Goal: Complete application form: Complete application form

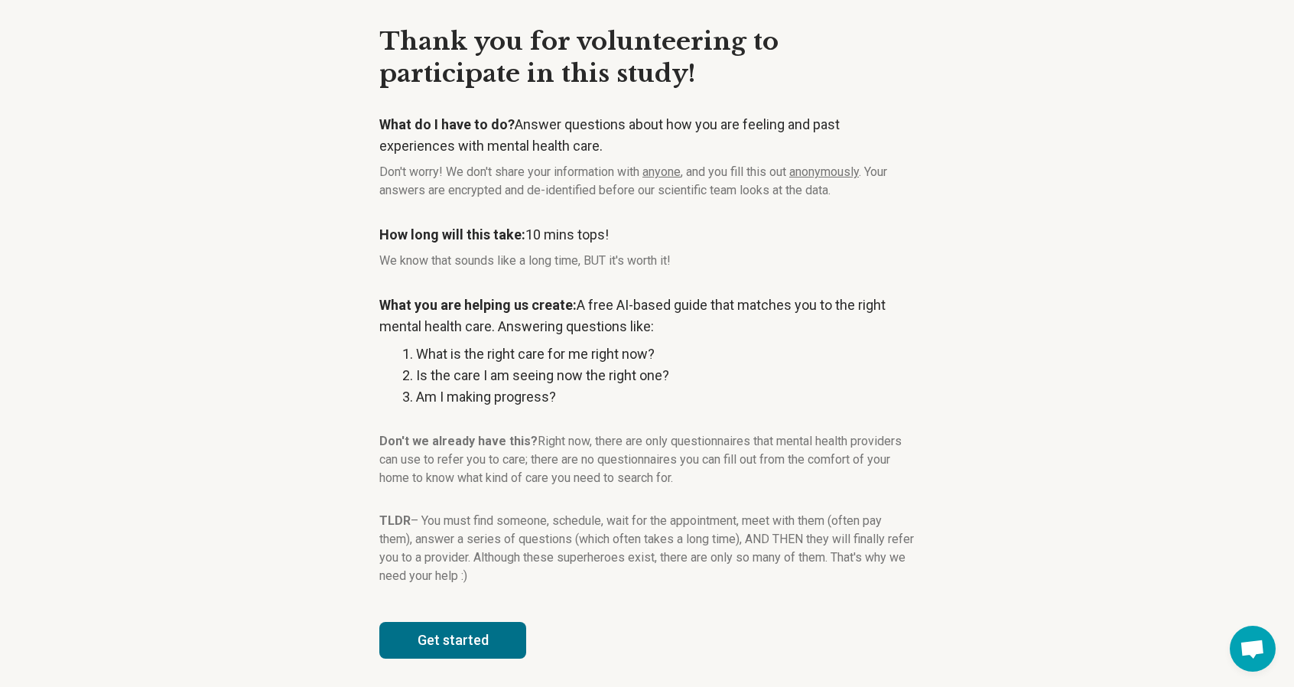
scroll to position [56, 0]
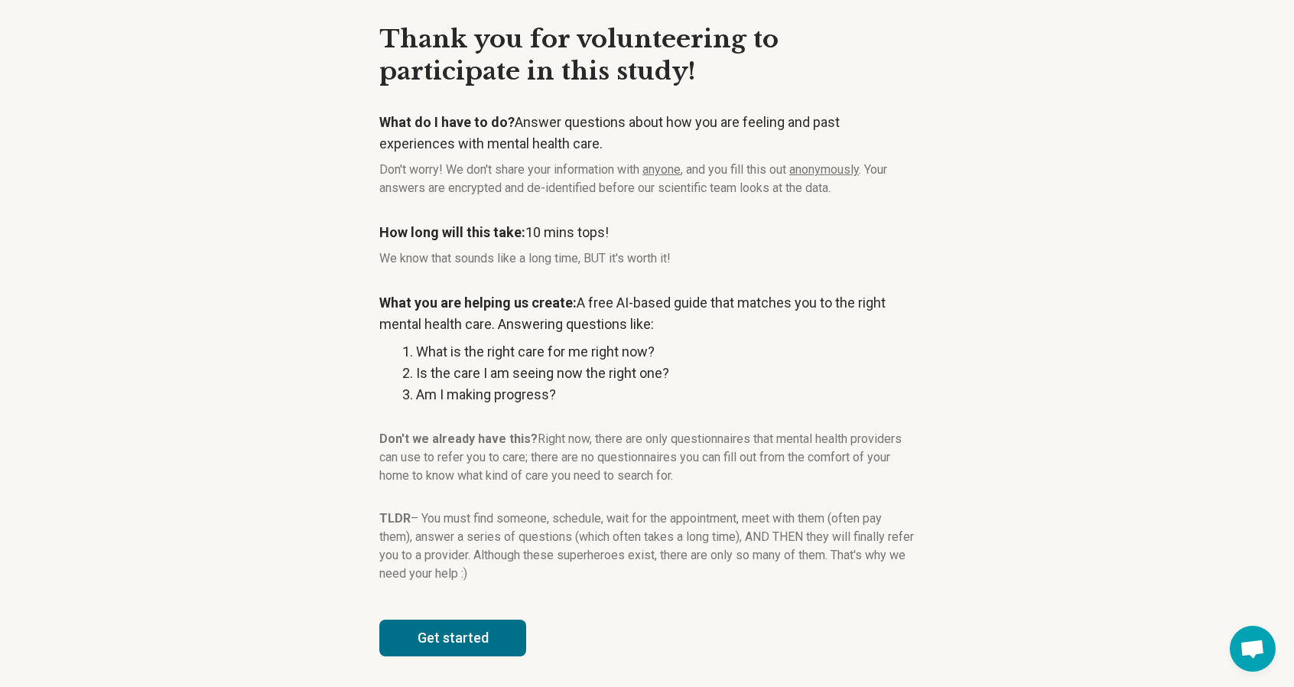
click at [445, 648] on button "Get started" at bounding box center [452, 637] width 147 height 37
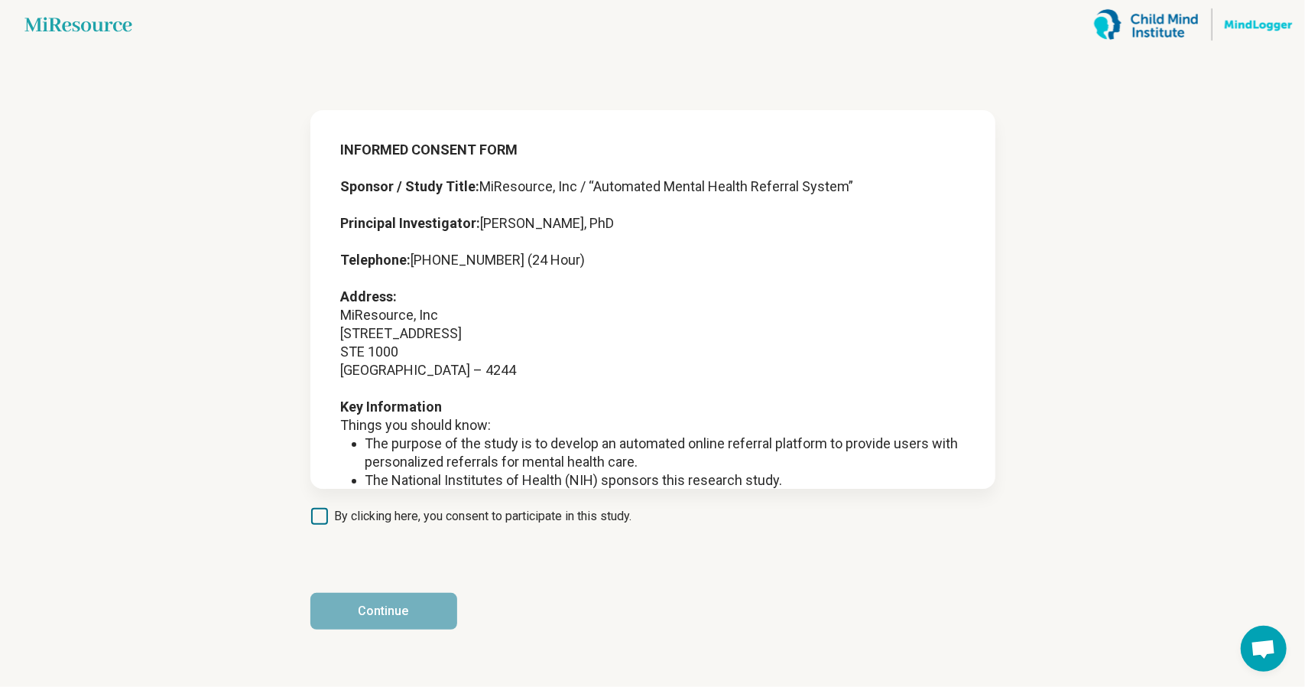
click at [458, 523] on span "By clicking here, you consent to participate in this study." at bounding box center [483, 516] width 297 height 18
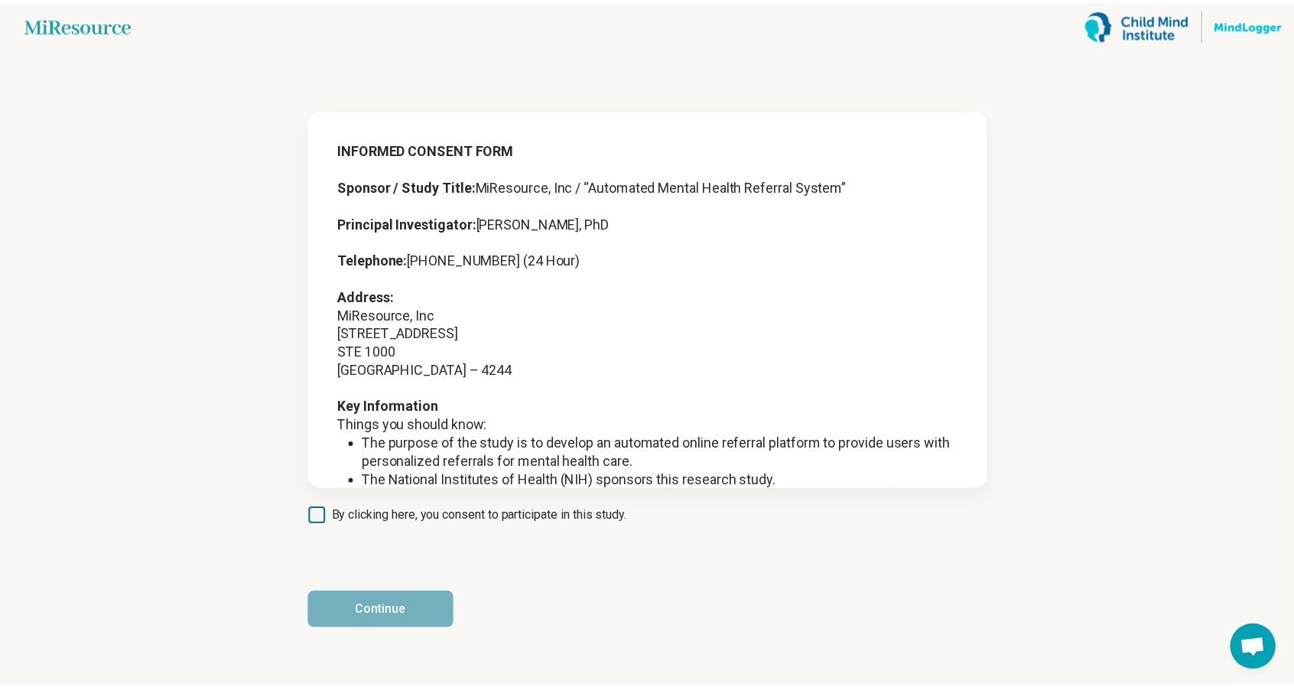
scroll to position [8, 0]
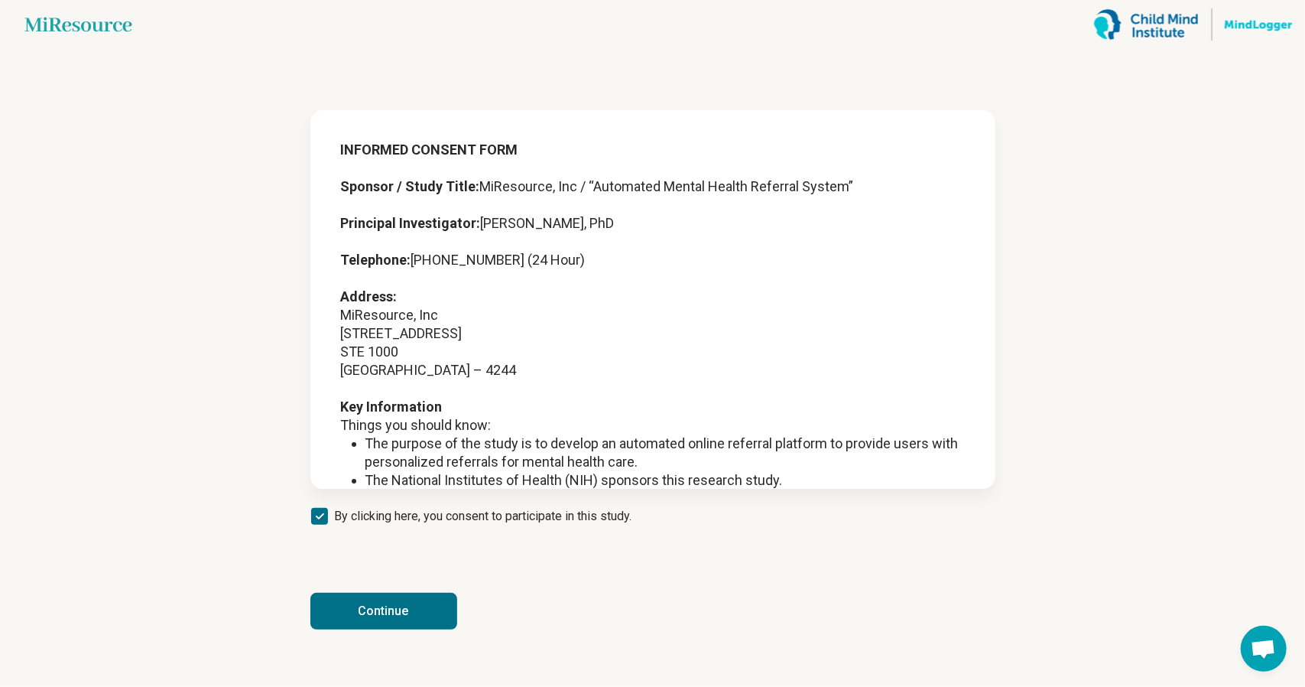
click at [402, 611] on button "Continue" at bounding box center [383, 611] width 147 height 37
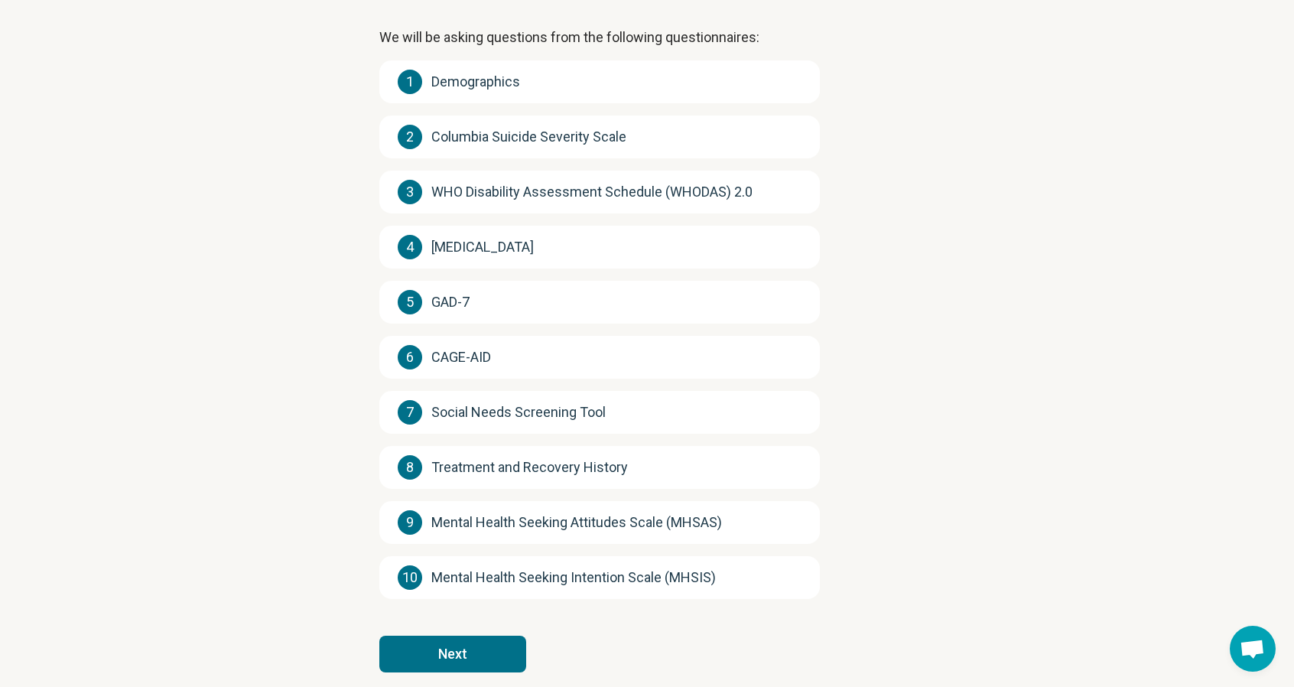
scroll to position [179, 0]
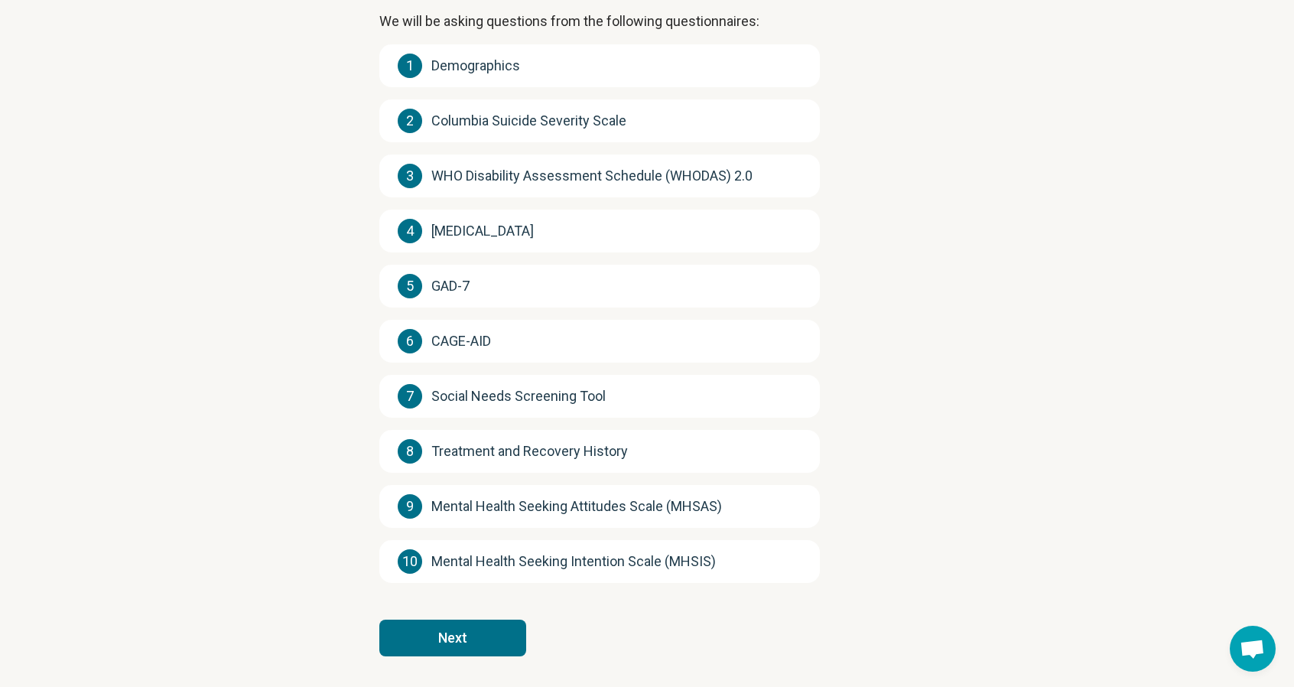
click at [476, 638] on button "Next" at bounding box center [452, 637] width 147 height 37
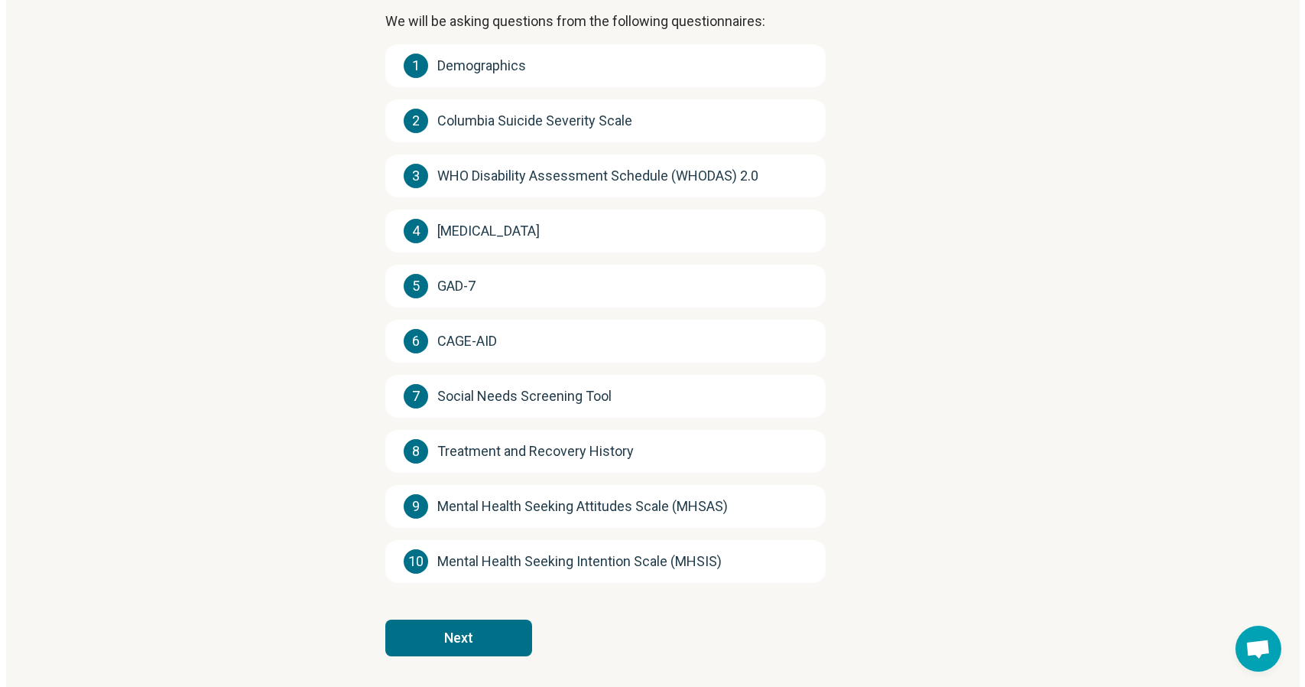
scroll to position [0, 0]
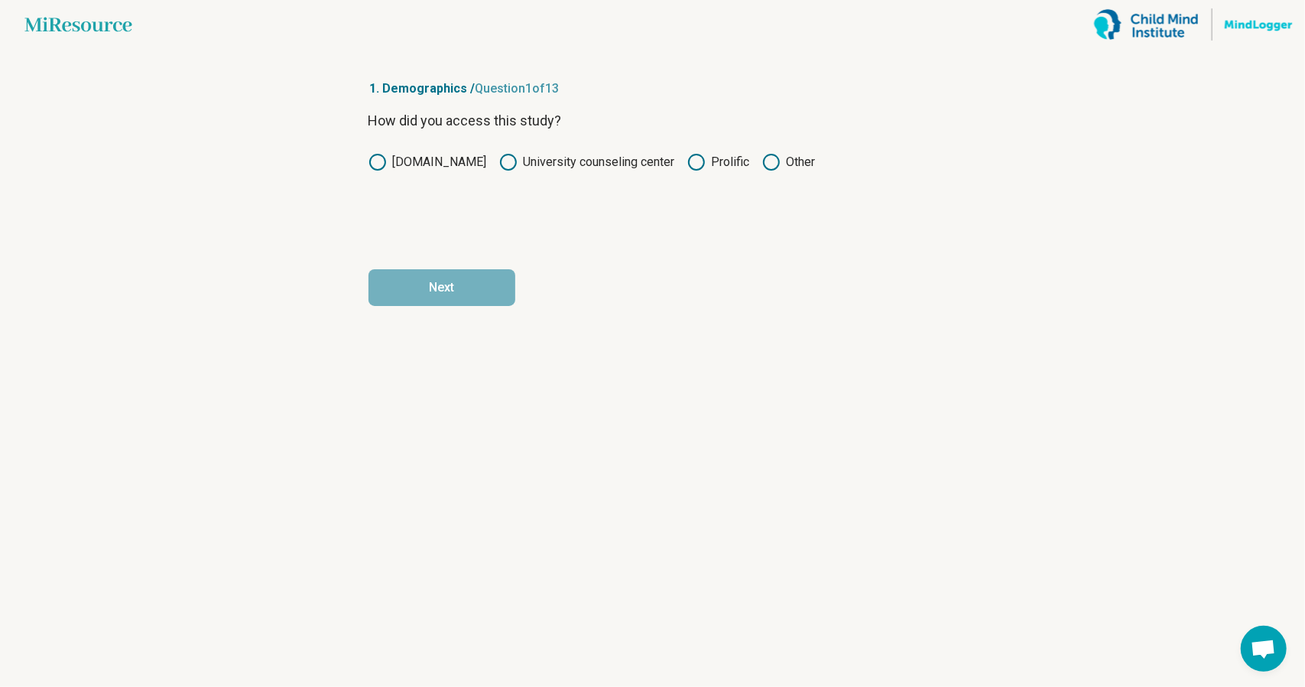
click at [720, 164] on label "Prolific" at bounding box center [718, 162] width 63 height 18
click at [477, 282] on button "Next" at bounding box center [442, 287] width 147 height 37
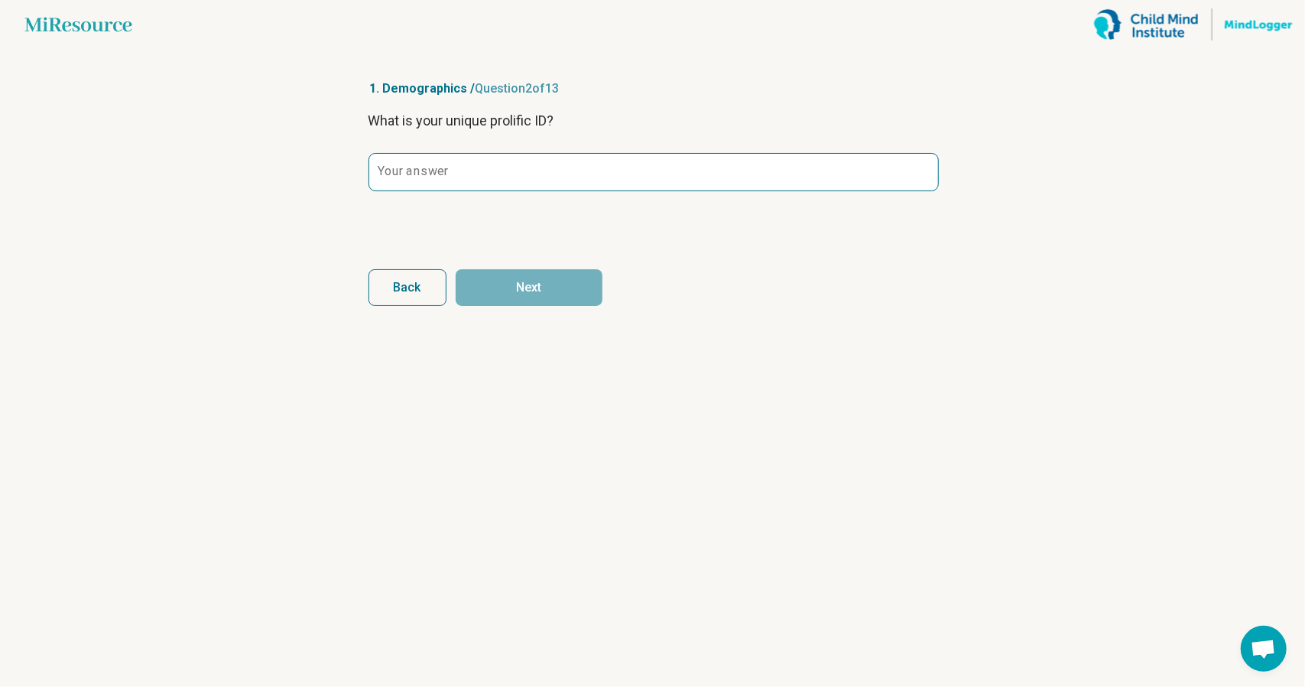
drag, startPoint x: 471, startPoint y: 153, endPoint x: 474, endPoint y: 168, distance: 15.6
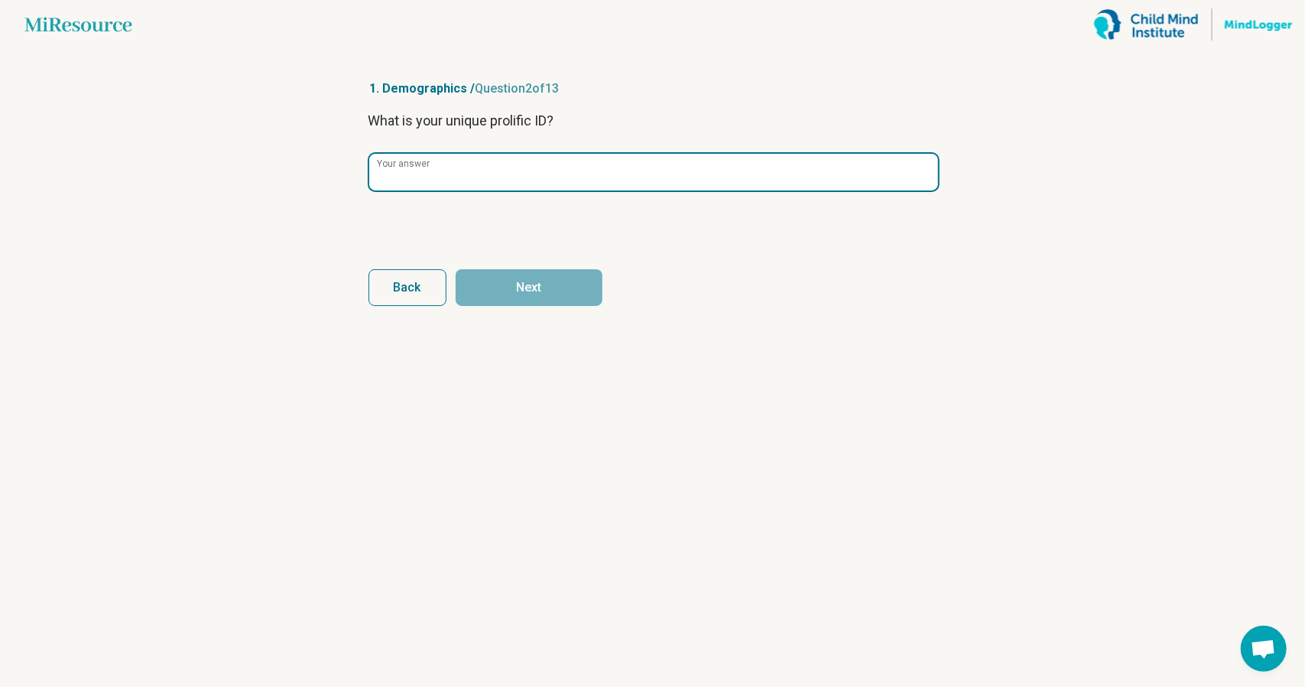
drag, startPoint x: 474, startPoint y: 168, endPoint x: 451, endPoint y: 174, distance: 23.6
click at [451, 174] on input "Your answer" at bounding box center [653, 172] width 569 height 37
paste input "**********"
type input "**********"
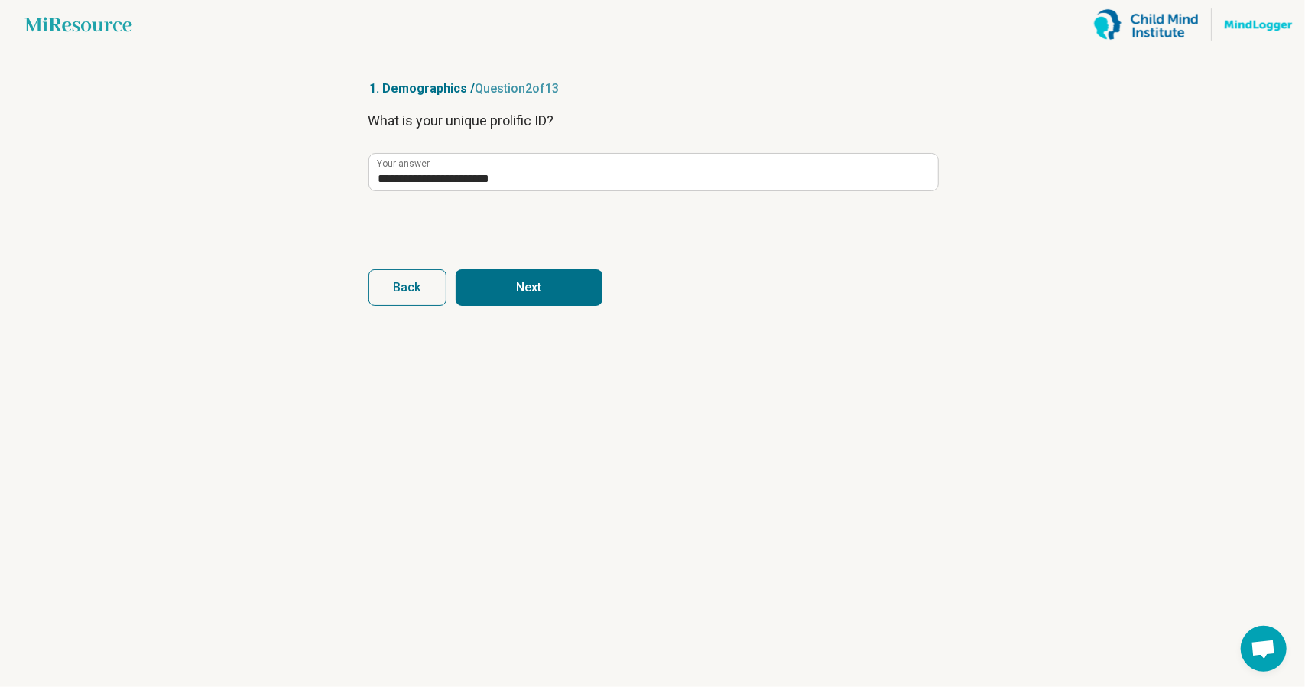
click at [539, 294] on button "Next" at bounding box center [529, 287] width 147 height 37
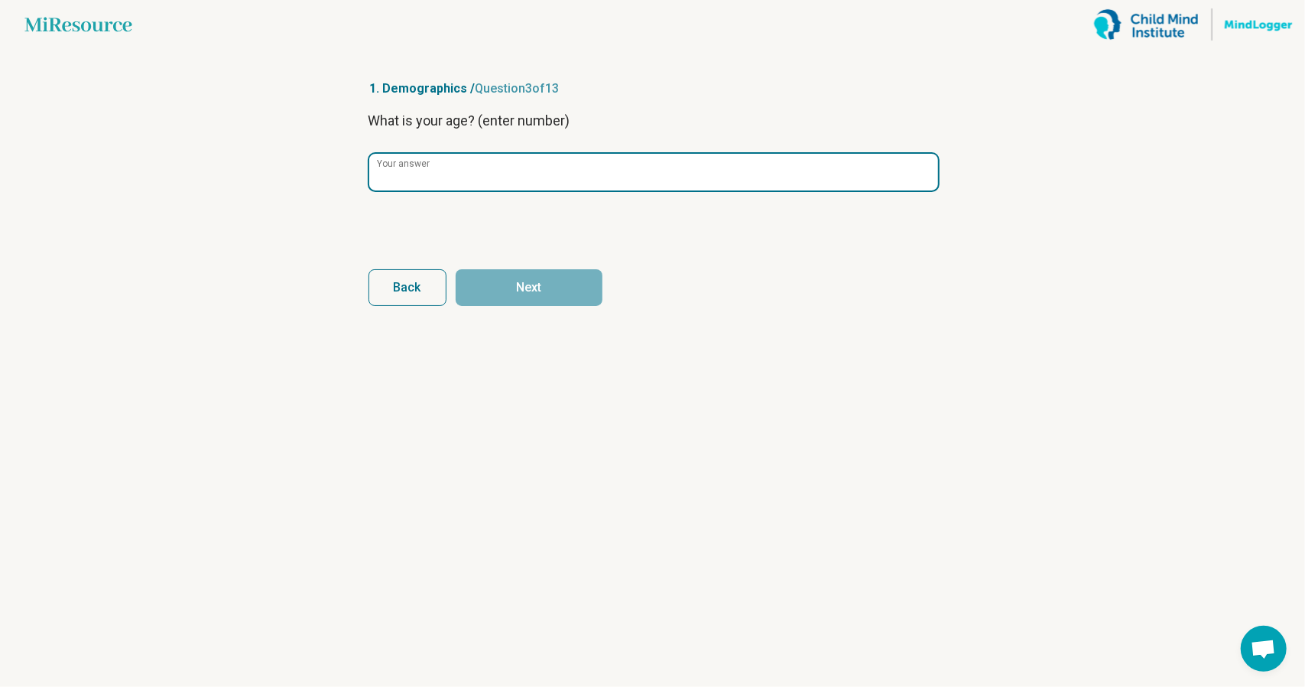
click at [491, 170] on input "Your answer" at bounding box center [653, 172] width 569 height 37
type input "**"
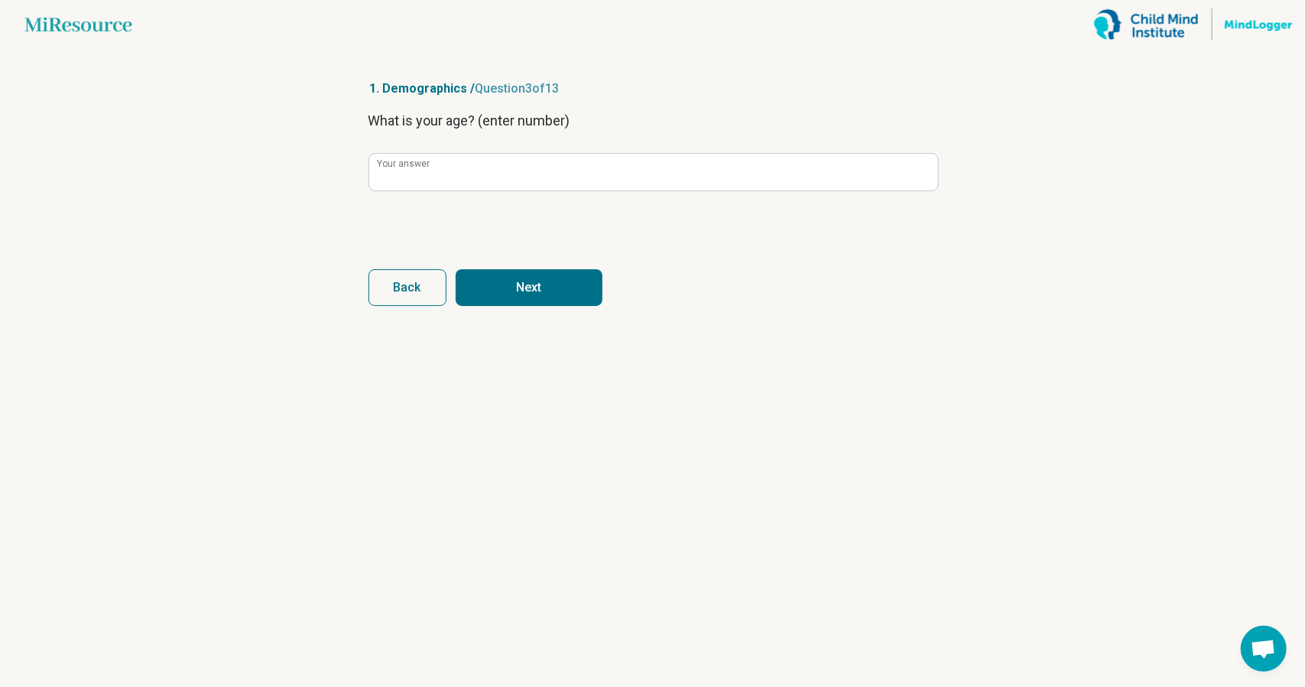
click at [531, 281] on button "Next" at bounding box center [529, 287] width 147 height 37
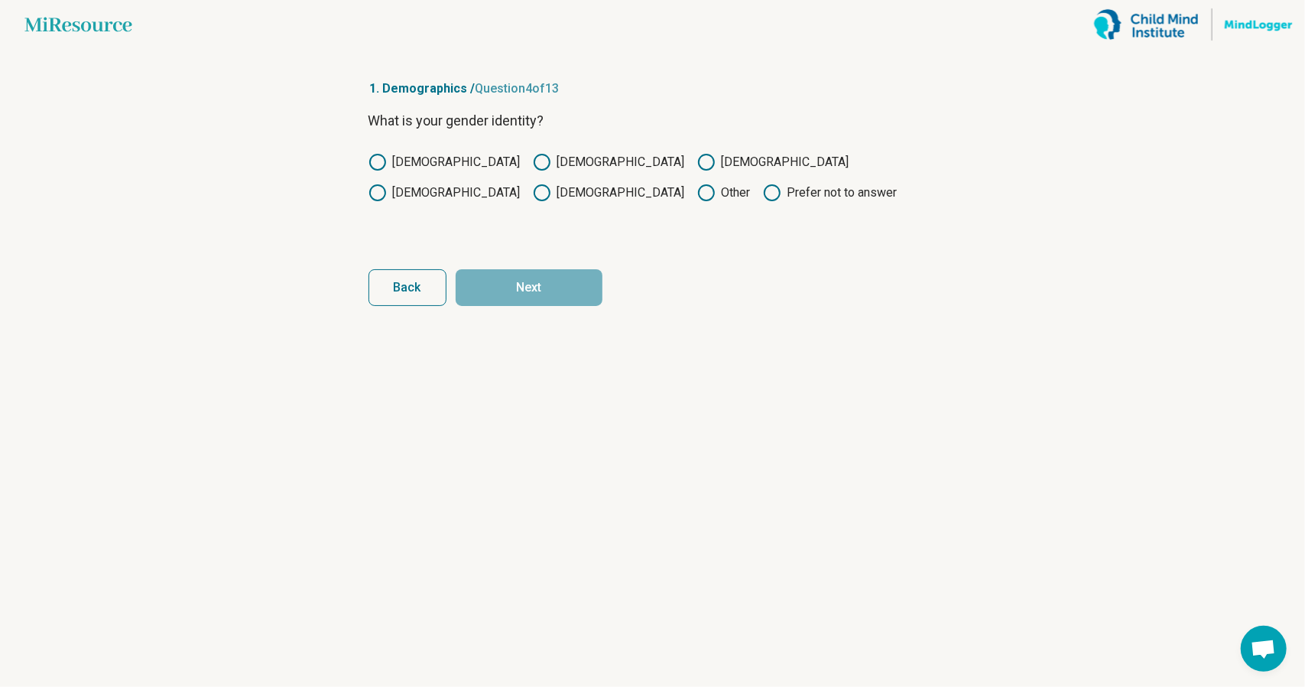
click at [396, 152] on div "What is your gender identity? [DEMOGRAPHIC_DATA] [DEMOGRAPHIC_DATA] [DEMOGRAPHI…" at bounding box center [653, 174] width 569 height 128
click at [380, 166] on icon at bounding box center [378, 162] width 18 height 18
click at [505, 279] on button "Next" at bounding box center [529, 287] width 147 height 37
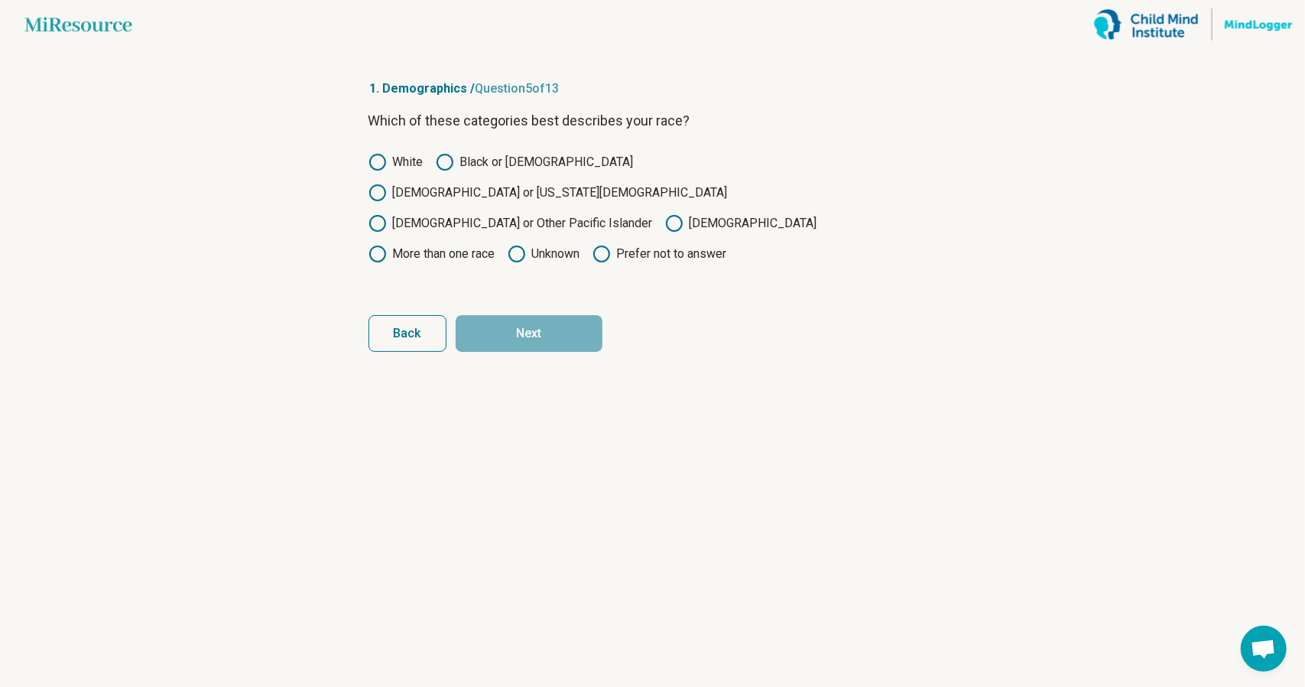
click at [665, 214] on icon at bounding box center [674, 223] width 18 height 18
click at [495, 315] on button "Next" at bounding box center [529, 333] width 147 height 37
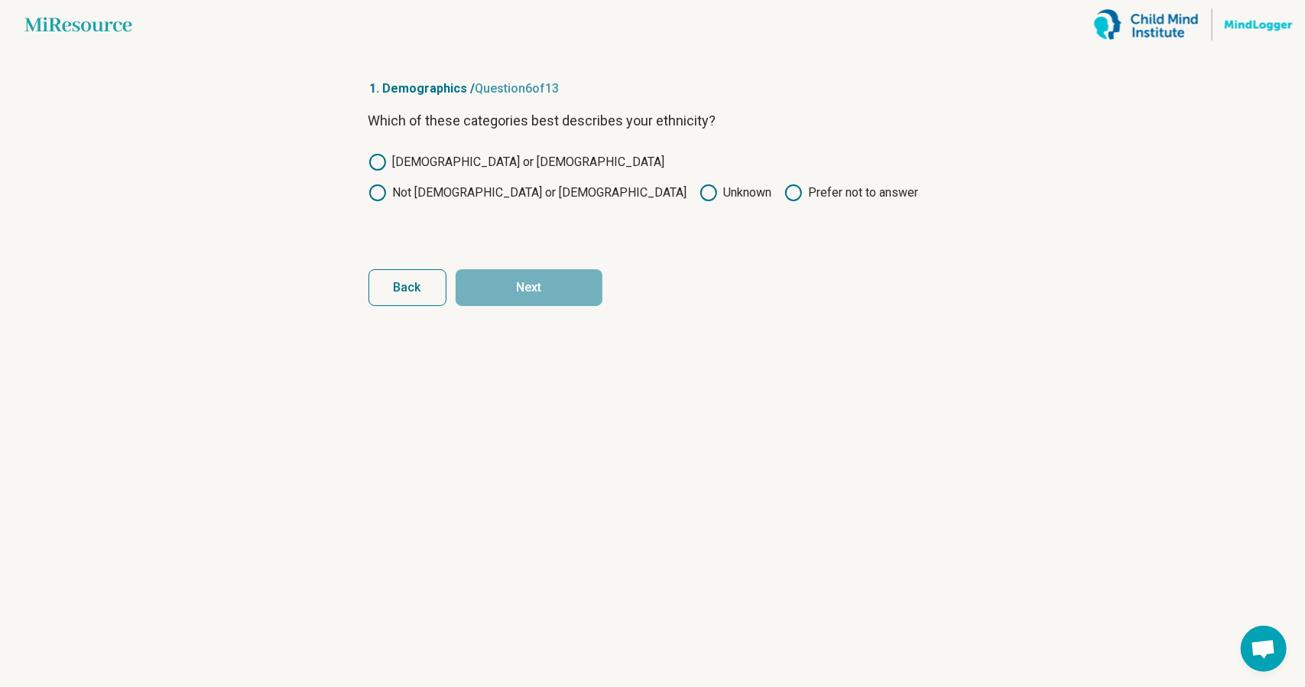
click at [528, 184] on label "Not [DEMOGRAPHIC_DATA] or [DEMOGRAPHIC_DATA]" at bounding box center [528, 193] width 319 height 18
click at [543, 284] on button "Next" at bounding box center [529, 287] width 147 height 37
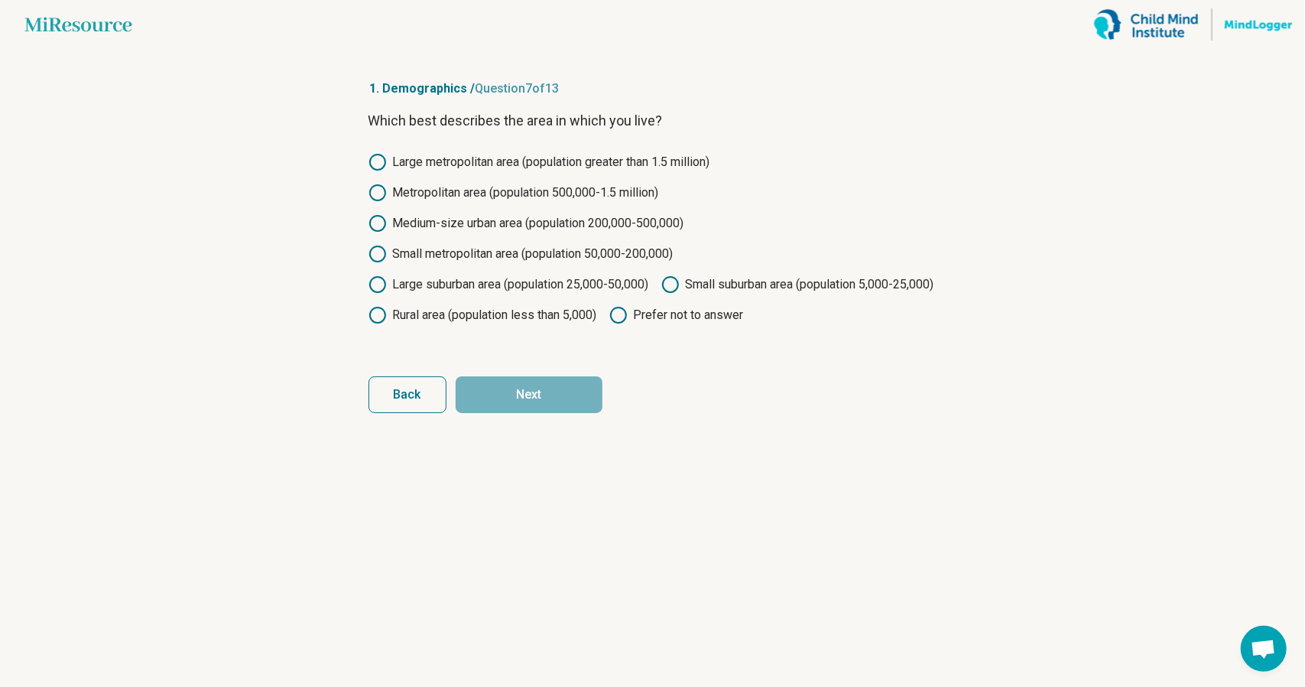
click at [561, 198] on label "Metropolitan area (population 500,000-1.5 million)" at bounding box center [514, 193] width 291 height 18
click at [584, 413] on button "Next" at bounding box center [529, 394] width 147 height 37
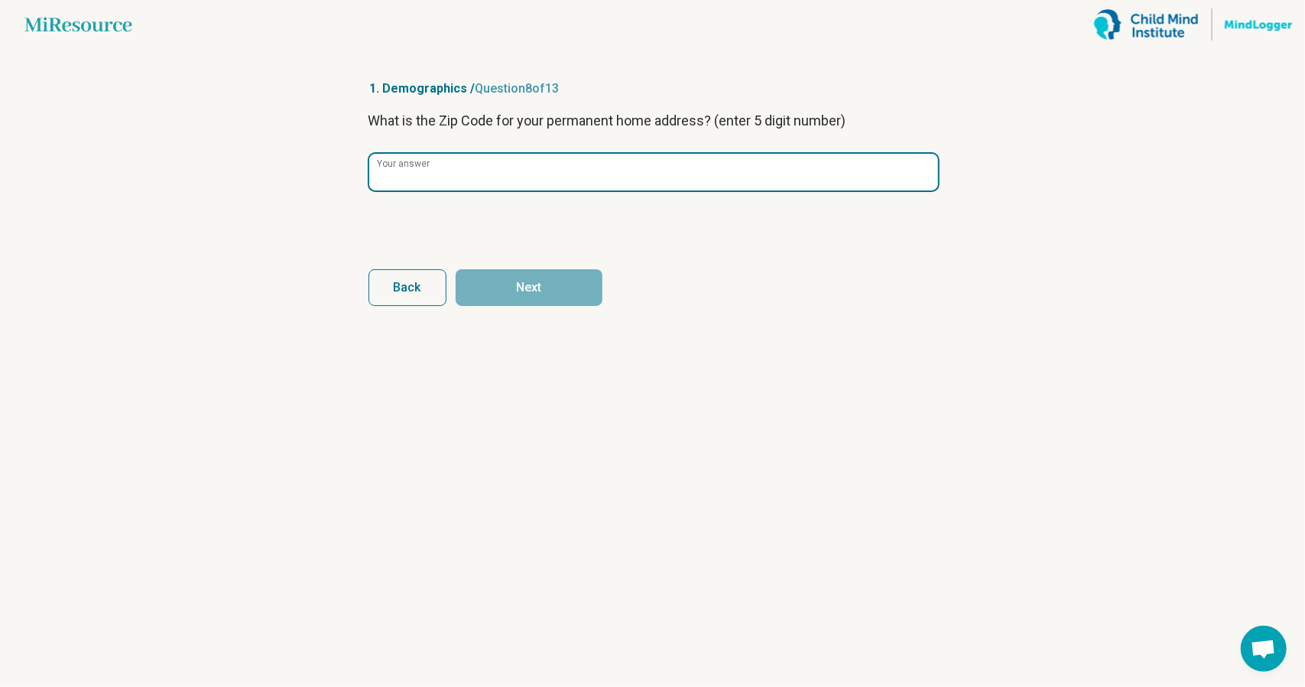
click at [525, 172] on input "Your answer" at bounding box center [653, 172] width 569 height 37
type input "*"
type input "*****"
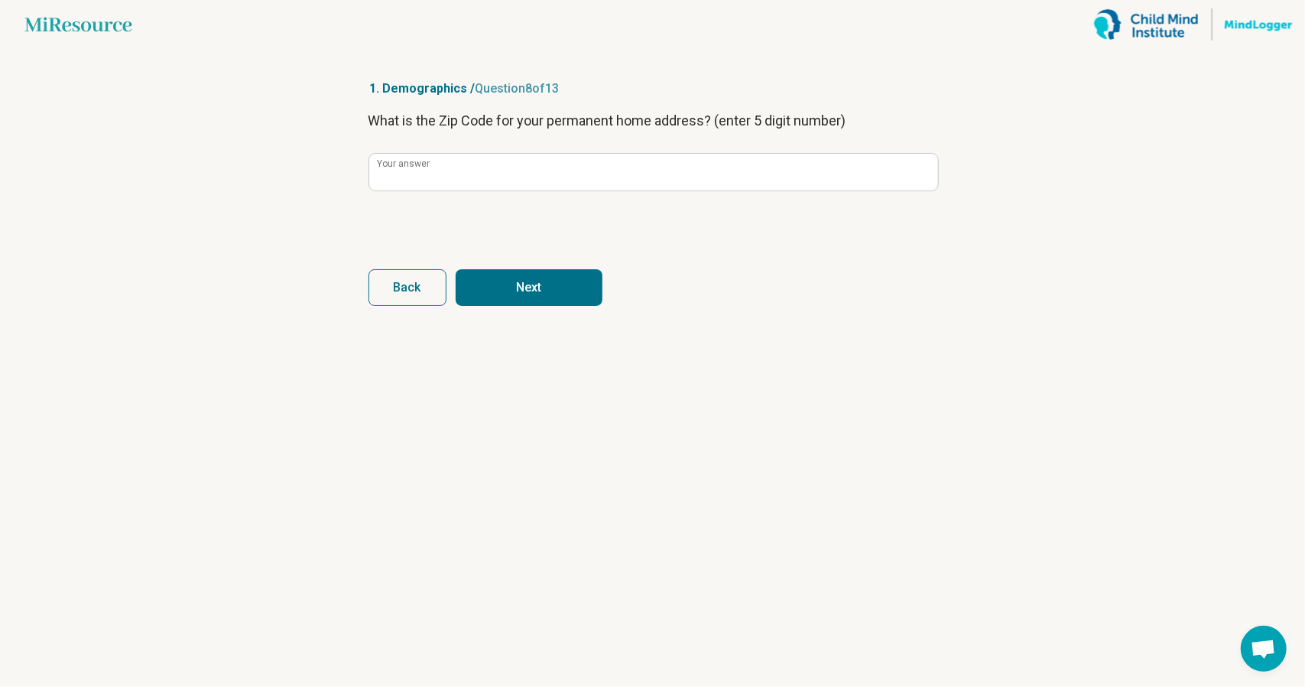
click at [474, 293] on button "Next" at bounding box center [529, 287] width 147 height 37
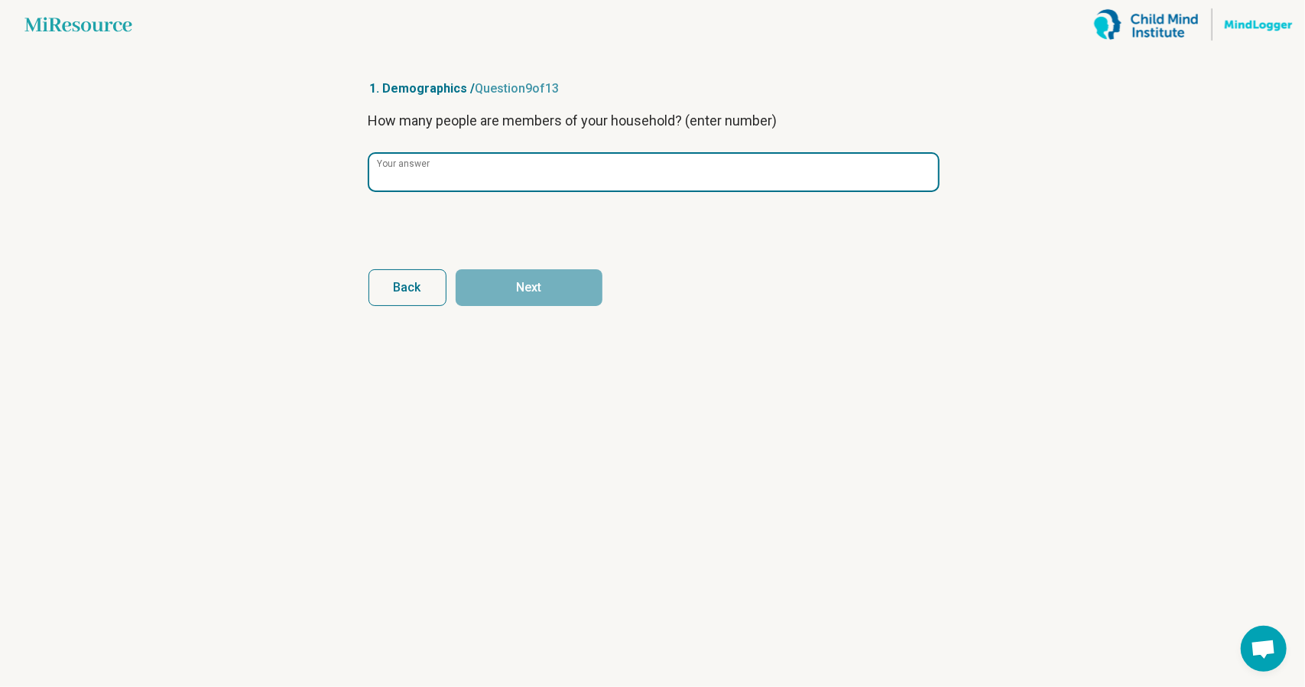
click at [468, 182] on input "Your answer" at bounding box center [653, 172] width 569 height 37
type input "*"
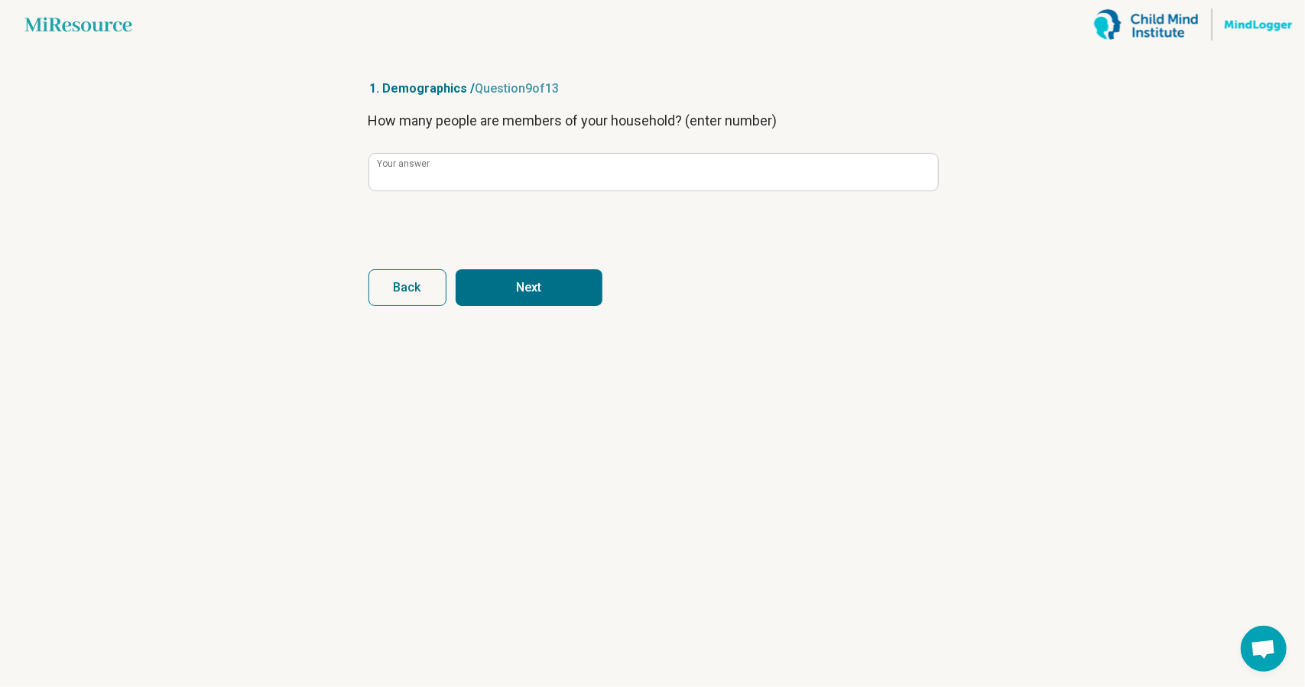
click at [540, 286] on button "Next" at bounding box center [529, 287] width 147 height 37
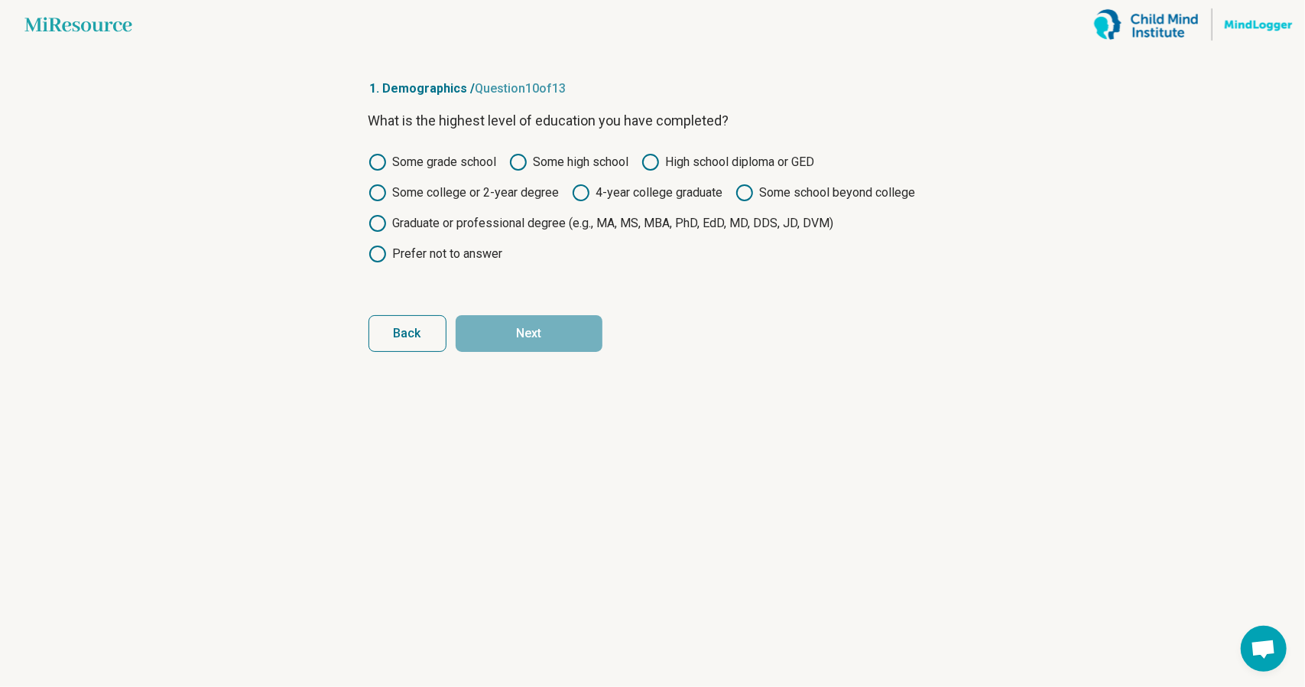
click at [759, 195] on label "Some school beyond college" at bounding box center [826, 193] width 180 height 18
click at [534, 204] on div "Some grade school Some high school High school diploma or GED Some college or 2…" at bounding box center [653, 208] width 569 height 110
click at [378, 192] on icon at bounding box center [378, 193] width 18 height 18
click at [523, 340] on button "Next" at bounding box center [529, 333] width 147 height 37
click at [566, 230] on label "Graduate or professional degree (e.g., MA, MS, MBA, PhD, EdD, MD, DDS, JD, DVM)" at bounding box center [602, 223] width 466 height 18
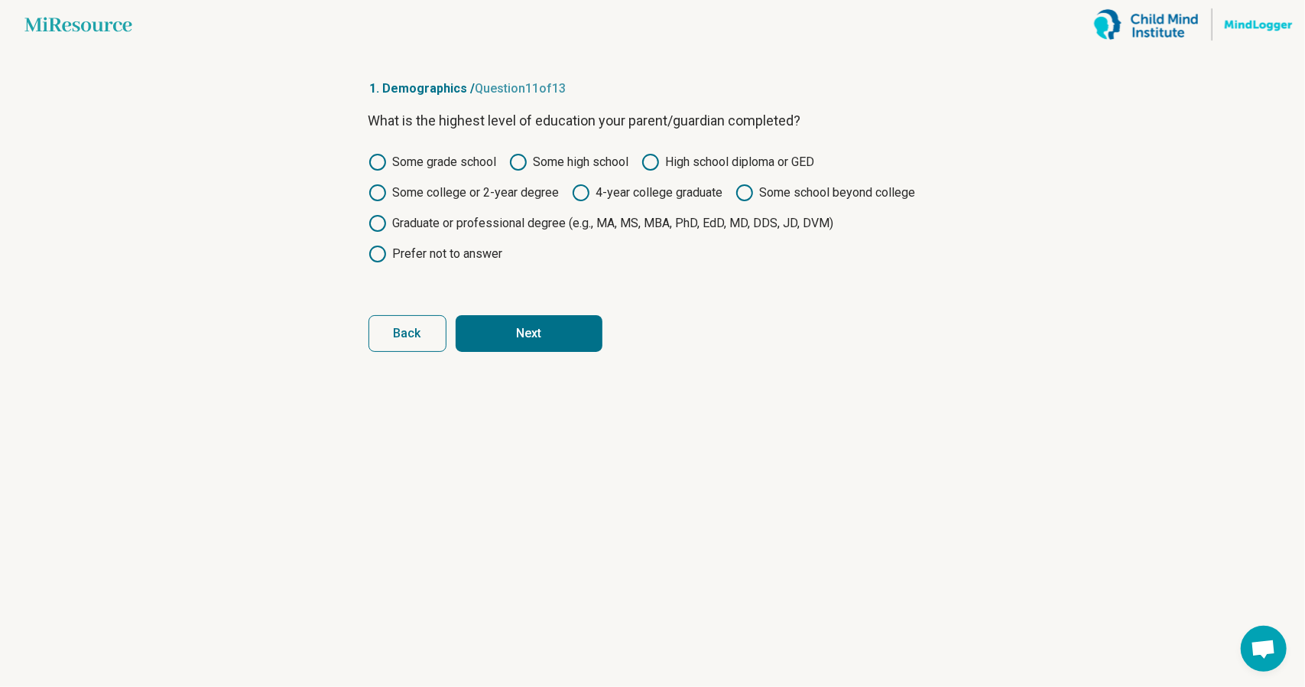
click at [551, 338] on button "Next" at bounding box center [529, 333] width 147 height 37
click at [434, 219] on label "Graduate or professional degree (e.g., MA, MS, MBA, PhD, EdD, MD, DDS, JD, DVM)" at bounding box center [602, 223] width 466 height 18
click at [531, 325] on button "Next" at bounding box center [529, 333] width 147 height 37
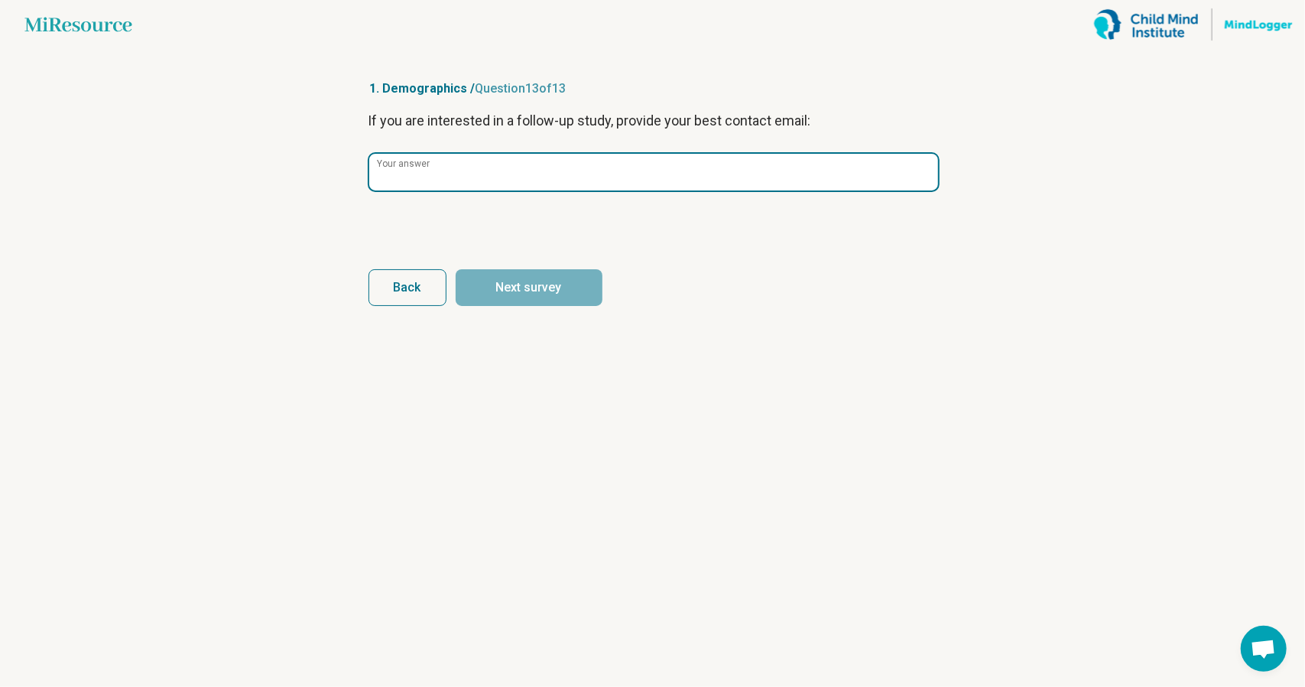
click at [476, 174] on input "Your answer" at bounding box center [653, 172] width 569 height 37
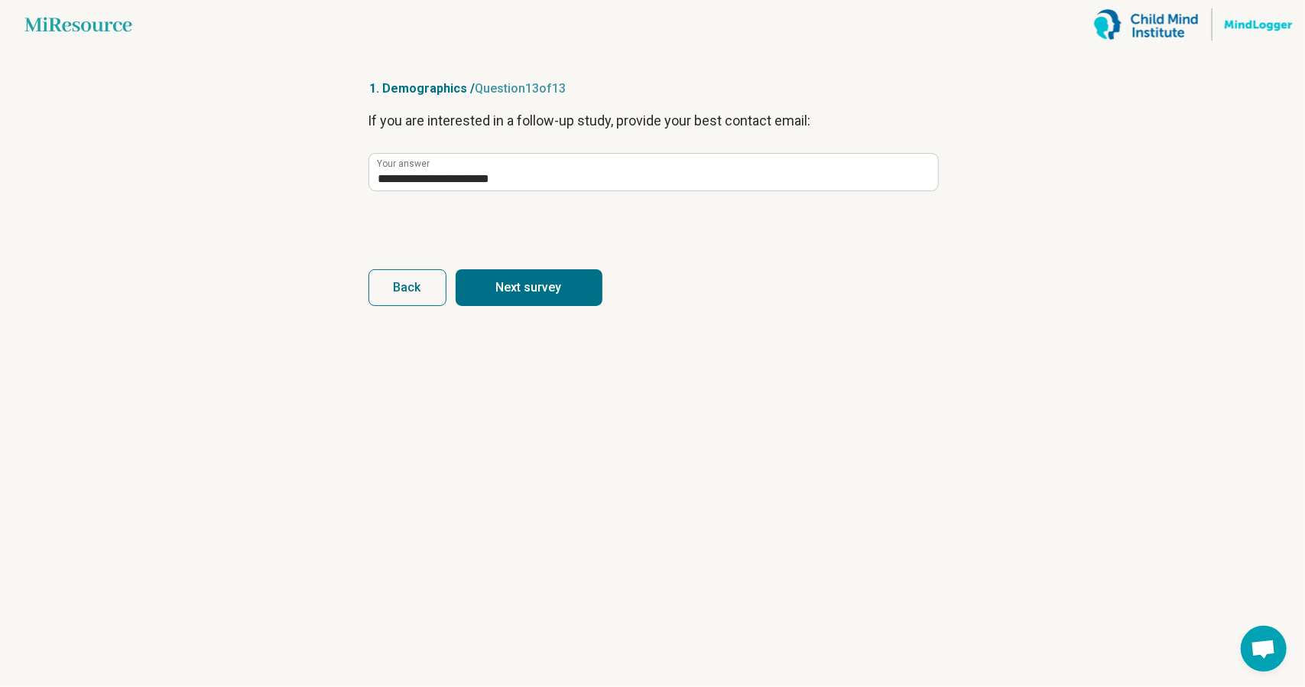
click at [564, 287] on button "Next survey" at bounding box center [529, 287] width 147 height 37
type input "**********"
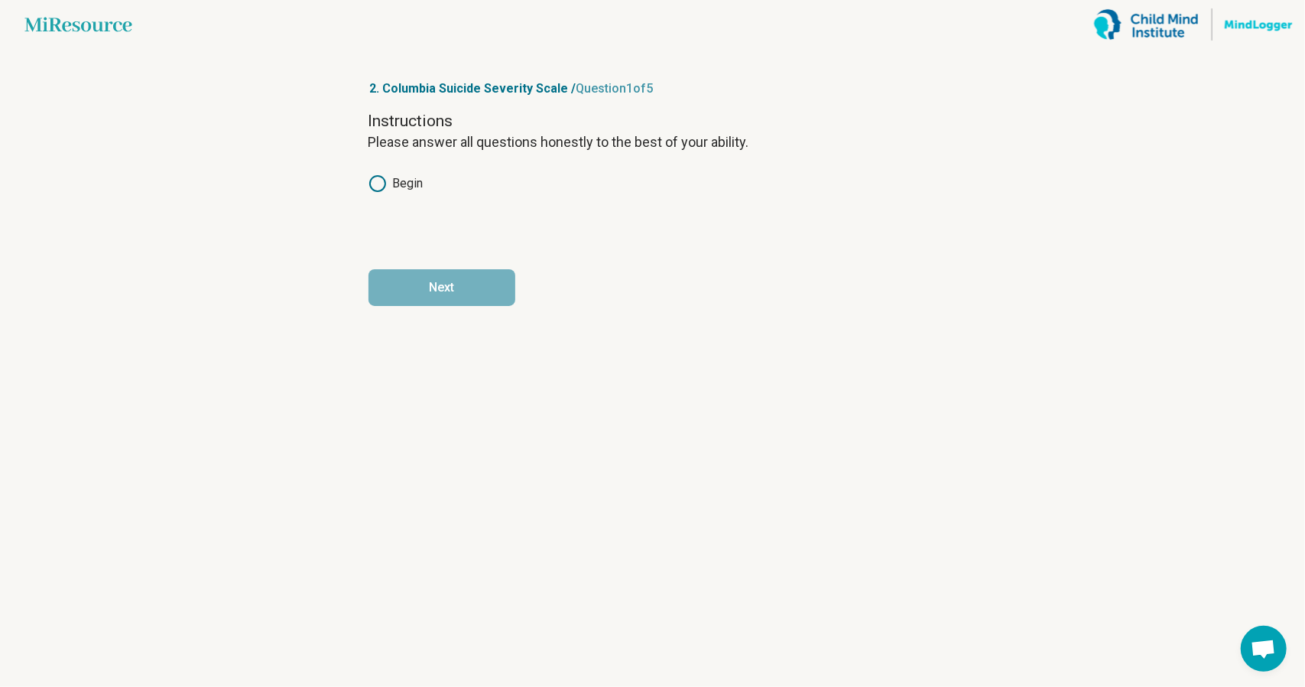
click at [390, 180] on label "Begin" at bounding box center [396, 183] width 55 height 18
click at [469, 291] on button "Next" at bounding box center [442, 287] width 147 height 37
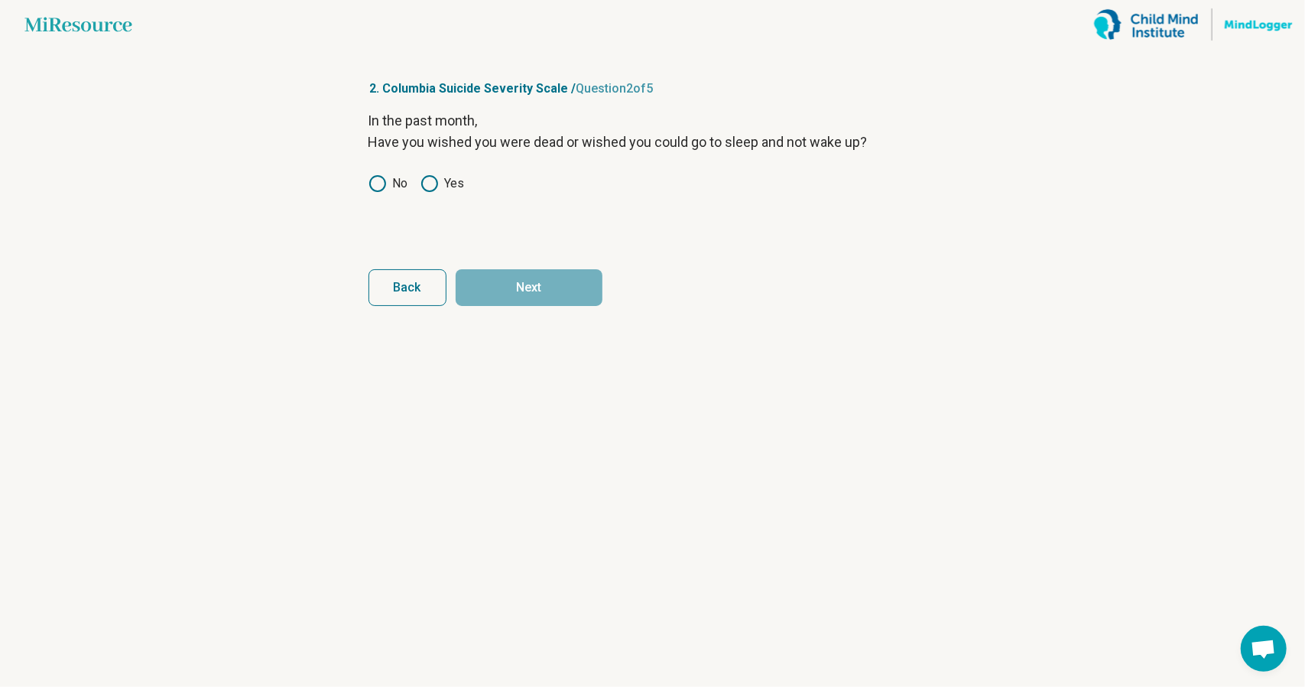
click at [390, 190] on label "No" at bounding box center [389, 183] width 40 height 18
click at [494, 291] on button "Next" at bounding box center [529, 287] width 147 height 37
click at [395, 180] on label "No" at bounding box center [389, 183] width 40 height 18
click at [535, 282] on button "Next" at bounding box center [529, 287] width 147 height 37
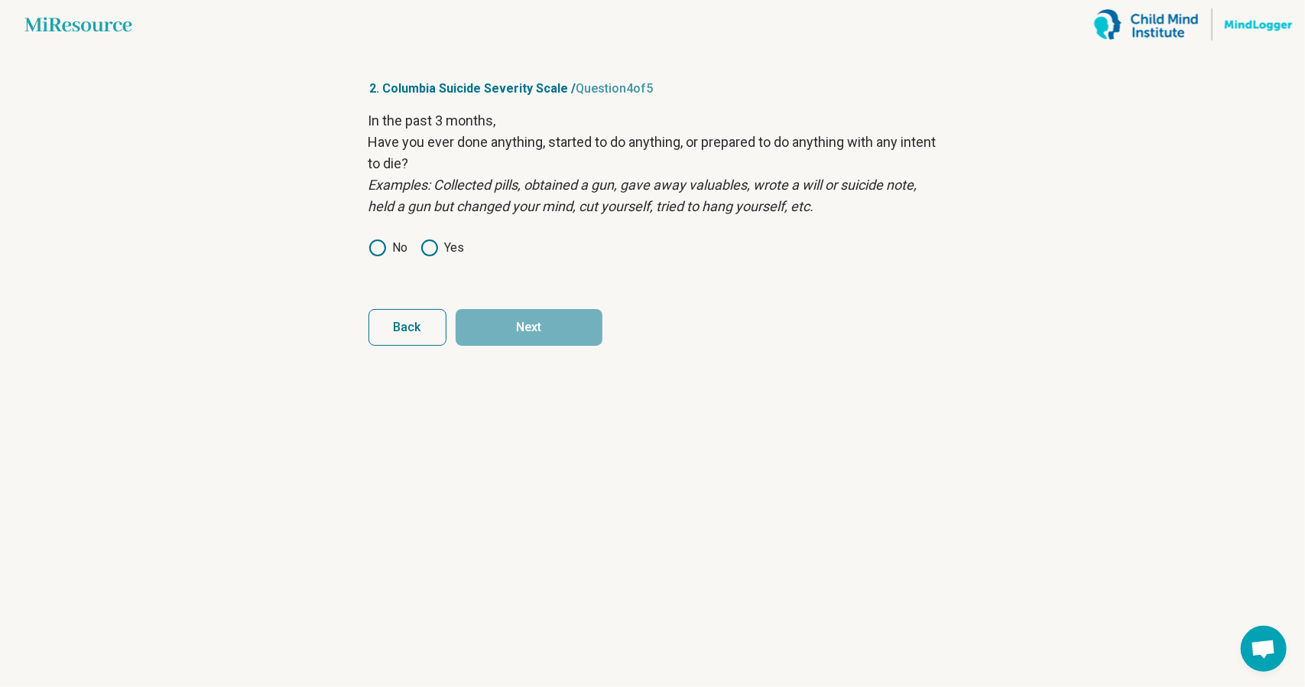
click at [404, 252] on label "No" at bounding box center [389, 248] width 40 height 18
click at [489, 317] on button "Next" at bounding box center [529, 327] width 147 height 37
drag, startPoint x: 376, startPoint y: 241, endPoint x: 412, endPoint y: 260, distance: 40.7
click at [378, 242] on icon at bounding box center [378, 248] width 18 height 18
click at [506, 322] on button "Next survey" at bounding box center [529, 327] width 147 height 37
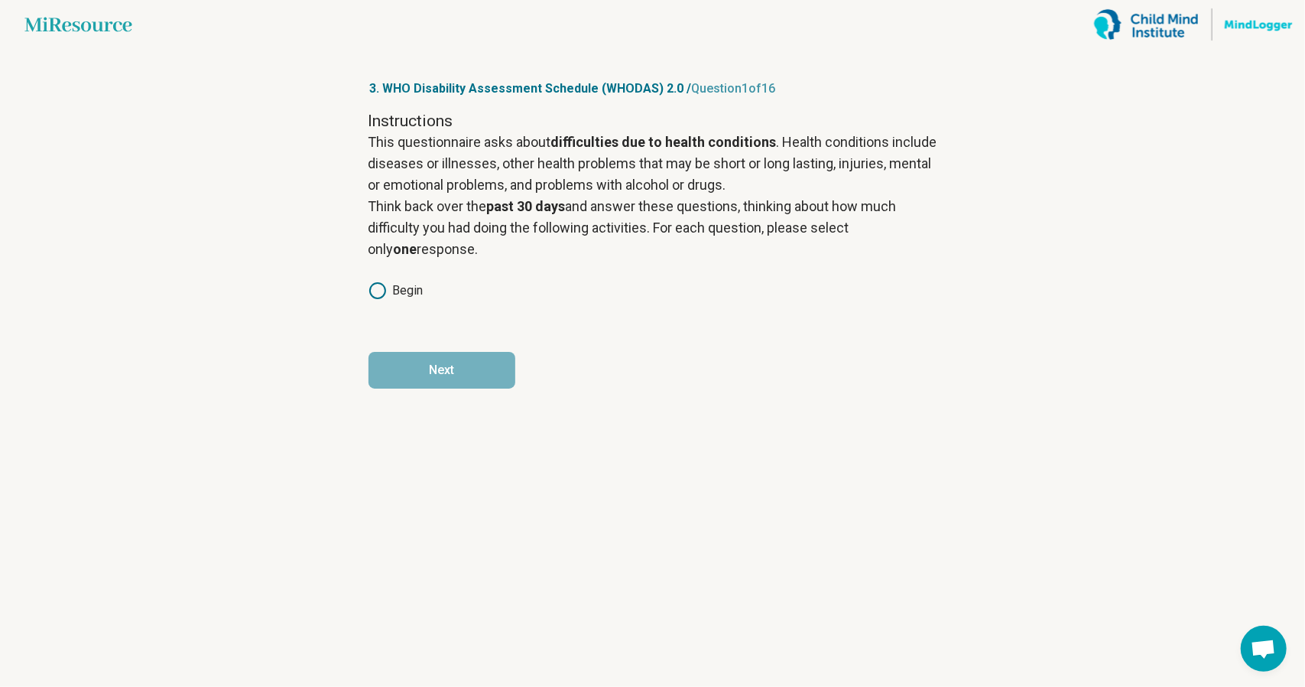
click at [417, 292] on label "Begin" at bounding box center [396, 290] width 55 height 18
click at [457, 360] on button "Next" at bounding box center [442, 370] width 147 height 37
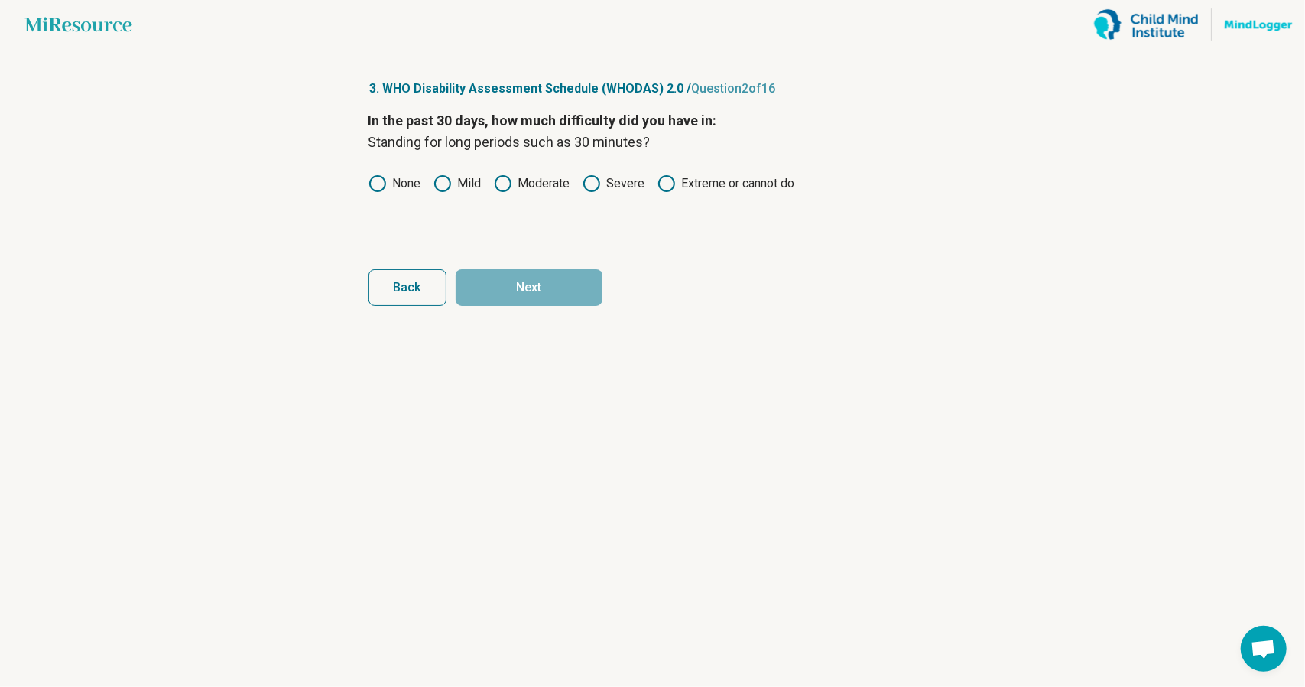
click at [447, 186] on icon at bounding box center [443, 183] width 18 height 18
click at [521, 291] on button "Next" at bounding box center [529, 287] width 147 height 37
click at [502, 187] on icon at bounding box center [503, 183] width 18 height 18
click at [528, 289] on button "Next" at bounding box center [529, 287] width 147 height 37
click at [460, 186] on label "Mild" at bounding box center [458, 183] width 48 height 18
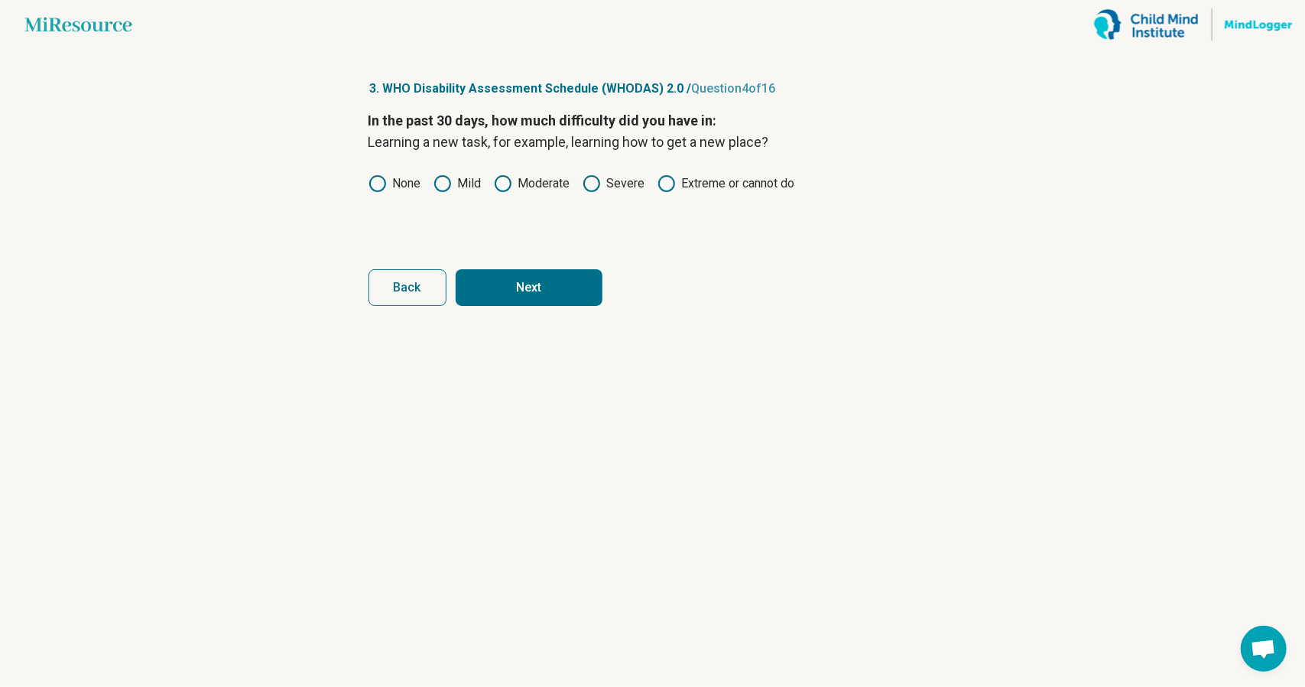
click at [538, 291] on button "Next" at bounding box center [529, 287] width 147 height 37
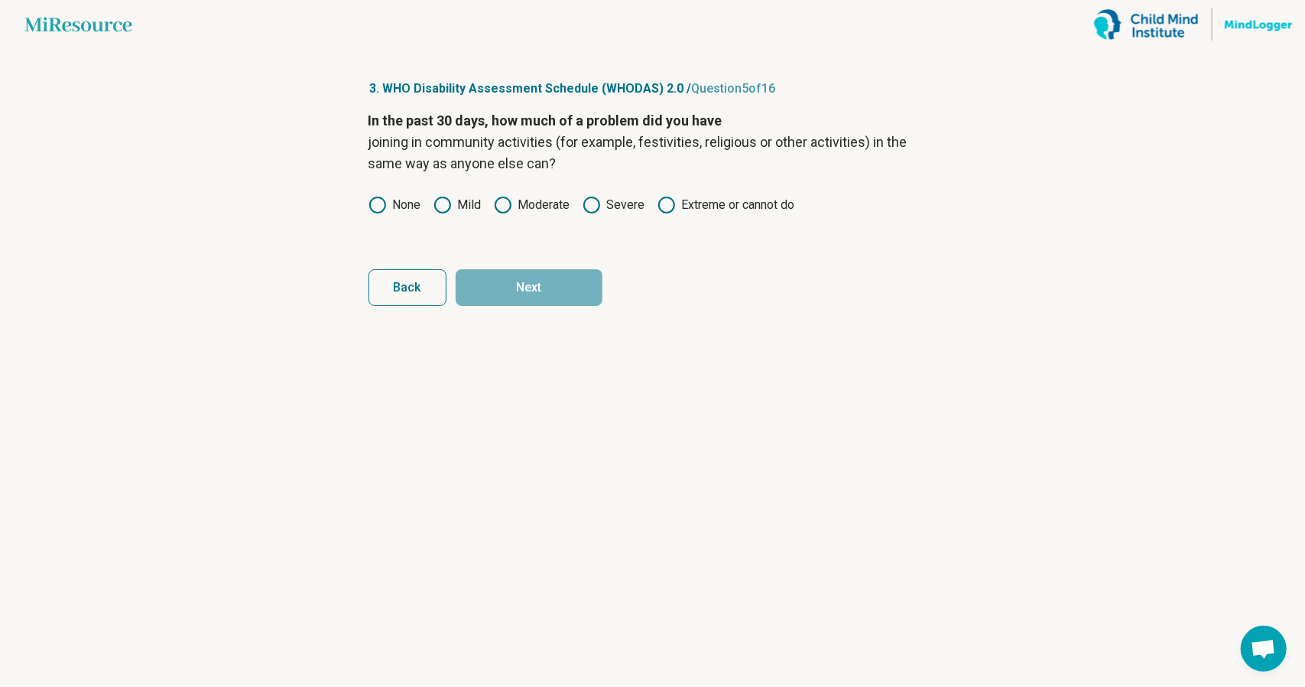
click at [560, 205] on label "Moderate" at bounding box center [532, 205] width 76 height 18
click at [542, 285] on button "Next" at bounding box center [529, 287] width 147 height 37
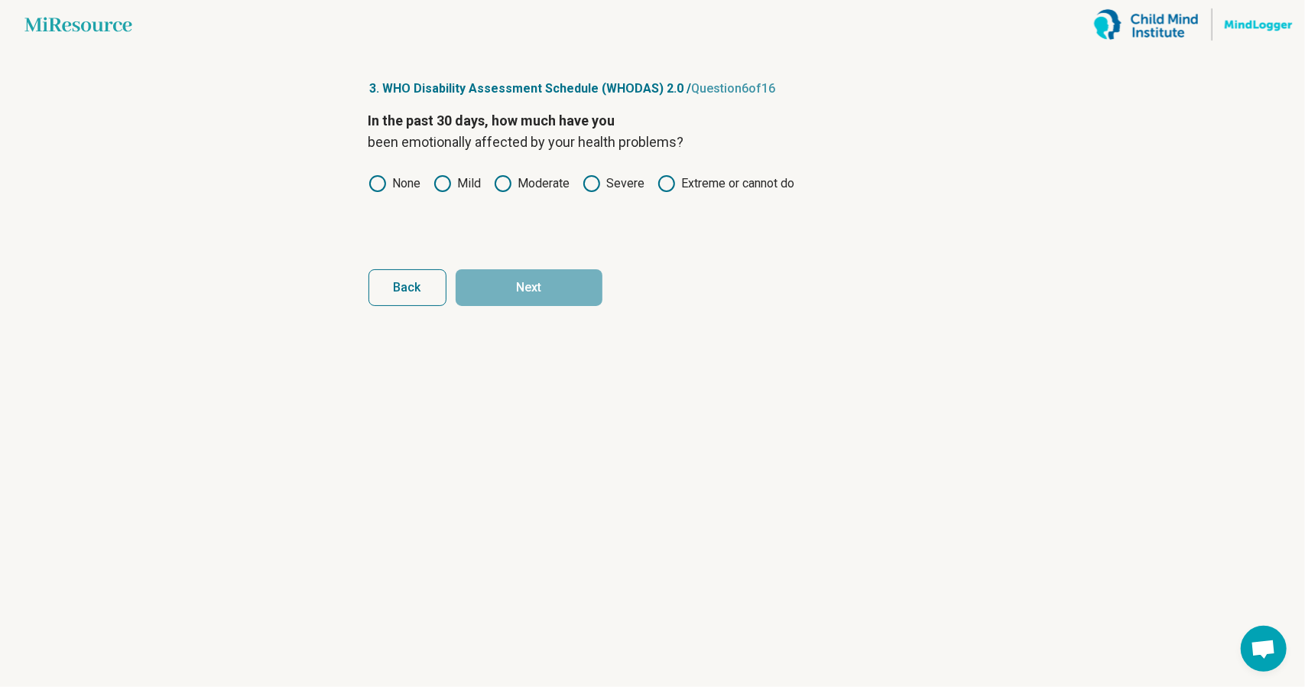
click at [398, 184] on label "None" at bounding box center [395, 183] width 53 height 18
click at [541, 281] on button "Next" at bounding box center [529, 287] width 147 height 37
click at [520, 175] on label "Moderate" at bounding box center [532, 183] width 76 height 18
click at [573, 302] on button "Next" at bounding box center [529, 287] width 147 height 37
click at [462, 177] on label "Mild" at bounding box center [458, 183] width 48 height 18
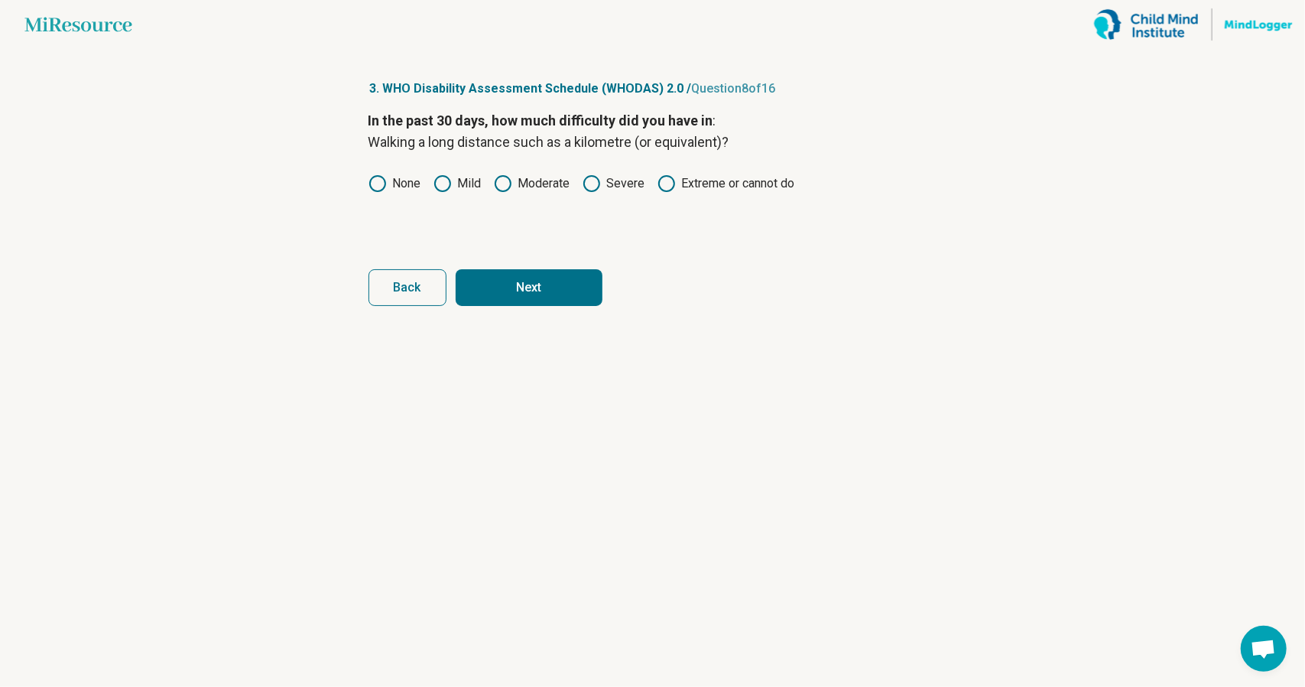
click at [544, 279] on button "Next" at bounding box center [529, 287] width 147 height 37
click at [396, 187] on label "None" at bounding box center [395, 183] width 53 height 18
click at [508, 274] on button "Next" at bounding box center [529, 287] width 147 height 37
click at [463, 186] on label "Mild" at bounding box center [458, 183] width 48 height 18
click at [516, 296] on button "Next" at bounding box center [529, 287] width 147 height 37
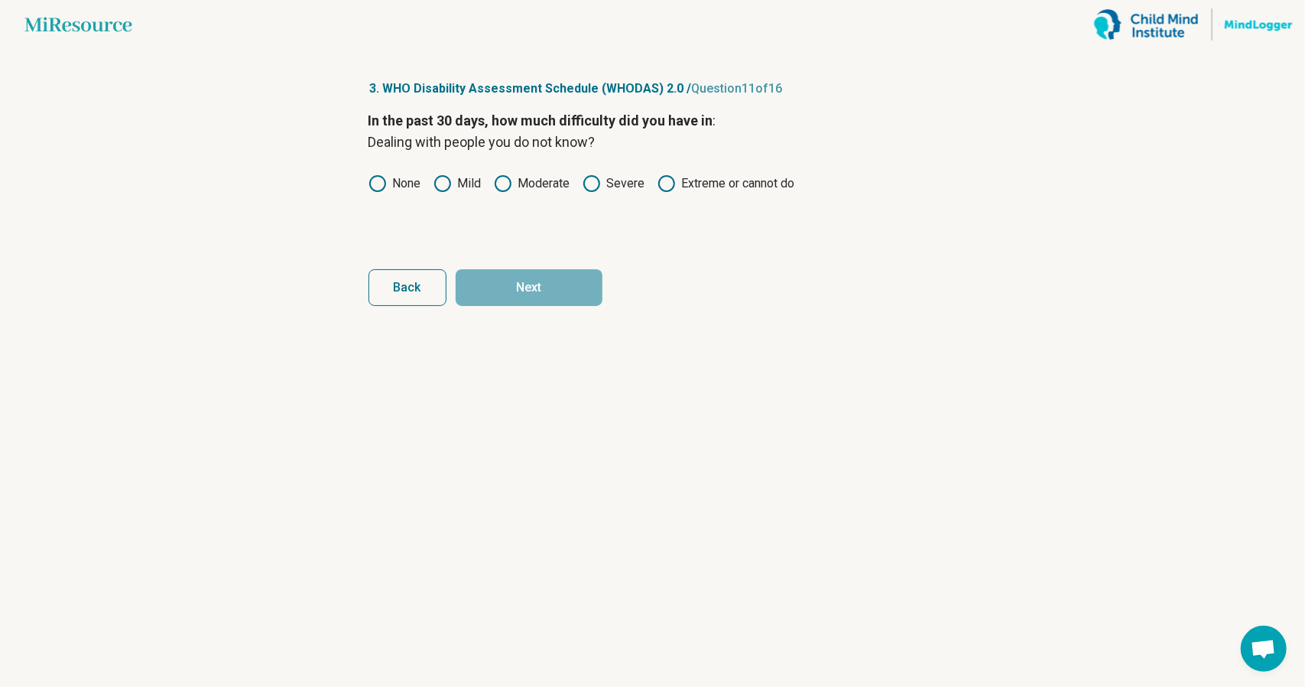
click at [627, 184] on label "Severe" at bounding box center [614, 183] width 63 height 18
click at [550, 187] on label "Moderate" at bounding box center [532, 183] width 76 height 18
click at [554, 288] on button "Next" at bounding box center [529, 287] width 147 height 37
click at [471, 185] on label "Mild" at bounding box center [458, 183] width 48 height 18
click at [511, 269] on button "Next" at bounding box center [529, 287] width 147 height 37
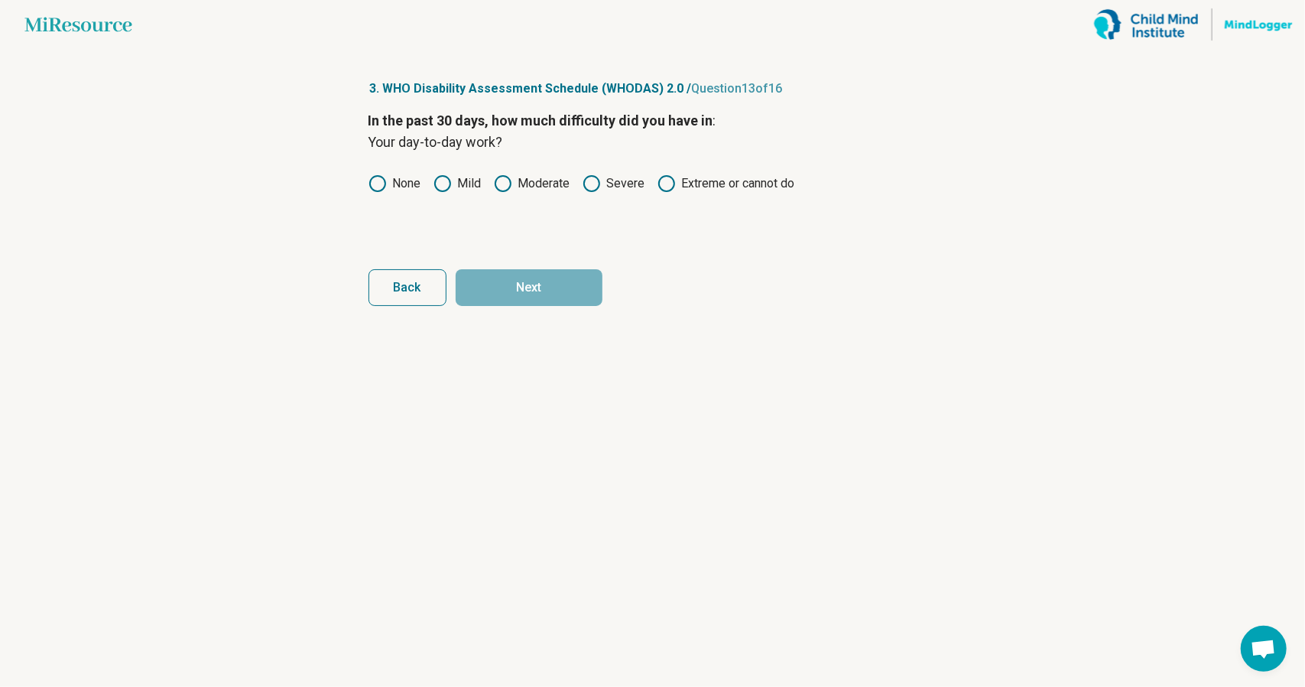
click at [540, 180] on label "Moderate" at bounding box center [532, 183] width 76 height 18
click at [475, 185] on label "Mild" at bounding box center [458, 183] width 48 height 18
click at [552, 307] on article "3. WHO Disability Assessment Schedule (WHODAS) 2.0 / Question 13 of 16 In the p…" at bounding box center [653, 368] width 618 height 638
click at [543, 294] on button "Next" at bounding box center [529, 287] width 147 height 37
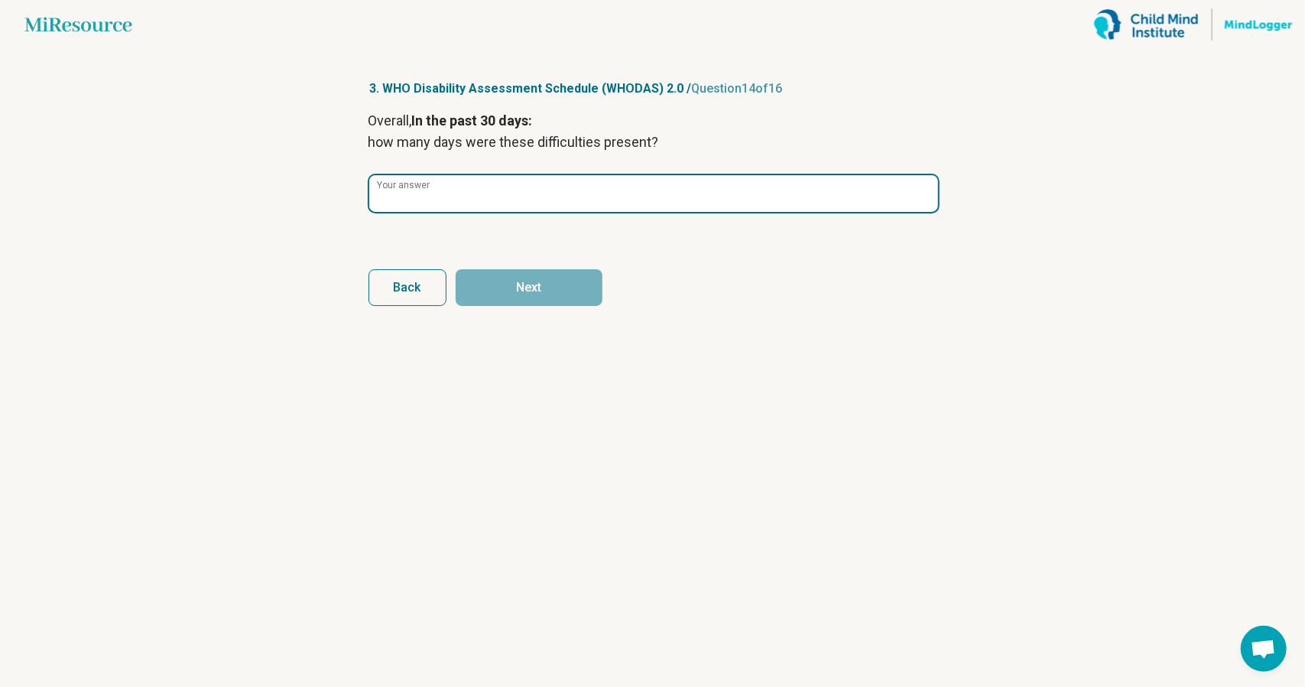
click at [539, 201] on input "Your answer" at bounding box center [653, 193] width 569 height 37
drag, startPoint x: 466, startPoint y: 200, endPoint x: 347, endPoint y: 197, distance: 119.3
click at [349, 197] on article "3. WHO Disability Assessment Schedule (WHODAS) 2.0 / Question 14 of 16 Overall,…" at bounding box center [653, 368] width 618 height 638
type input "*"
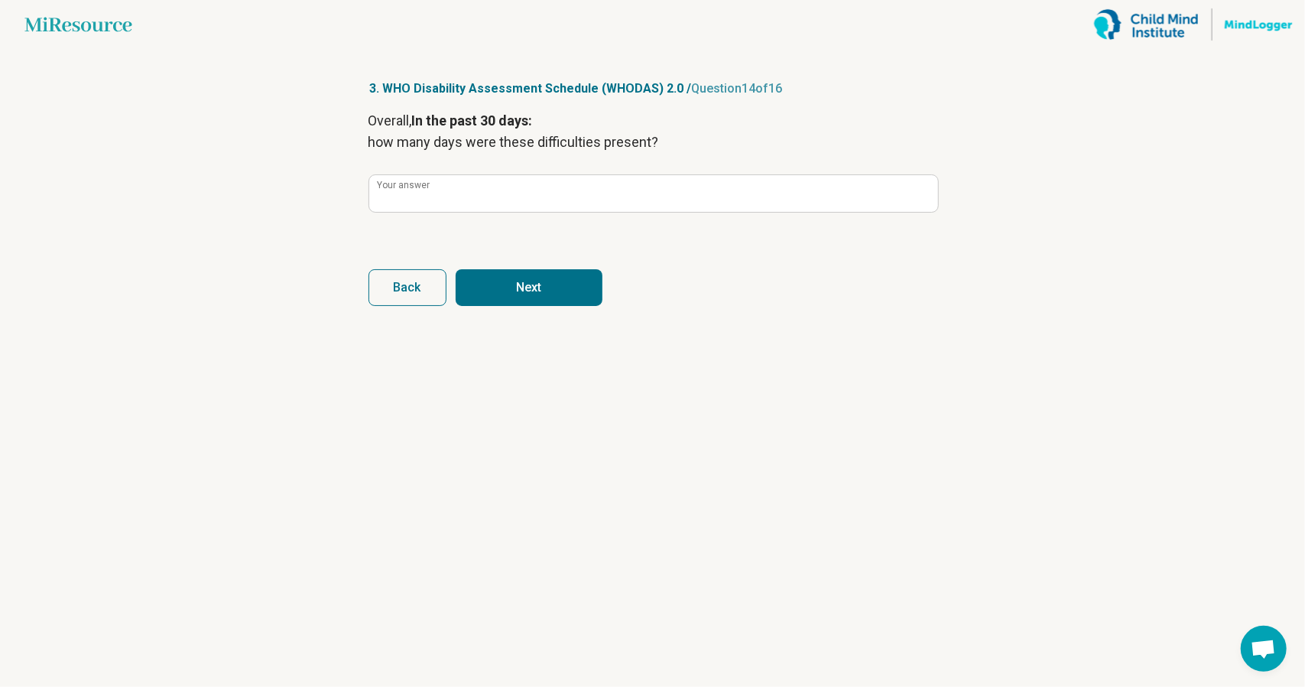
click at [557, 282] on button "Next" at bounding box center [529, 287] width 147 height 37
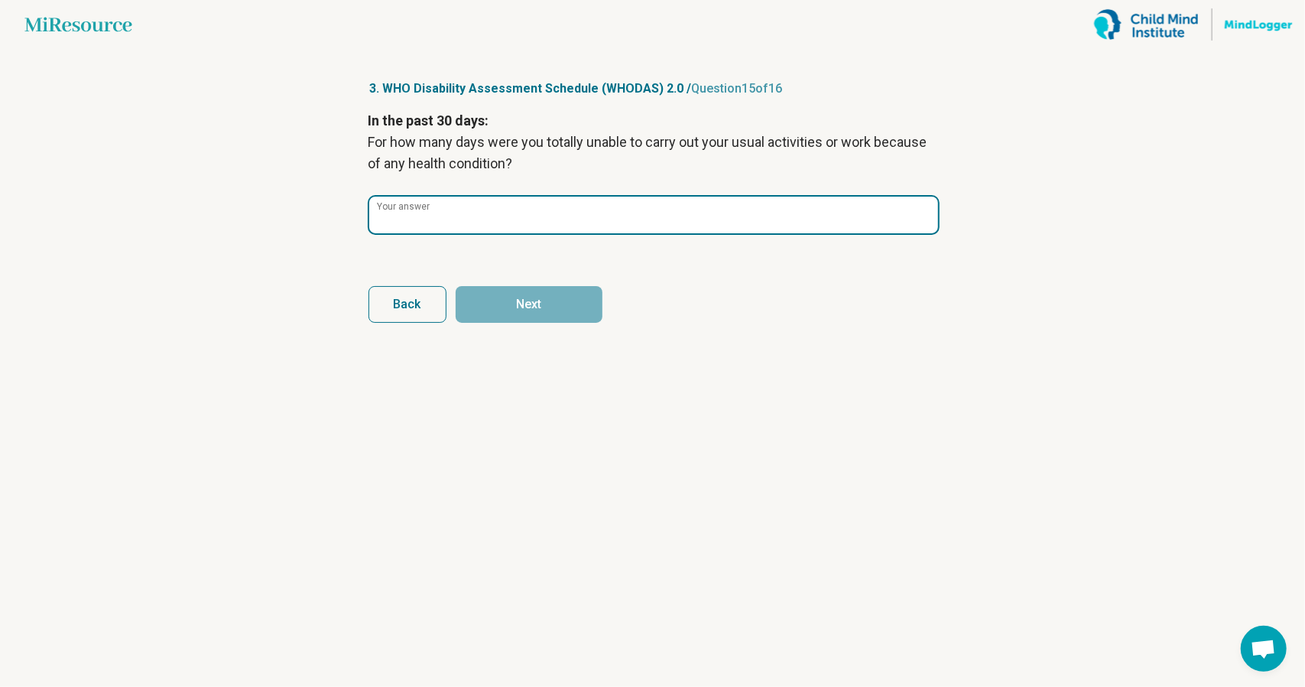
click at [494, 219] on input "Your answer" at bounding box center [653, 215] width 569 height 37
type input "*"
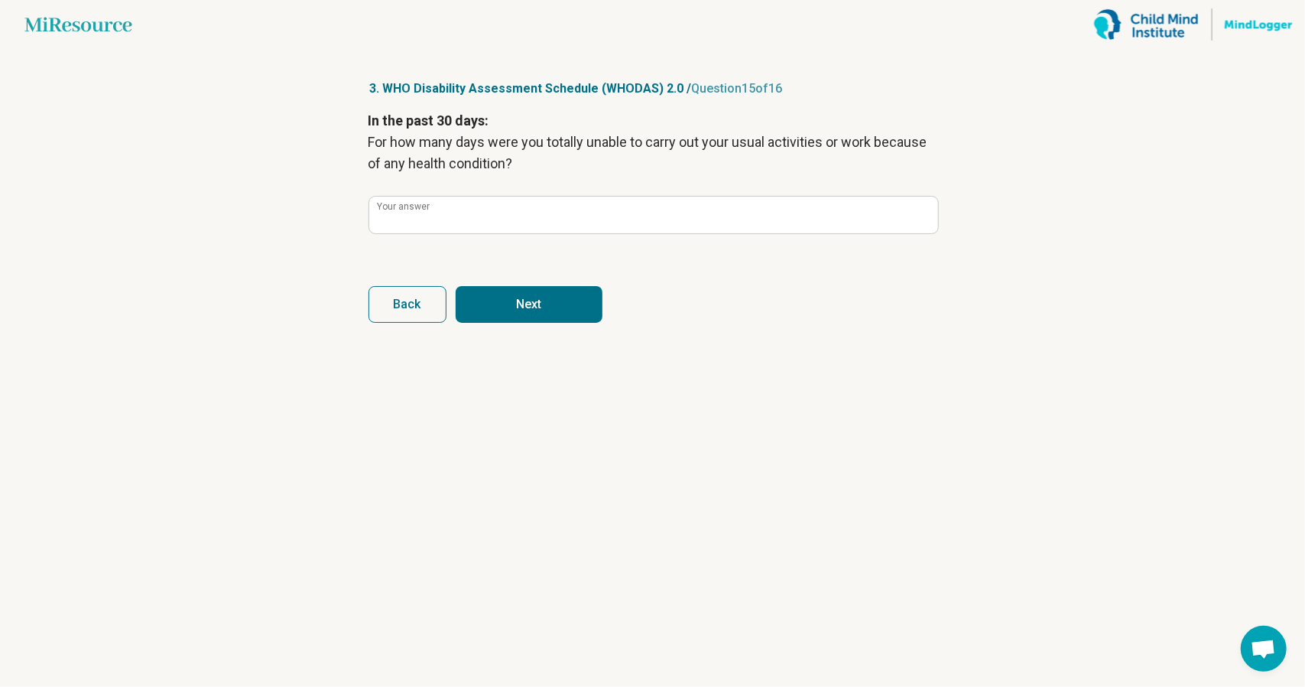
click at [570, 308] on button "Next" at bounding box center [529, 304] width 147 height 37
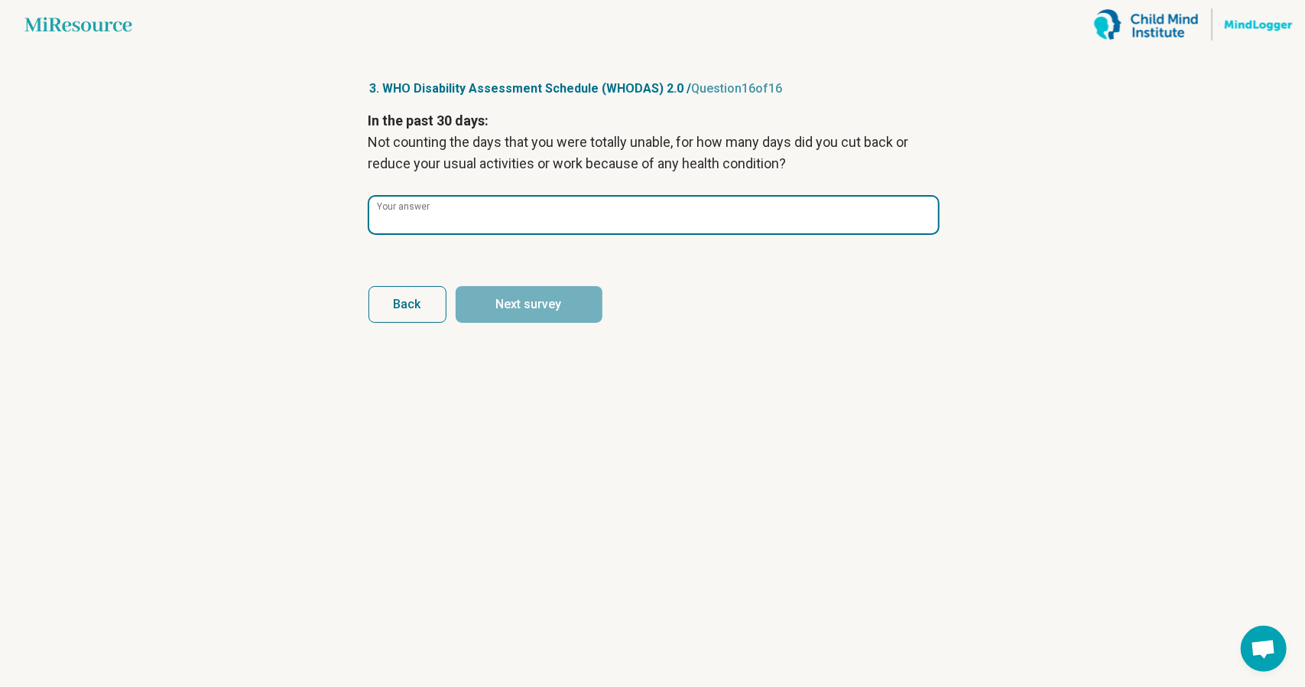
click at [590, 216] on input "Your answer" at bounding box center [653, 215] width 569 height 37
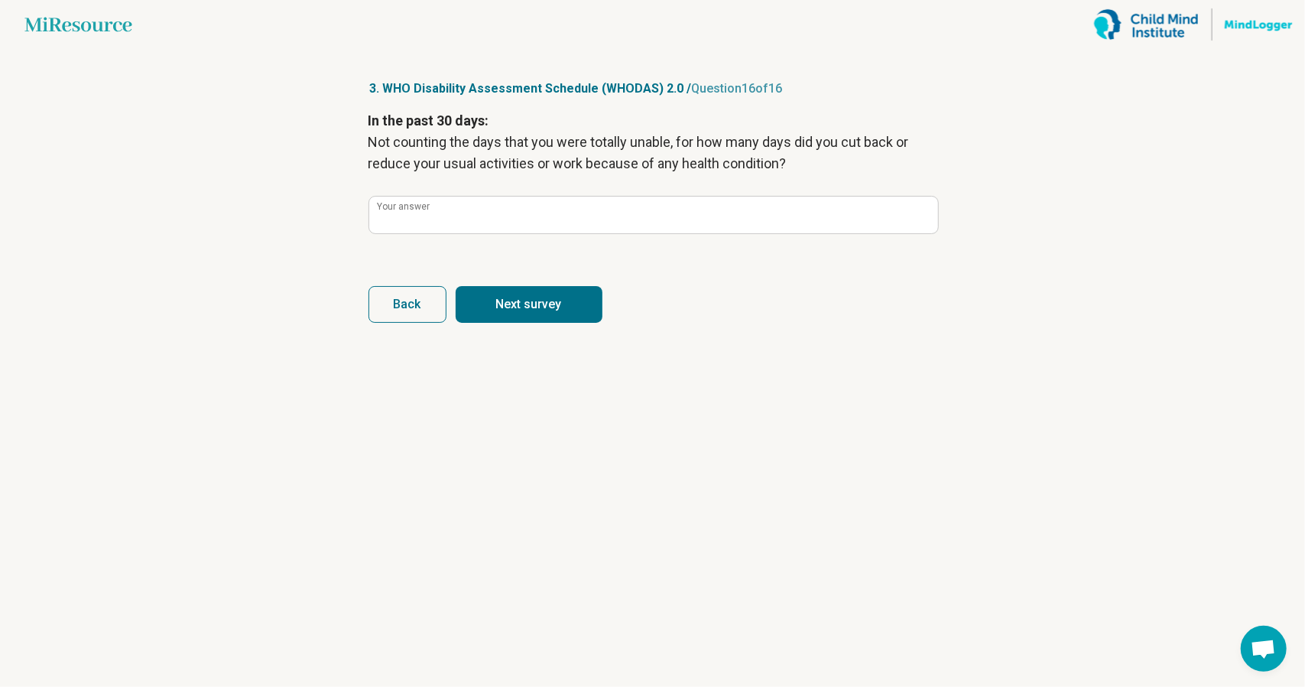
click at [518, 291] on button "Next survey" at bounding box center [529, 304] width 147 height 37
type input "*"
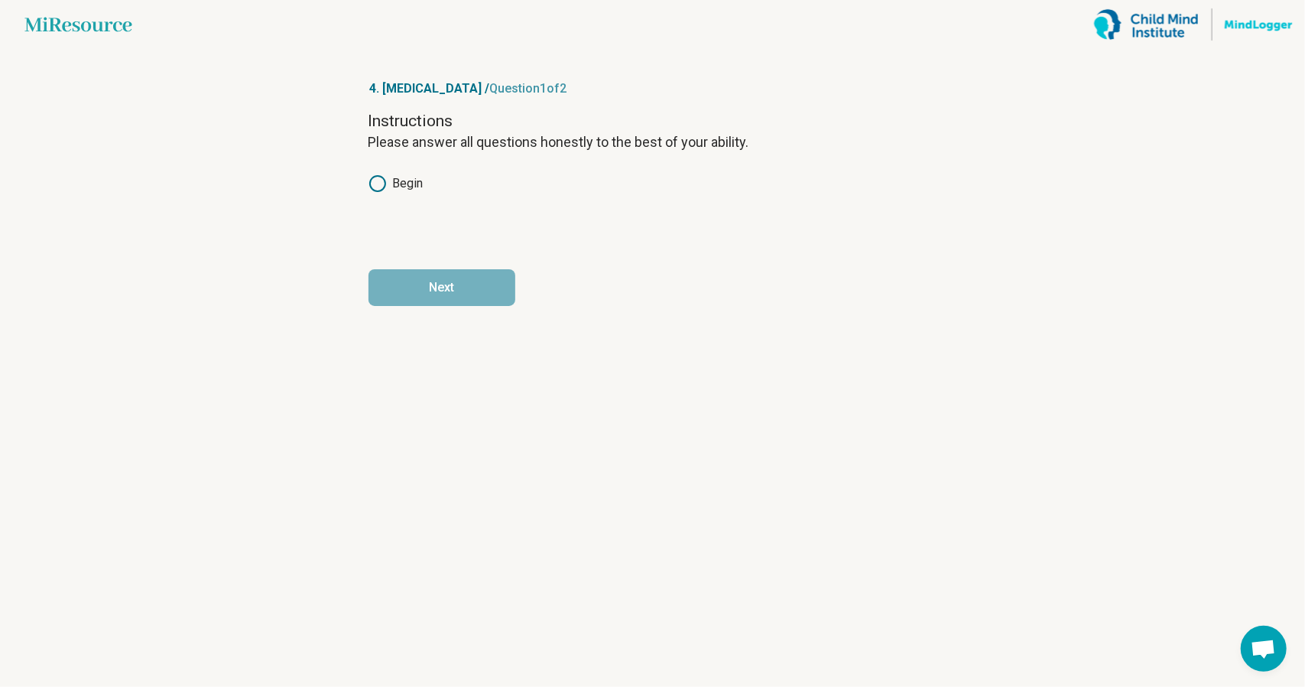
click at [414, 197] on div "Instructions Please answer all questions honestly to the best of your ability. …" at bounding box center [653, 174] width 569 height 128
click at [405, 181] on label "Begin" at bounding box center [396, 183] width 55 height 18
click at [458, 275] on button "Next" at bounding box center [442, 287] width 147 height 37
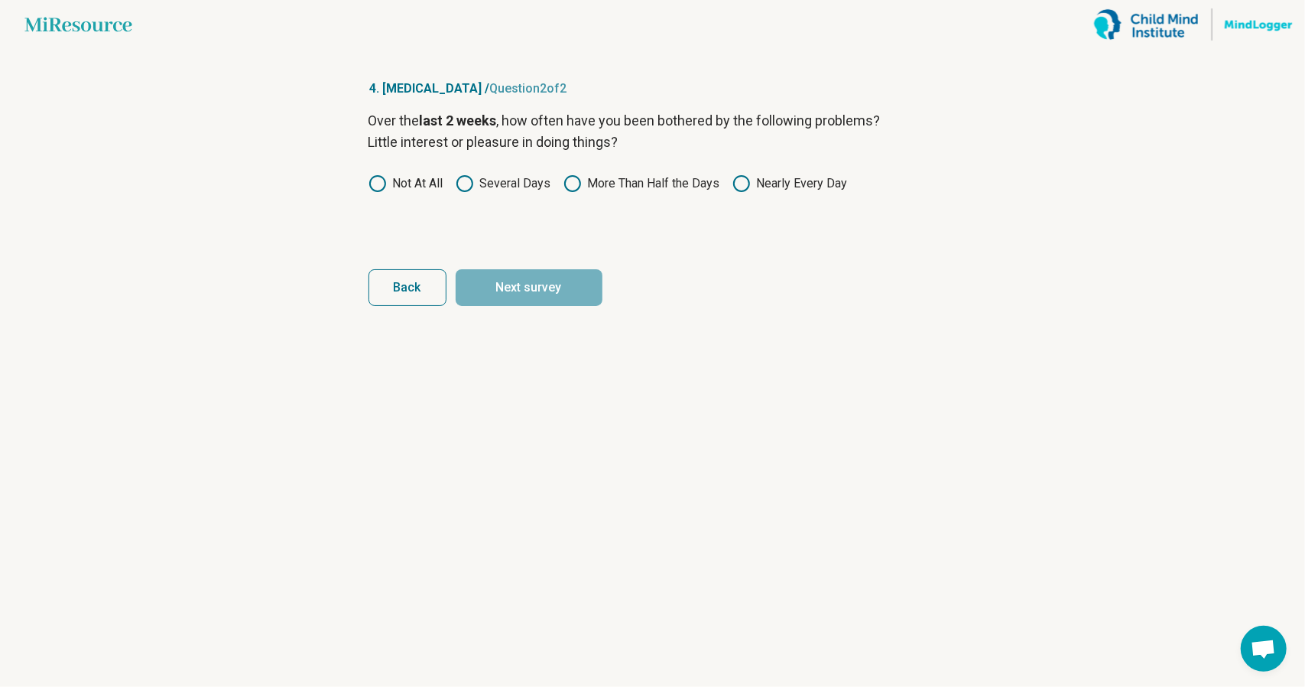
click at [477, 183] on label "Several Days" at bounding box center [504, 183] width 96 height 18
click at [500, 275] on button "Next survey" at bounding box center [529, 287] width 147 height 37
click at [419, 181] on label "Not At All" at bounding box center [406, 183] width 75 height 18
click at [503, 283] on button "Next survey" at bounding box center [529, 287] width 147 height 37
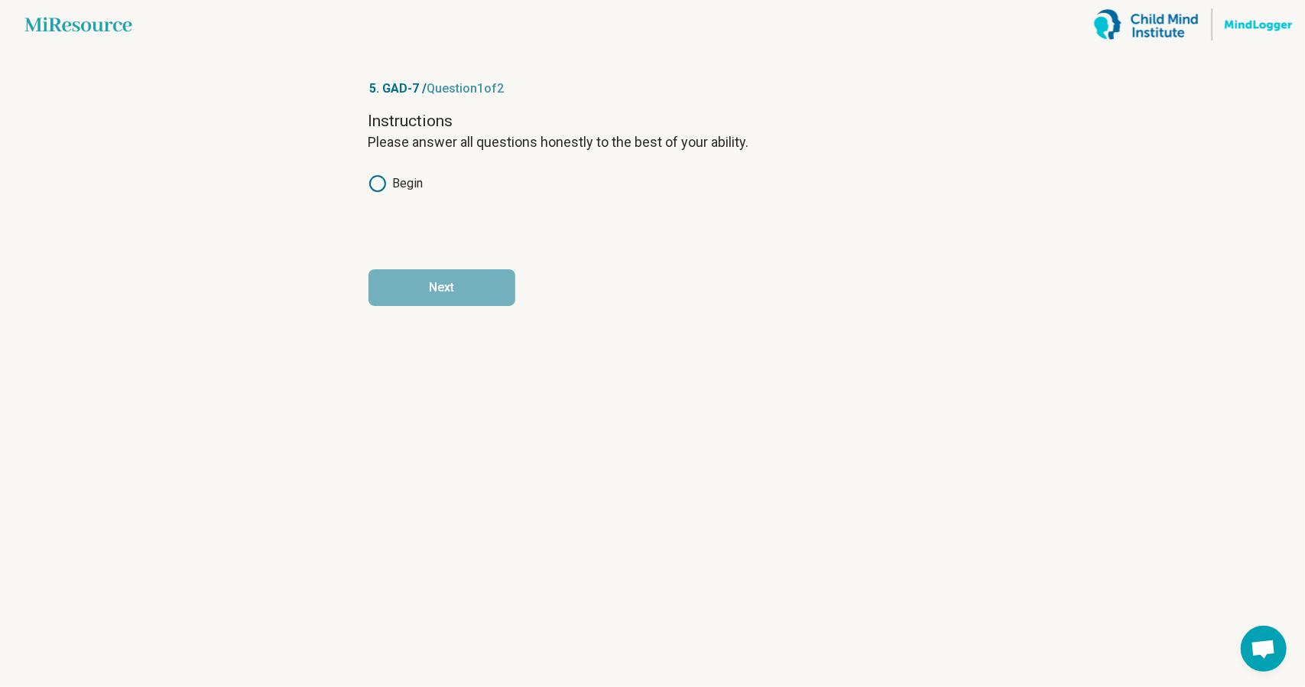
click at [394, 186] on label "Begin" at bounding box center [396, 183] width 55 height 18
click at [460, 287] on button "Next" at bounding box center [442, 287] width 147 height 37
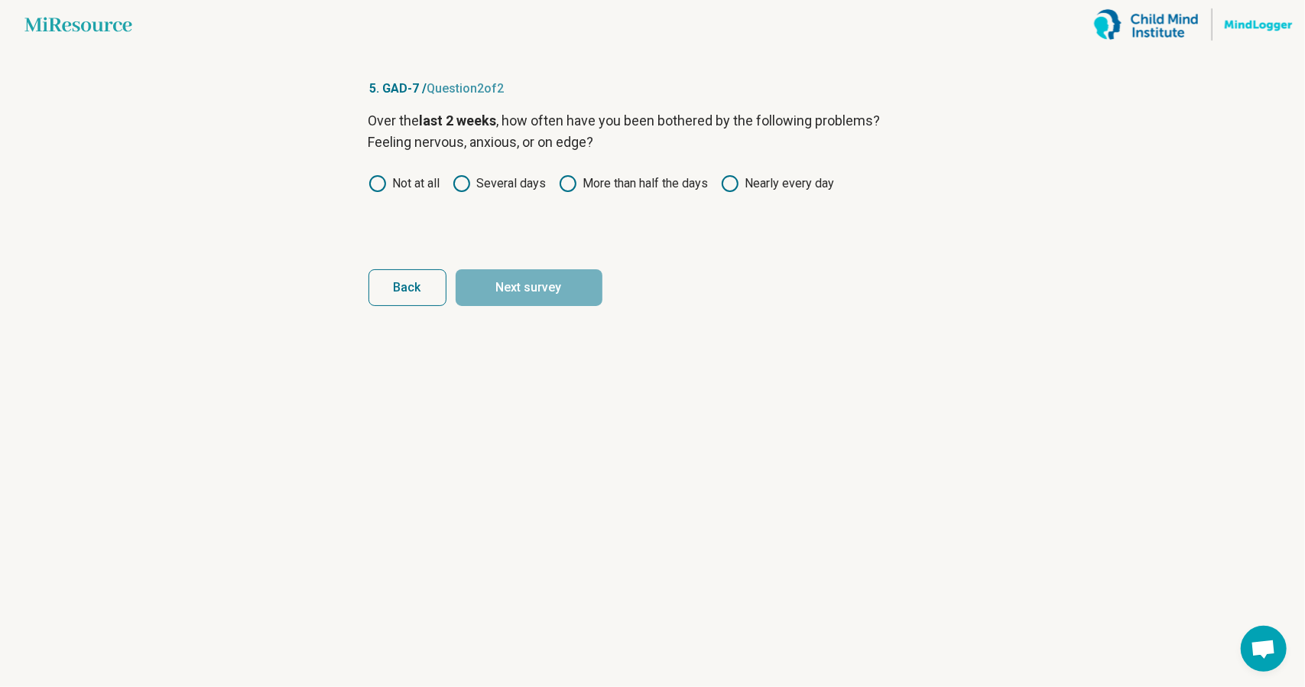
click at [536, 180] on label "Several days" at bounding box center [500, 183] width 94 height 18
click at [518, 281] on button "Next survey" at bounding box center [529, 287] width 147 height 37
click at [459, 184] on icon at bounding box center [462, 183] width 18 height 18
drag, startPoint x: 499, startPoint y: 282, endPoint x: 492, endPoint y: 270, distance: 14.0
click at [499, 278] on button "Next survey" at bounding box center [529, 287] width 147 height 37
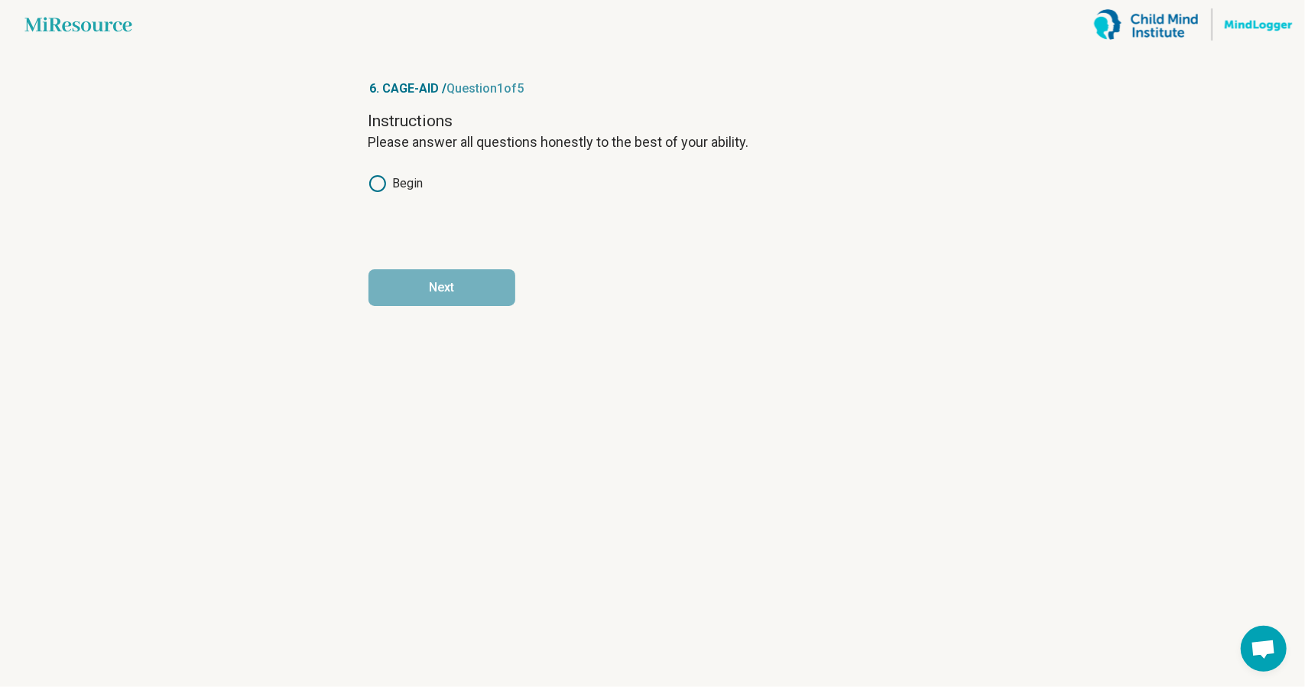
click at [388, 183] on label "Begin" at bounding box center [396, 183] width 55 height 18
click at [443, 281] on button "Next" at bounding box center [442, 287] width 147 height 37
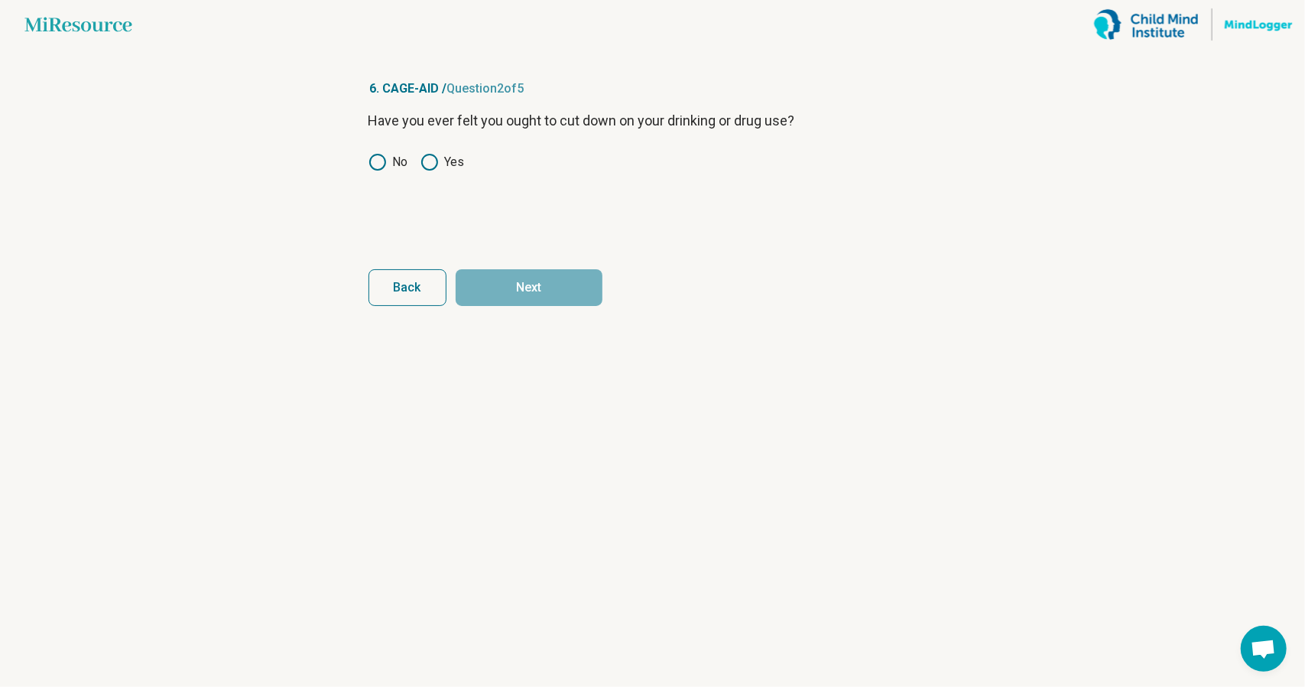
click at [378, 164] on icon at bounding box center [378, 162] width 18 height 18
click at [489, 285] on button "Next" at bounding box center [529, 287] width 147 height 37
click at [383, 167] on circle at bounding box center [377, 161] width 15 height 15
click at [505, 290] on button "Next" at bounding box center [529, 287] width 147 height 37
click at [388, 171] on div "Have you felt bad or guilty about your drinking or drug use? No Yes" at bounding box center [653, 174] width 569 height 128
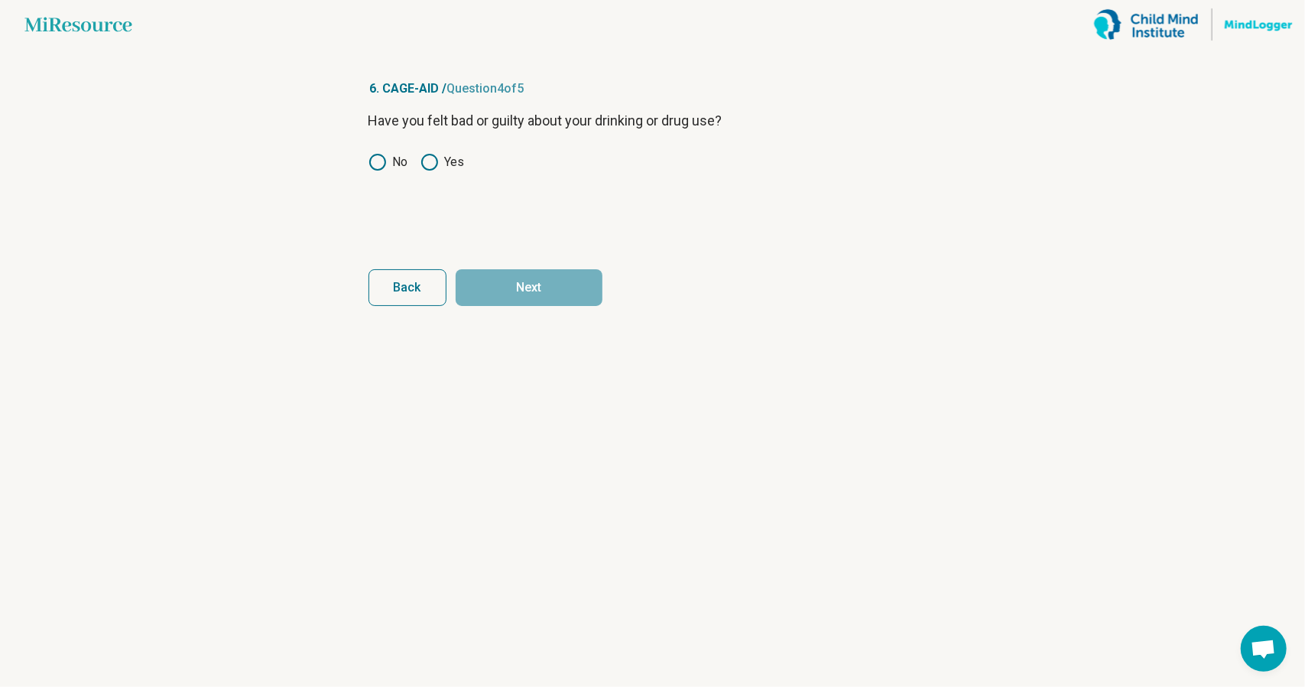
click at [382, 157] on icon at bounding box center [378, 162] width 18 height 18
click at [508, 297] on button "Next" at bounding box center [529, 287] width 147 height 37
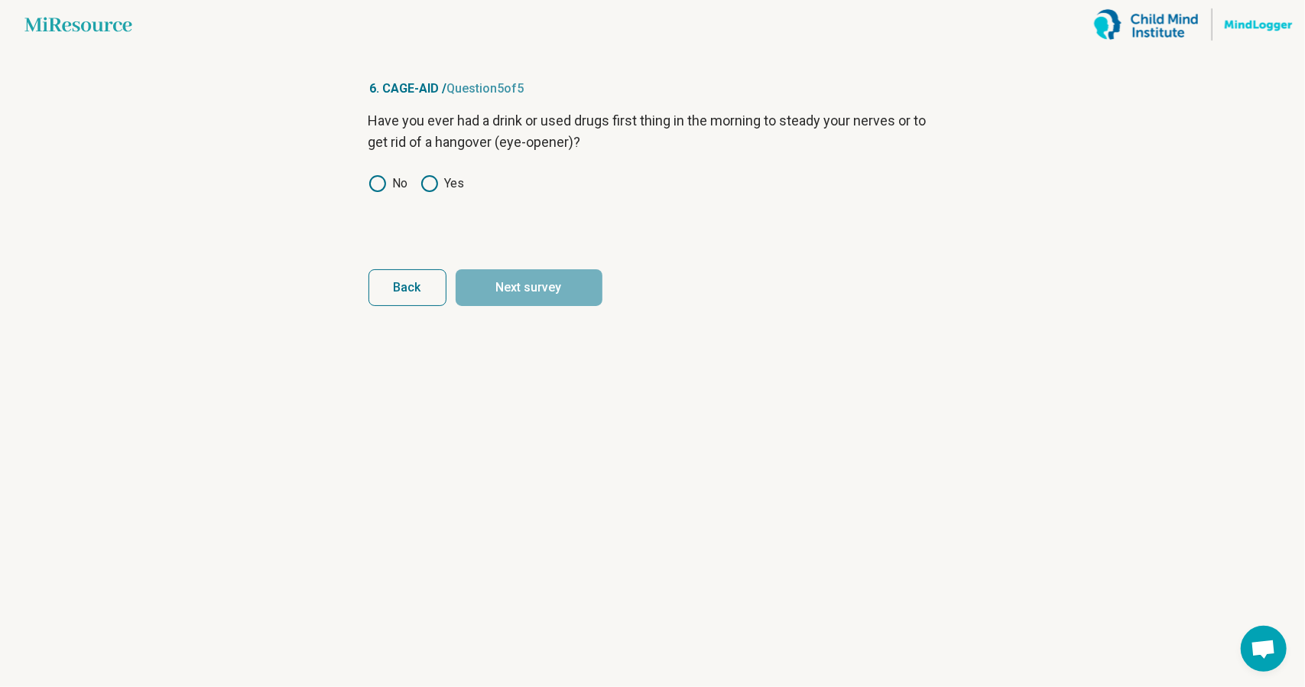
click at [375, 177] on circle at bounding box center [377, 183] width 15 height 15
click at [499, 274] on button "Next survey" at bounding box center [529, 287] width 147 height 37
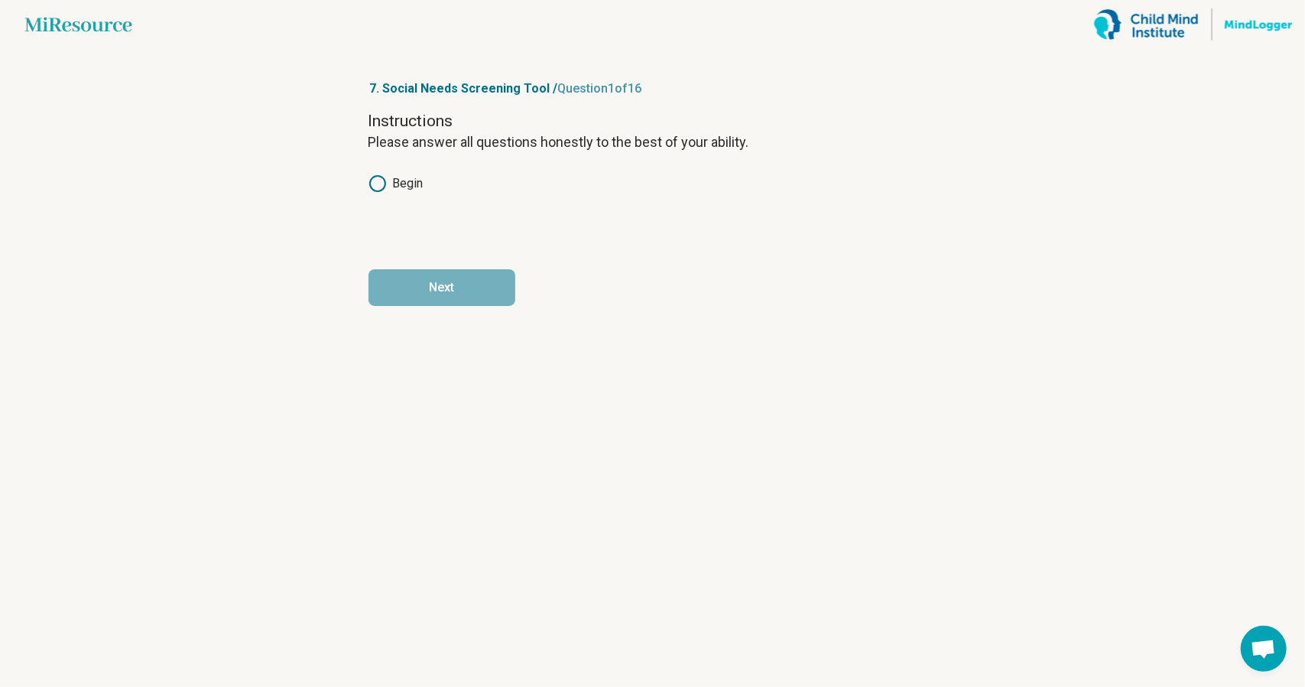
click at [388, 186] on label "Begin" at bounding box center [396, 183] width 55 height 18
click at [465, 285] on button "Next" at bounding box center [442, 287] width 147 height 37
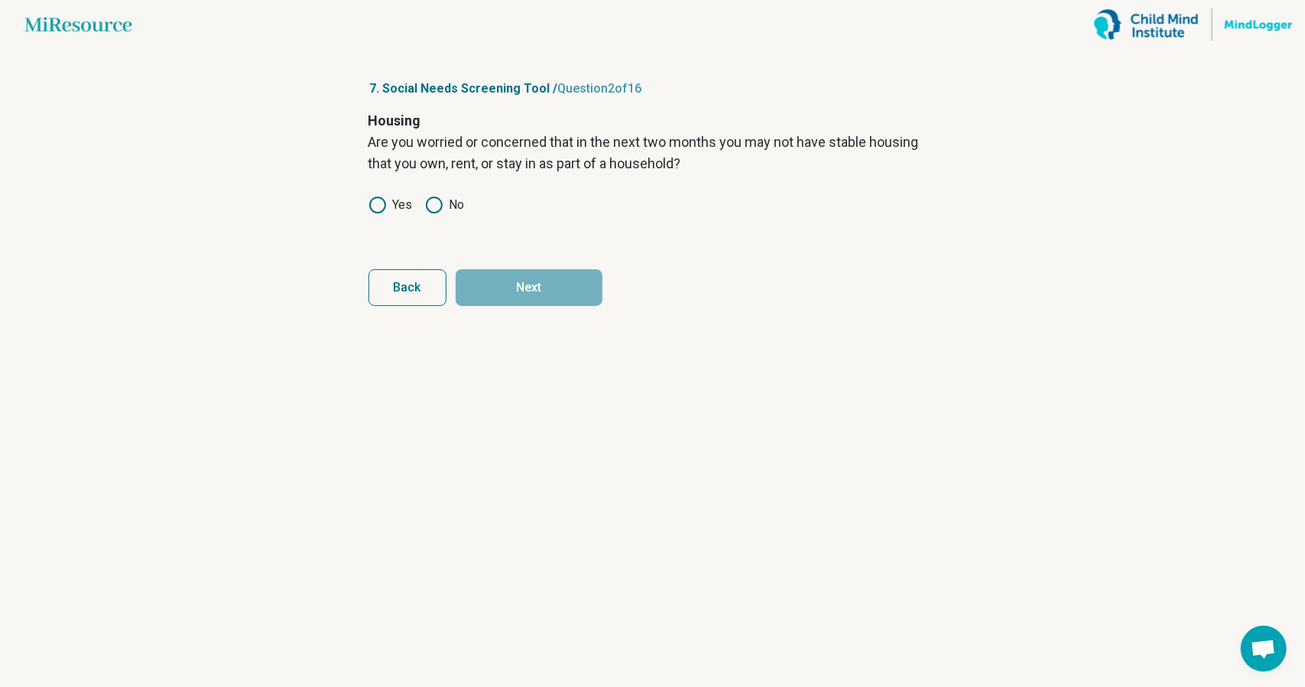
click at [436, 200] on icon at bounding box center [434, 205] width 18 height 18
click at [508, 282] on button "Next" at bounding box center [529, 287] width 147 height 37
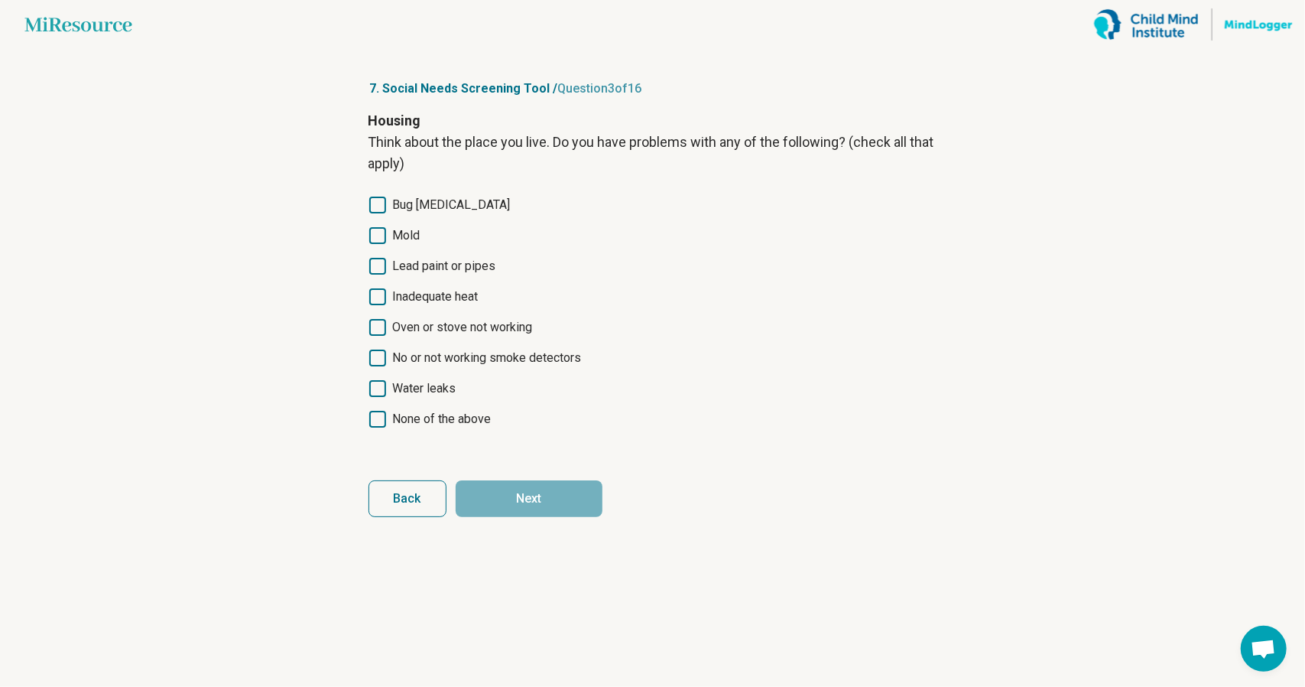
click at [427, 369] on div "Bug [MEDICAL_DATA] Mold Lead paint or pipes Inadequate heat Oven or stove not w…" at bounding box center [653, 312] width 569 height 232
click at [444, 398] on div "Bug [MEDICAL_DATA] Mold Lead paint or pipes Inadequate heat Oven or stove not w…" at bounding box center [653, 312] width 569 height 232
click at [440, 393] on span "Water leaks" at bounding box center [424, 388] width 63 height 18
click at [517, 489] on button "Next" at bounding box center [529, 498] width 147 height 37
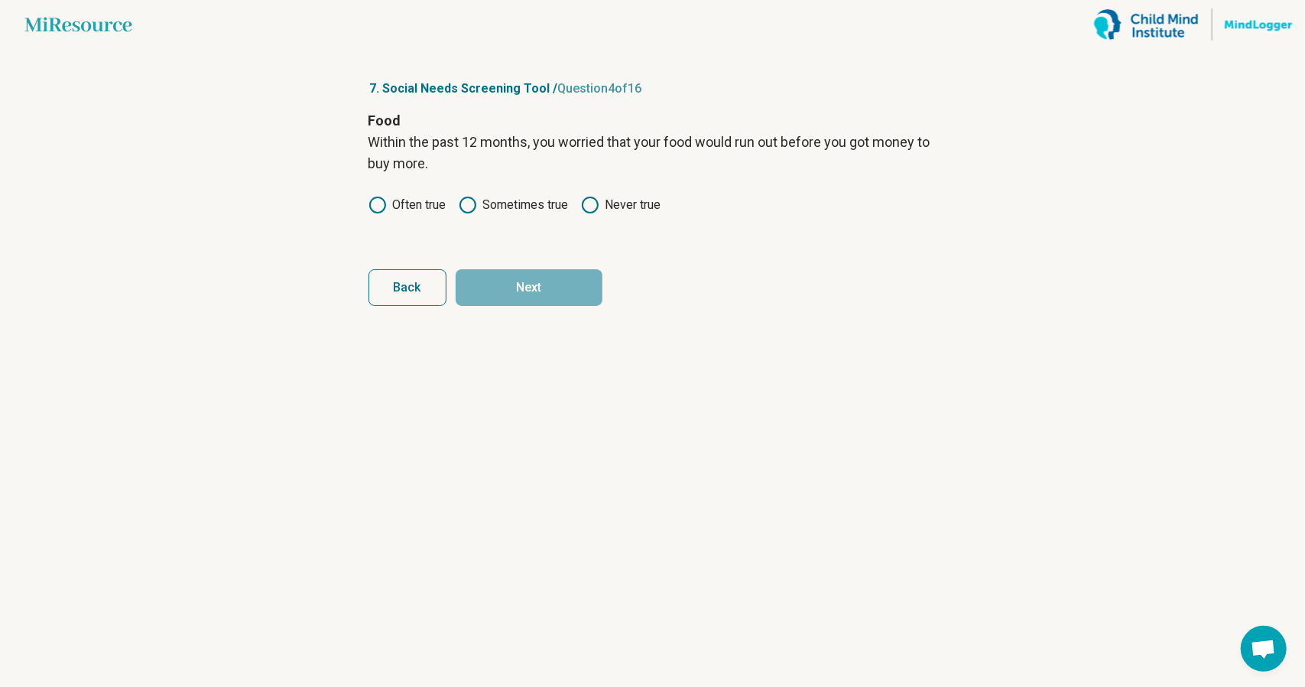
click at [600, 211] on label "Never true" at bounding box center [621, 205] width 80 height 18
click at [560, 281] on button "Next" at bounding box center [529, 287] width 147 height 37
click at [599, 210] on icon at bounding box center [590, 205] width 18 height 18
click at [567, 265] on form "Food Within the past 12 months, the food you bought just didn't last and you di…" at bounding box center [653, 208] width 569 height 196
click at [561, 276] on button "Next" at bounding box center [529, 287] width 147 height 37
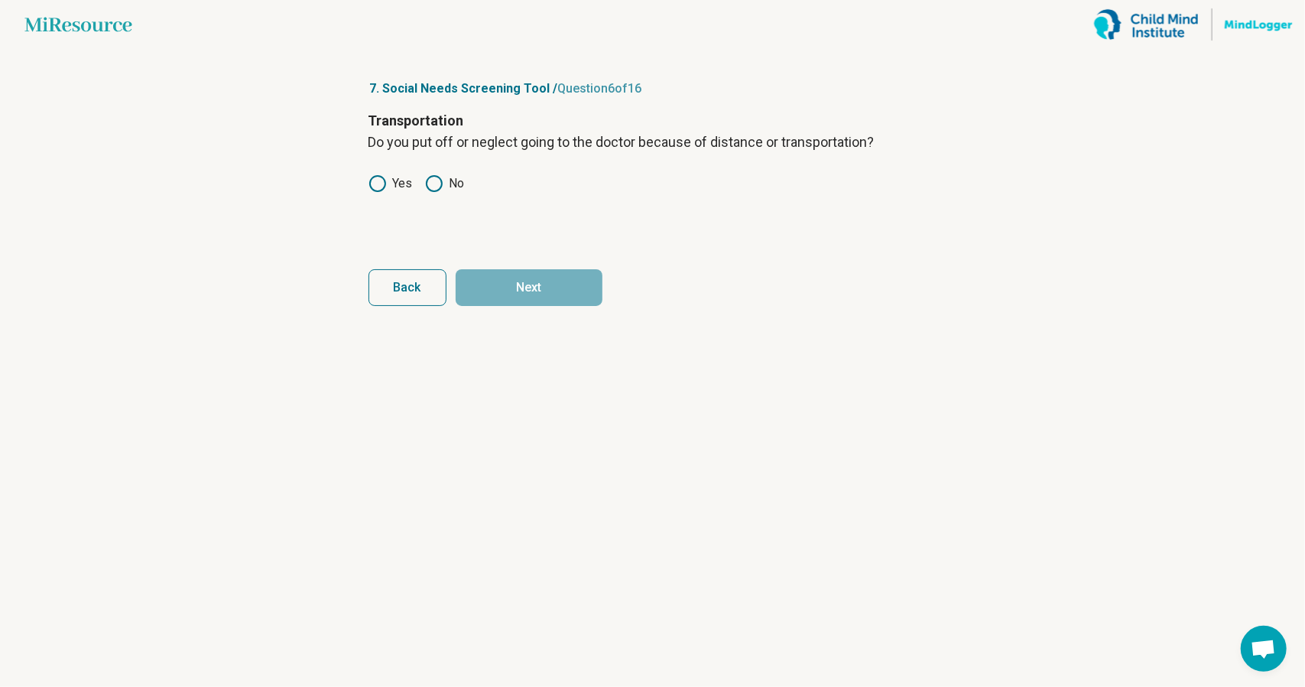
click at [439, 180] on icon at bounding box center [434, 183] width 18 height 18
click at [499, 290] on button "Next" at bounding box center [529, 287] width 147 height 37
click at [429, 206] on icon at bounding box center [434, 205] width 18 height 18
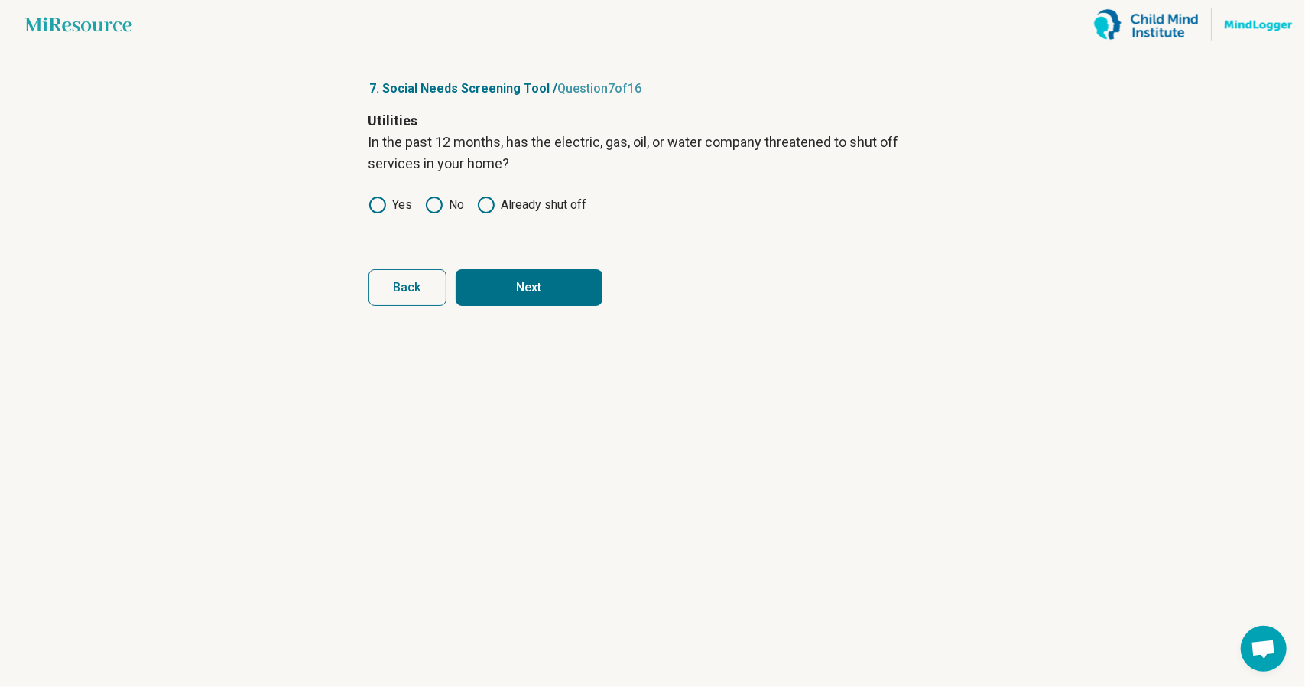
click at [525, 306] on article "7. Social Needs Screening Tool / Question 7 of 16 Utilities In the past 12 mont…" at bounding box center [653, 368] width 618 height 638
click at [515, 296] on button "Next" at bounding box center [529, 287] width 147 height 37
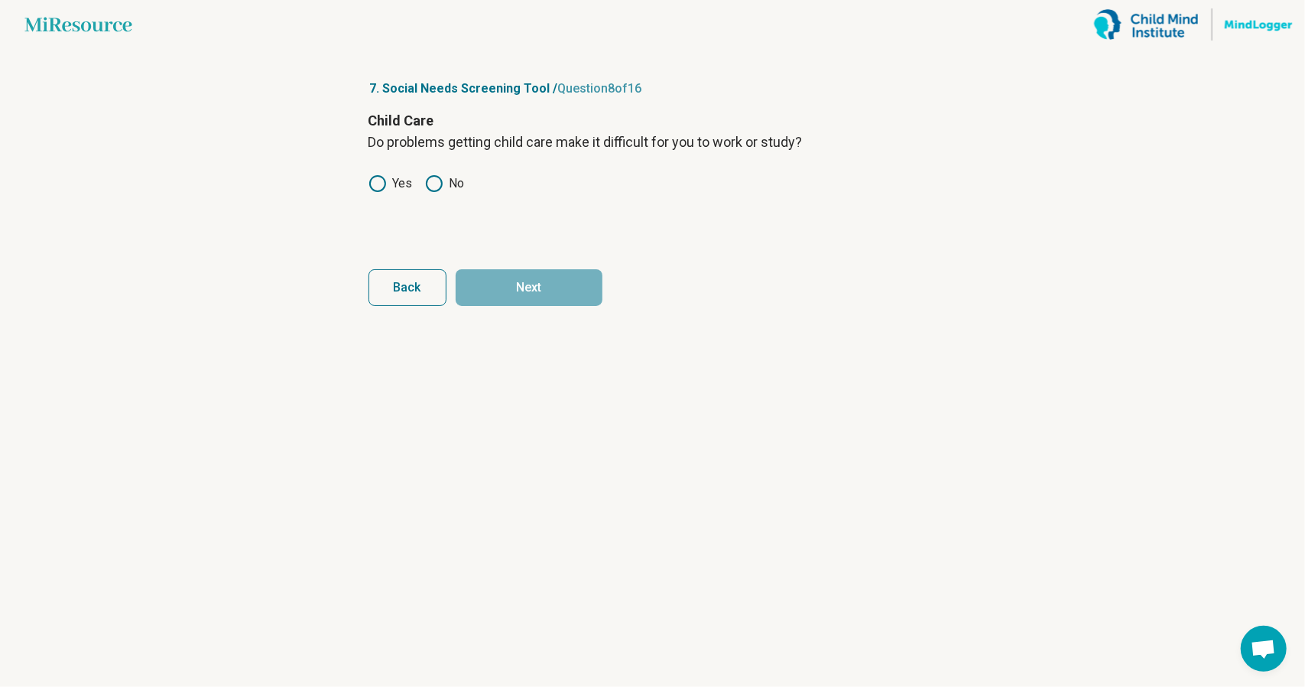
click at [440, 180] on circle at bounding box center [434, 183] width 15 height 15
click at [529, 291] on button "Next" at bounding box center [529, 287] width 147 height 37
click at [440, 192] on div "Employment Do you have a job? Yes No" at bounding box center [653, 174] width 569 height 128
click at [445, 188] on label "No" at bounding box center [445, 183] width 40 height 18
click at [526, 279] on button "Next" at bounding box center [529, 287] width 147 height 37
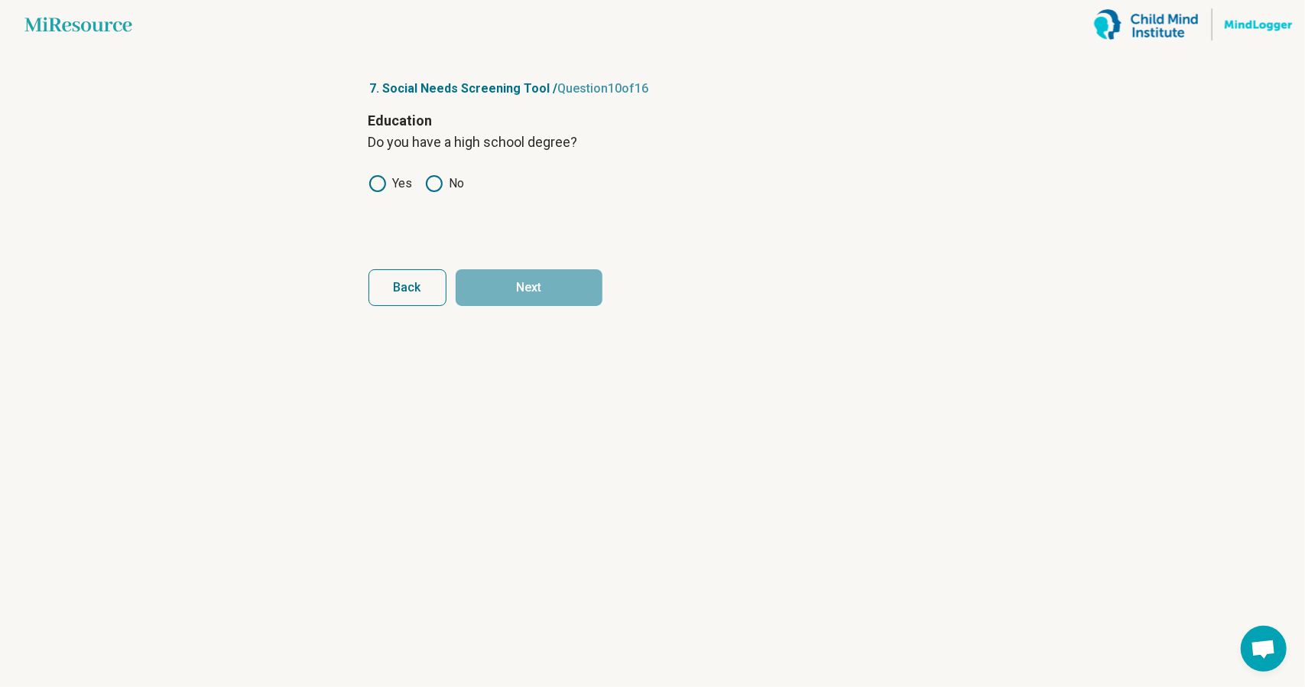
click at [400, 187] on label "Yes" at bounding box center [391, 183] width 44 height 18
click at [511, 281] on button "Next" at bounding box center [529, 287] width 147 height 37
click at [401, 185] on label "Never" at bounding box center [397, 183] width 57 height 18
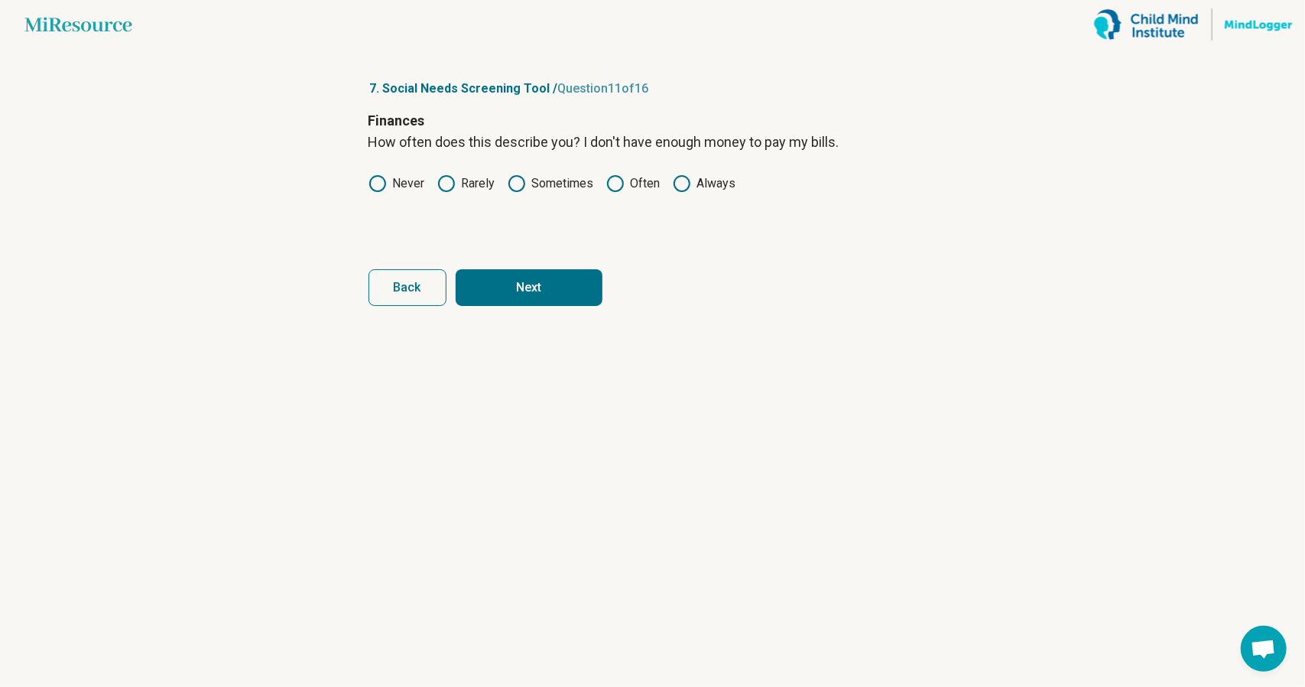
click at [552, 309] on article "7. Social Needs Screening Tool / Question 11 of 16 Finances How often does this…" at bounding box center [653, 368] width 618 height 638
click at [535, 296] on button "Next" at bounding box center [529, 287] width 147 height 37
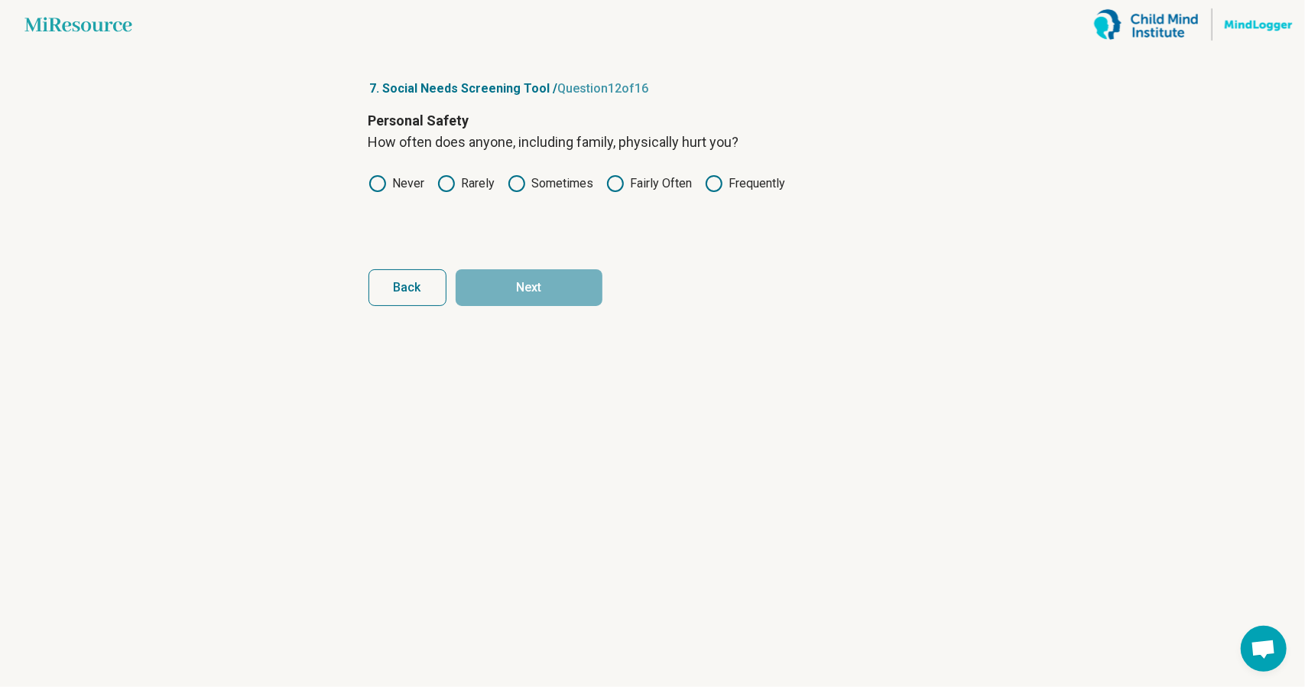
click at [405, 174] on label "Never" at bounding box center [397, 183] width 57 height 18
click at [506, 262] on form "Personal Safety How often does anyone, including family, physically hurt you? N…" at bounding box center [653, 208] width 569 height 196
click at [532, 301] on button "Next" at bounding box center [529, 287] width 147 height 37
click at [380, 181] on icon at bounding box center [378, 183] width 18 height 18
click at [509, 269] on button "Next" at bounding box center [529, 287] width 147 height 37
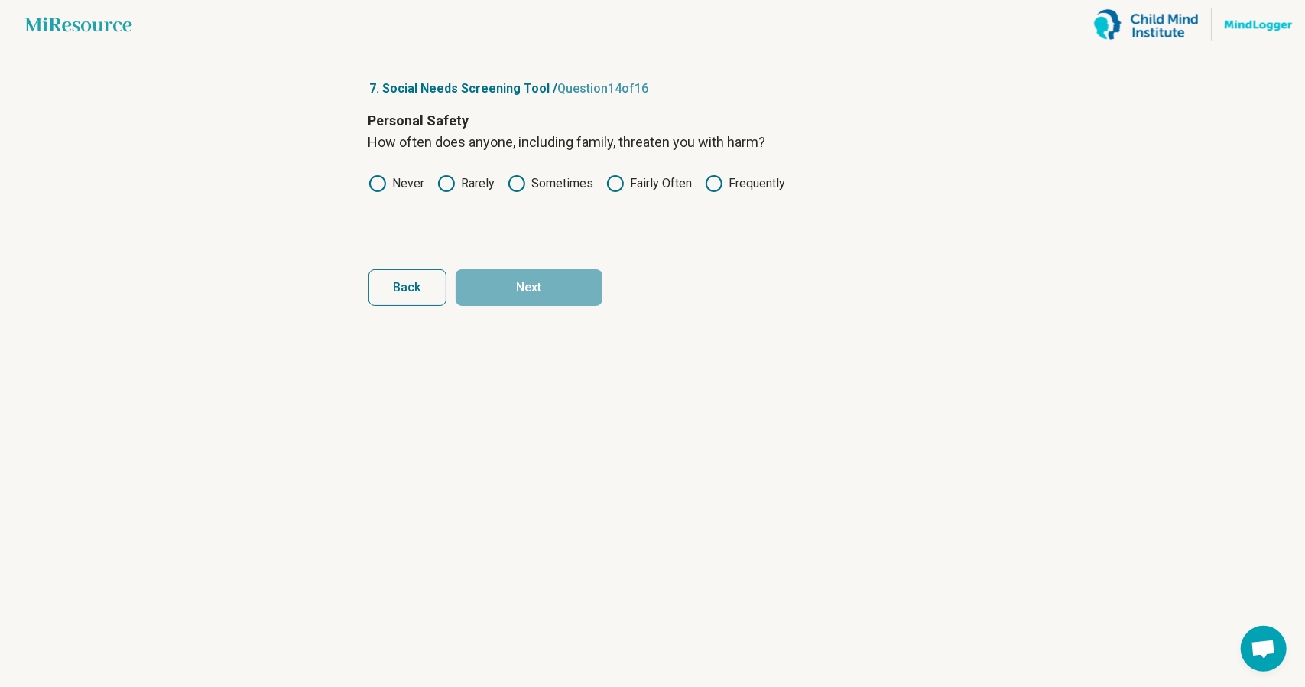
click at [456, 184] on label "Rarely" at bounding box center [466, 183] width 58 height 18
click at [399, 185] on label "Never" at bounding box center [397, 183] width 57 height 18
click at [518, 271] on button "Next" at bounding box center [529, 287] width 147 height 37
click at [402, 196] on div "Personal Safety How often does anyone, including family, scream or curse at you…" at bounding box center [653, 174] width 569 height 128
click at [399, 185] on label "Never" at bounding box center [397, 183] width 57 height 18
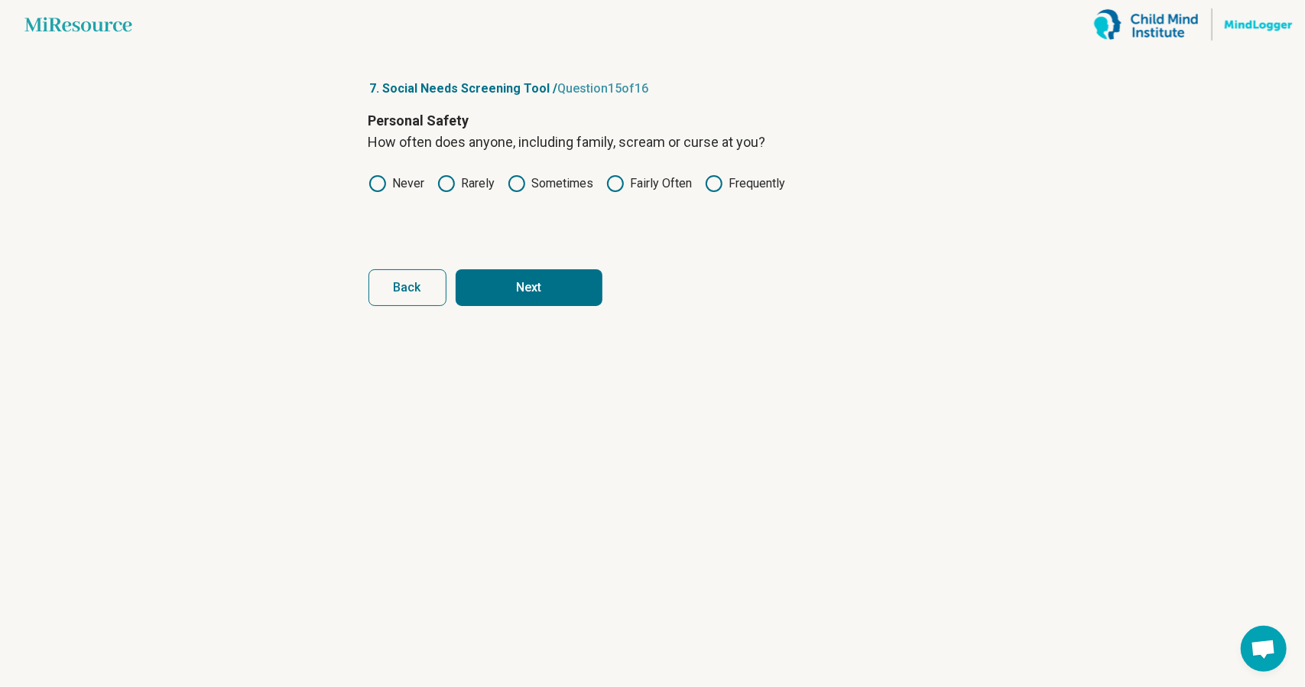
click at [523, 280] on button "Next" at bounding box center [529, 287] width 147 height 37
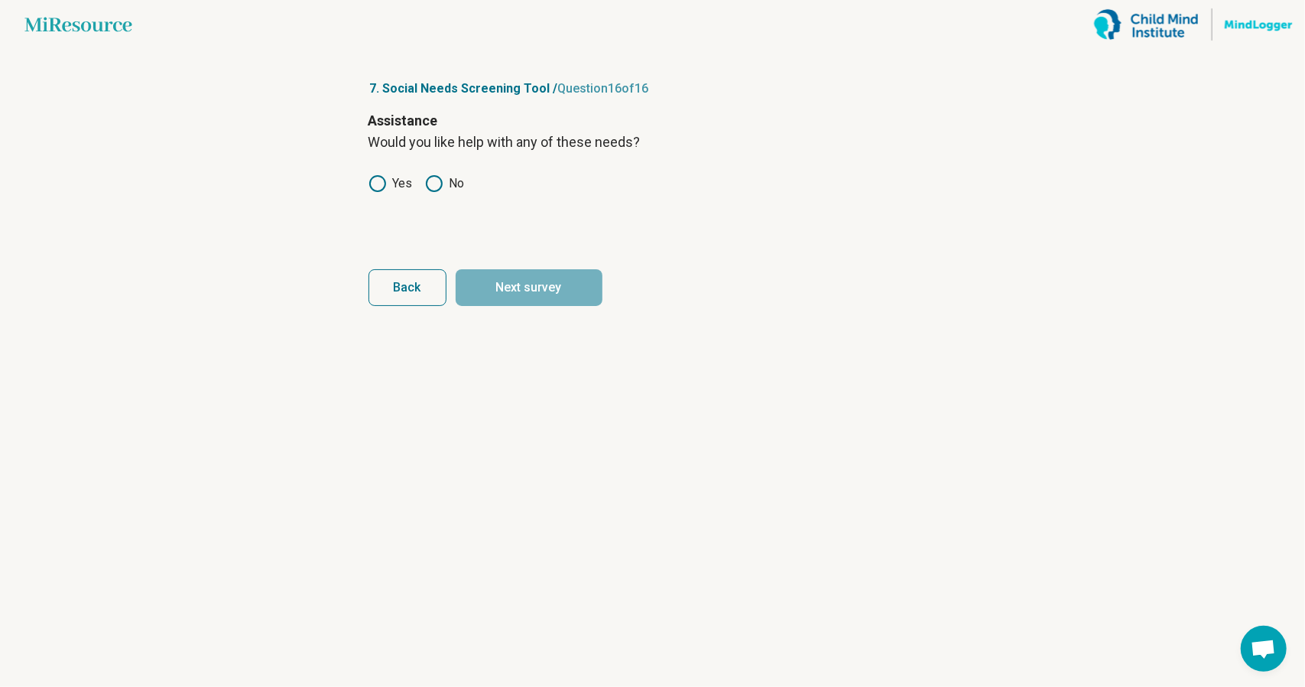
click at [437, 183] on icon at bounding box center [434, 183] width 18 height 18
click at [525, 288] on button "Next survey" at bounding box center [529, 287] width 147 height 37
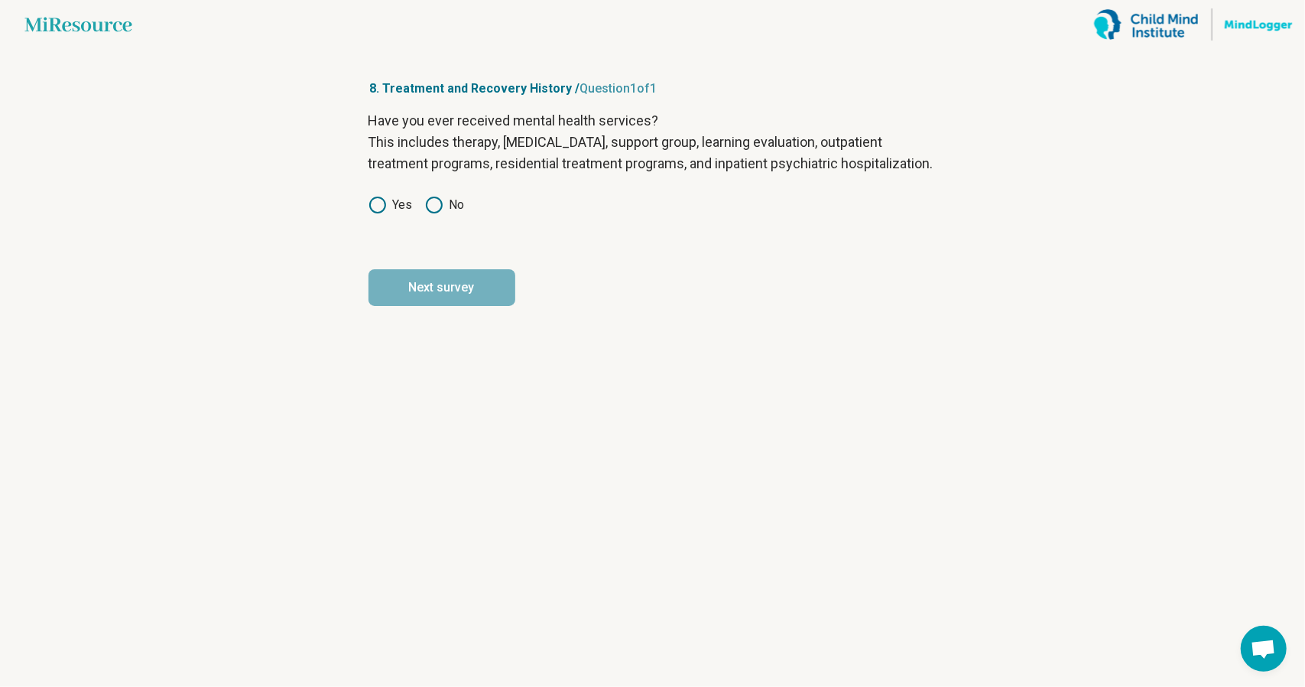
click at [448, 214] on label "No" at bounding box center [445, 205] width 40 height 18
click at [493, 299] on button "Next survey" at bounding box center [442, 287] width 147 height 37
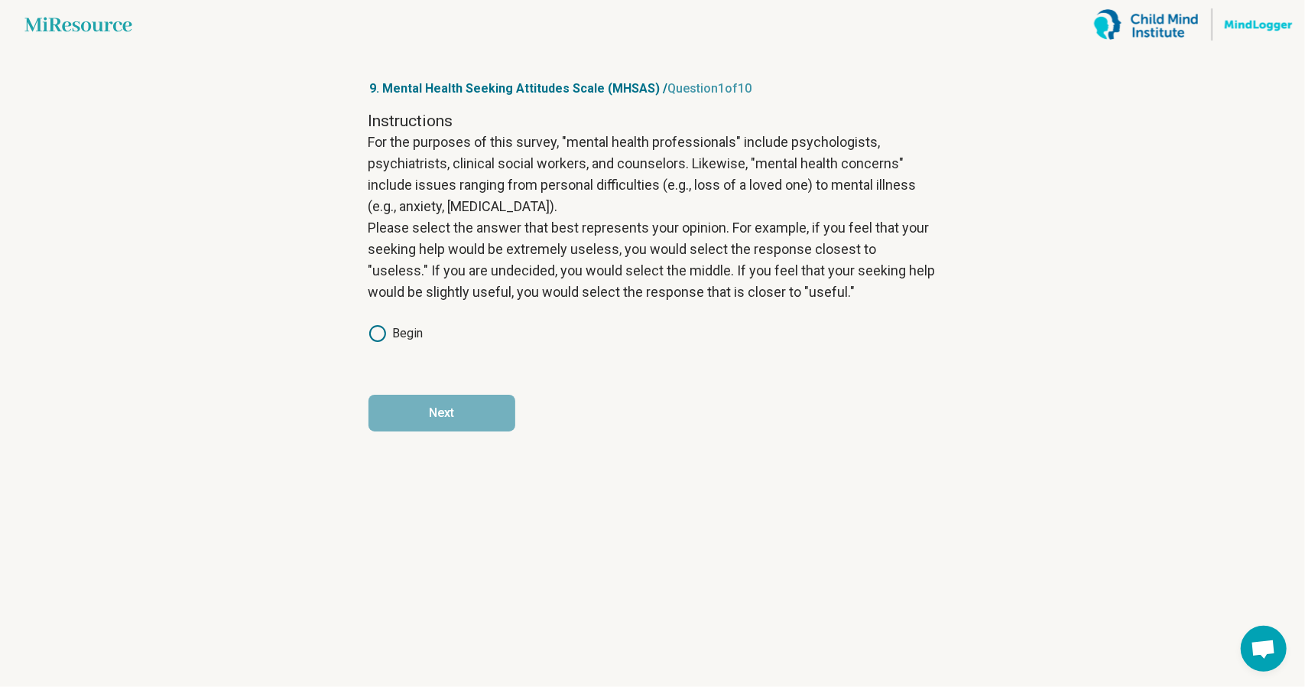
click at [398, 330] on label "Begin" at bounding box center [396, 333] width 55 height 18
click at [449, 417] on button "Next" at bounding box center [442, 413] width 147 height 37
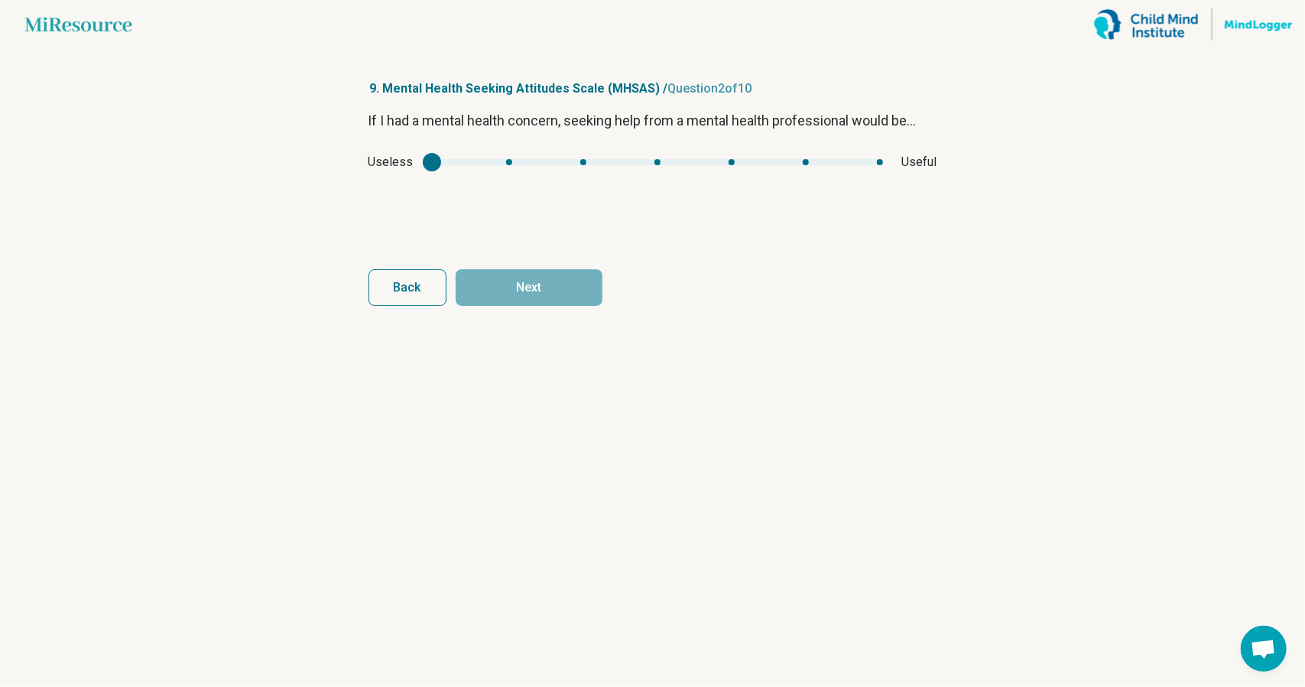
drag, startPoint x: 430, startPoint y: 173, endPoint x: 702, endPoint y: 189, distance: 272.7
click at [713, 192] on div "If I had a mental health concern, seeking help from a mental health professiona…" at bounding box center [653, 174] width 569 height 128
drag, startPoint x: 820, startPoint y: 152, endPoint x: 811, endPoint y: 152, distance: 8.4
click at [812, 152] on div "If I had a mental health concern, seeking help from a mental health professiona…" at bounding box center [653, 174] width 569 height 128
drag, startPoint x: 810, startPoint y: 154, endPoint x: 807, endPoint y: 168, distance: 14.1
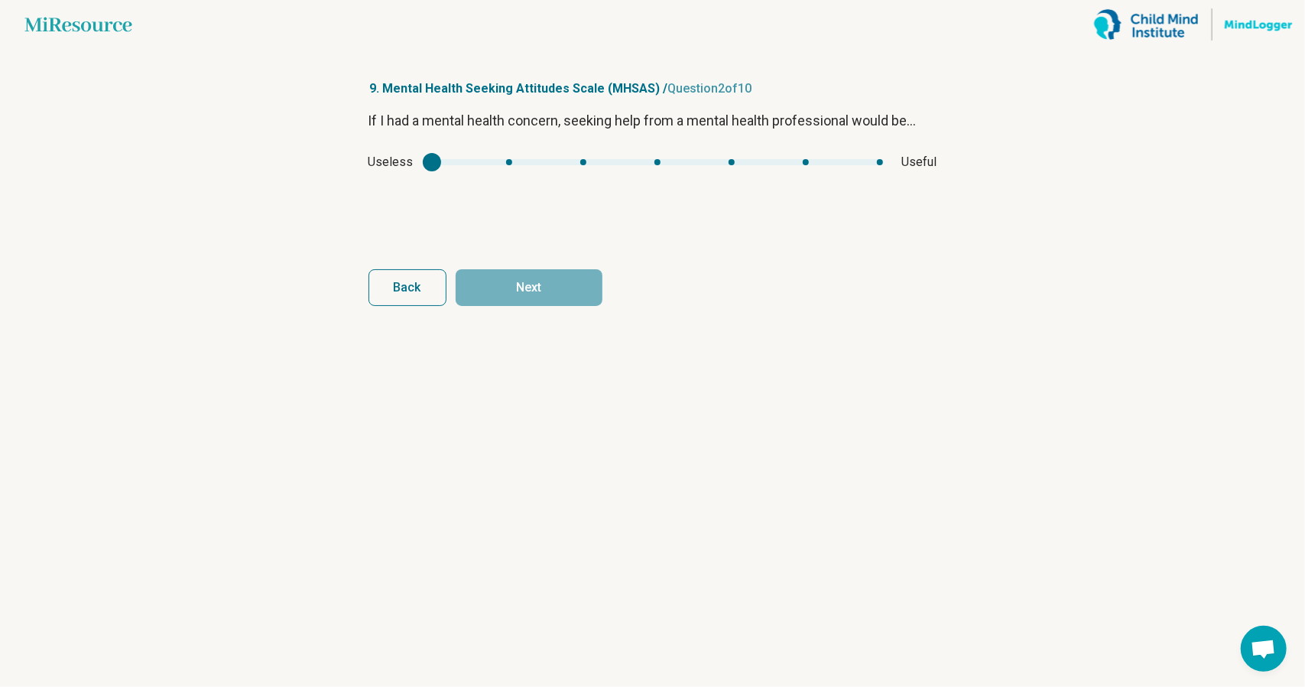
click at [807, 158] on div "Useless Useful" at bounding box center [653, 162] width 569 height 18
click at [807, 168] on div "Useless Useful" at bounding box center [653, 162] width 569 height 18
type input "*"
click at [807, 161] on div "mhsas1" at bounding box center [658, 162] width 452 height 6
click at [573, 279] on button "Next" at bounding box center [529, 287] width 147 height 37
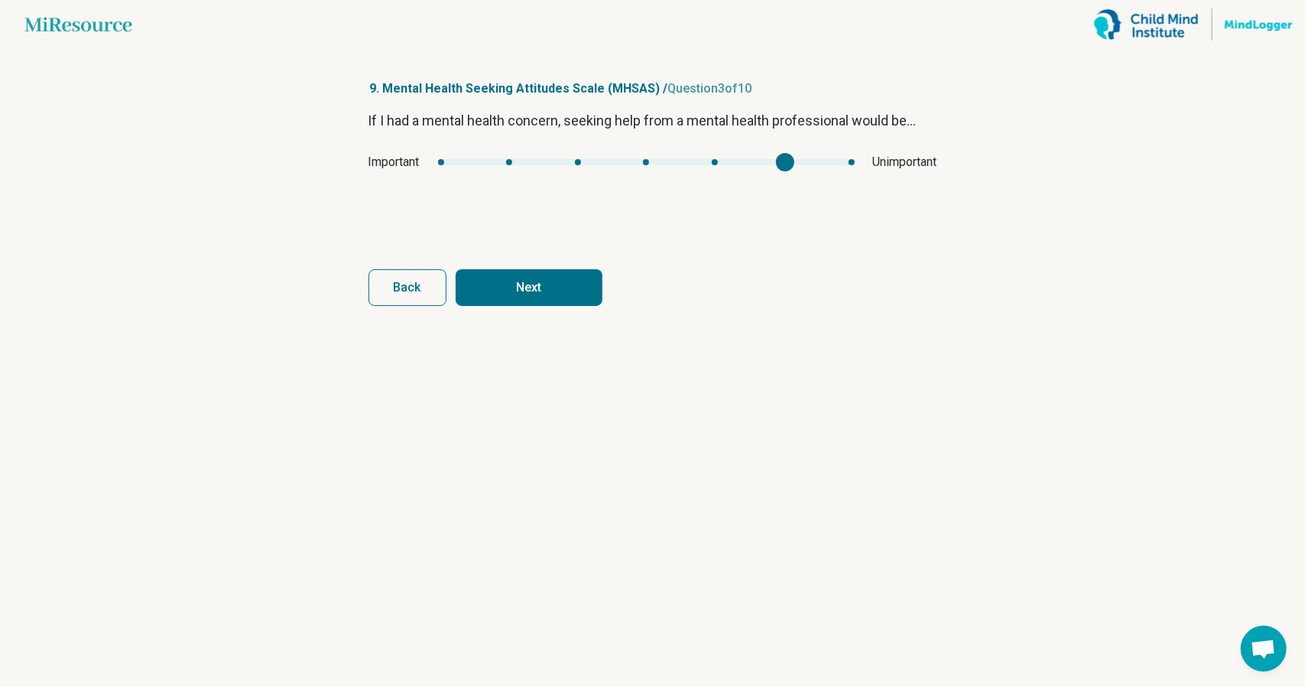
click at [782, 159] on div "mhsas2" at bounding box center [646, 162] width 417 height 6
click at [439, 155] on div "Important Unimportant" at bounding box center [653, 162] width 569 height 18
click at [443, 158] on div "Important Unimportant" at bounding box center [653, 162] width 569 height 18
type input "*"
click at [443, 159] on div "mhsas2" at bounding box center [646, 162] width 417 height 6
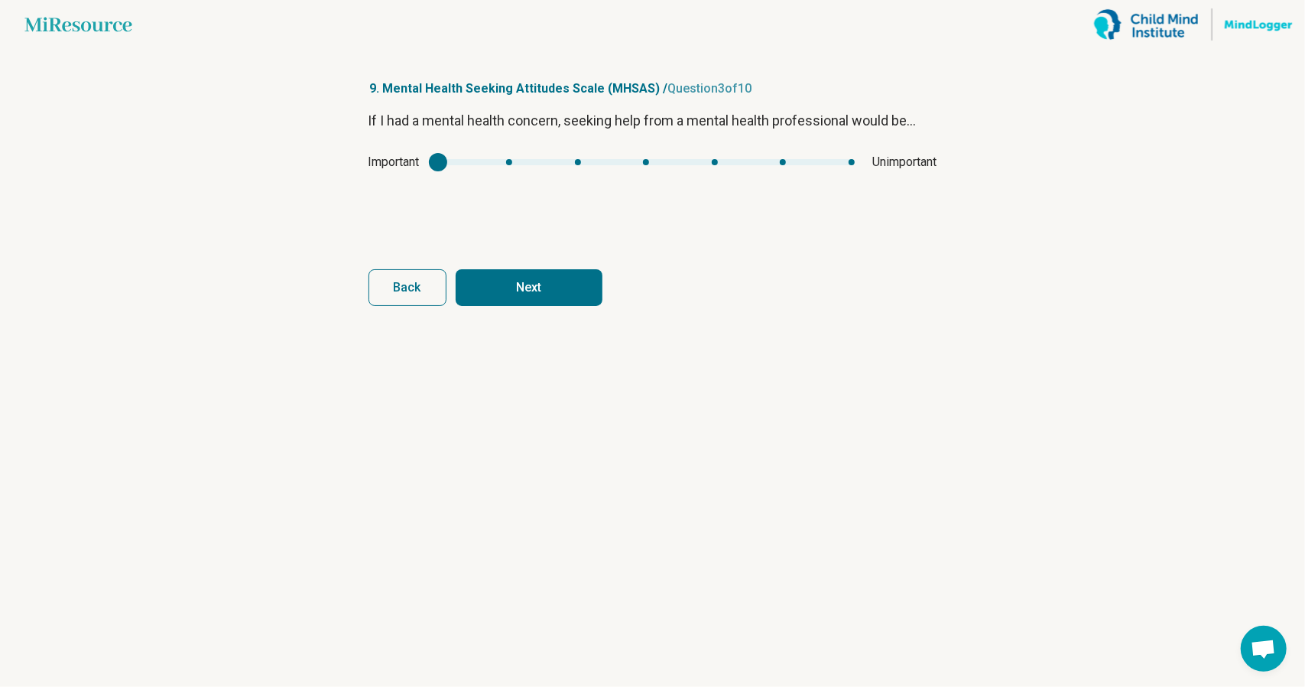
click at [492, 305] on button "Next" at bounding box center [529, 287] width 147 height 37
click at [817, 163] on div "mhsas3" at bounding box center [659, 162] width 440 height 6
type input "*"
click at [876, 163] on div "mhsas3" at bounding box center [659, 162] width 440 height 6
click at [526, 281] on button "Next" at bounding box center [529, 287] width 147 height 37
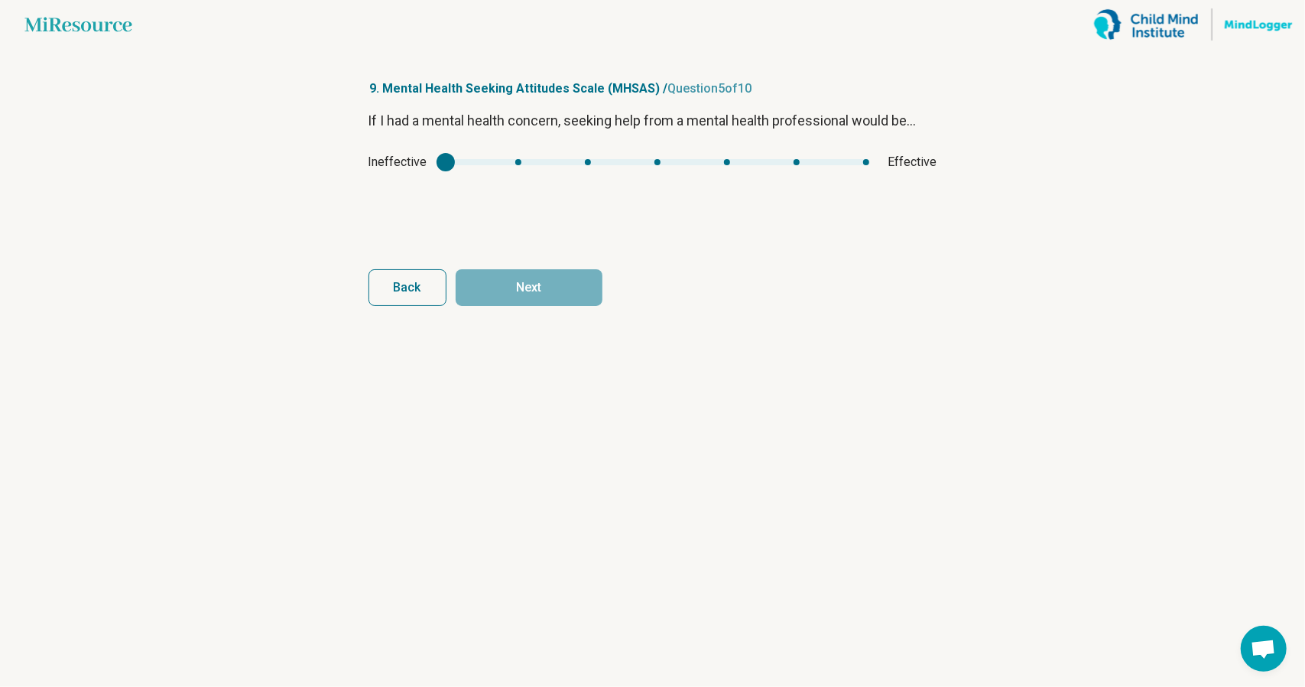
click at [799, 157] on div "Ineffective Effective" at bounding box center [653, 162] width 569 height 18
click at [798, 158] on div "Ineffective Effective" at bounding box center [653, 162] width 569 height 18
type input "*"
click at [730, 159] on div "mhsas4" at bounding box center [658, 162] width 424 height 6
drag, startPoint x: 571, startPoint y: 263, endPoint x: 576, endPoint y: 274, distance: 11.6
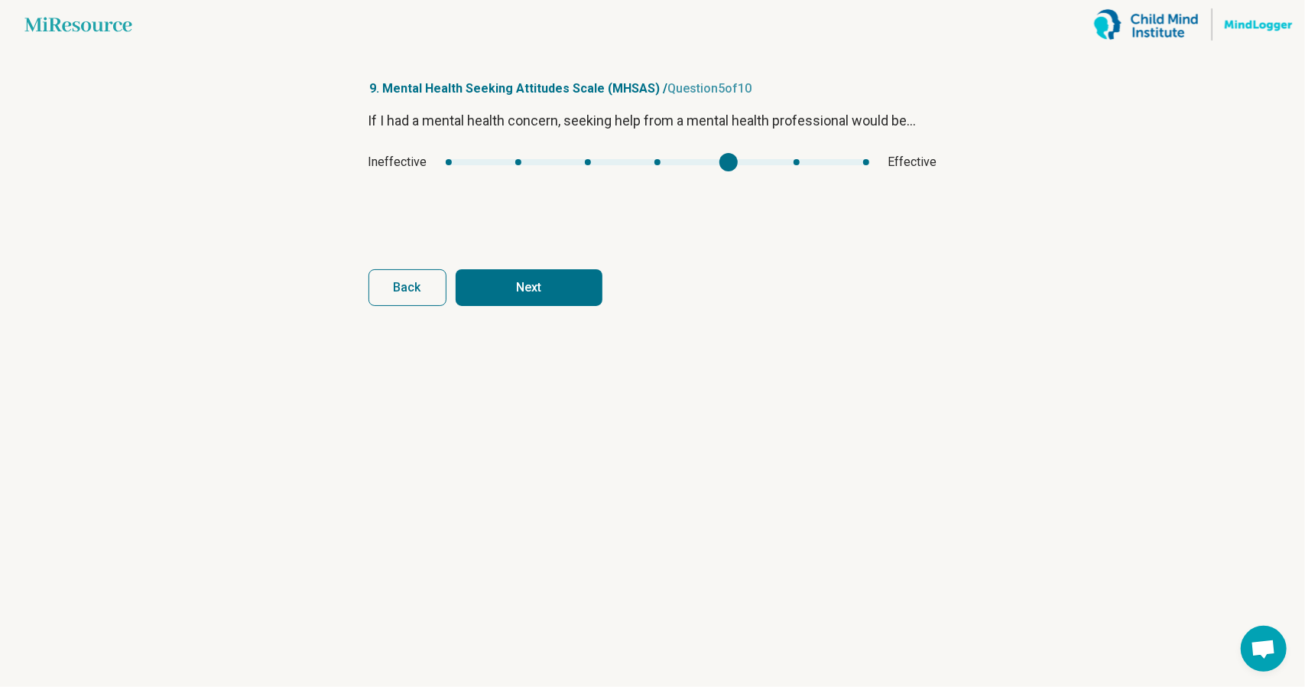
click at [573, 270] on form "If I had a mental health concern, seeking help from a mental health professiona…" at bounding box center [653, 208] width 569 height 196
click at [578, 275] on button "Next" at bounding box center [529, 287] width 147 height 37
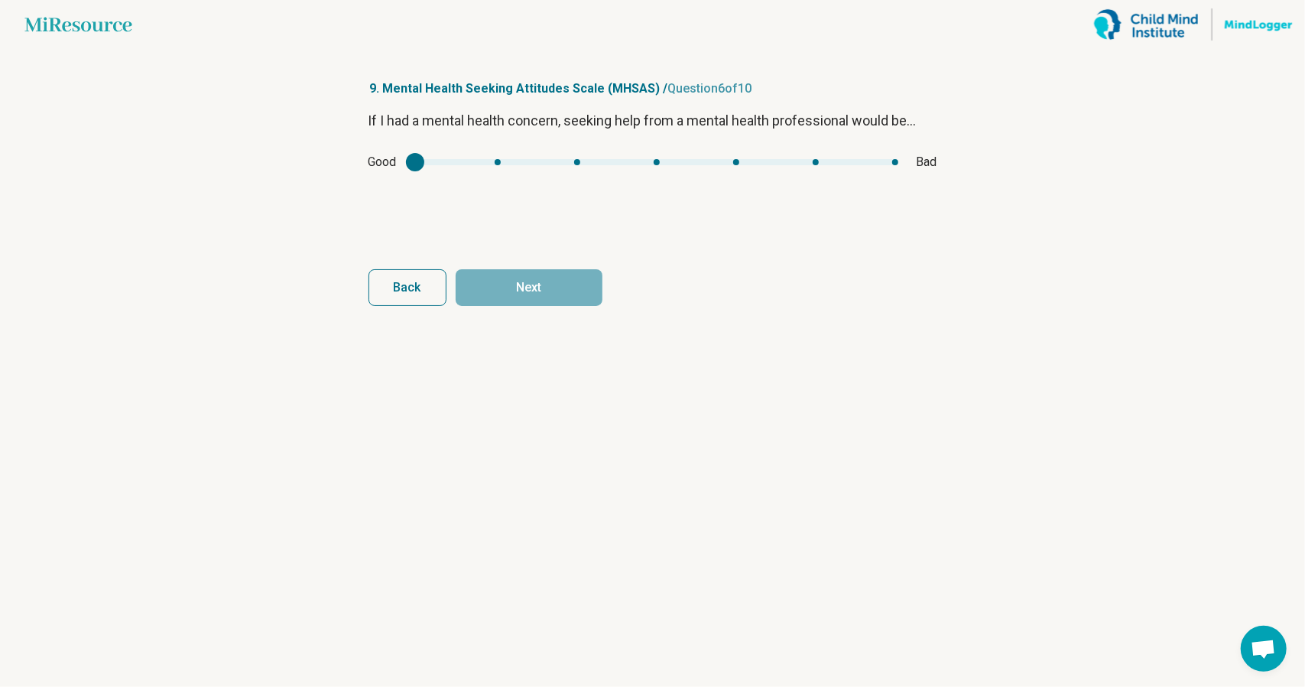
click at [500, 157] on div "Good Bad" at bounding box center [653, 162] width 569 height 18
type input "*"
click at [497, 159] on div "mhsas5" at bounding box center [656, 162] width 483 height 6
click at [509, 282] on button "Next" at bounding box center [529, 287] width 147 height 37
type input "*"
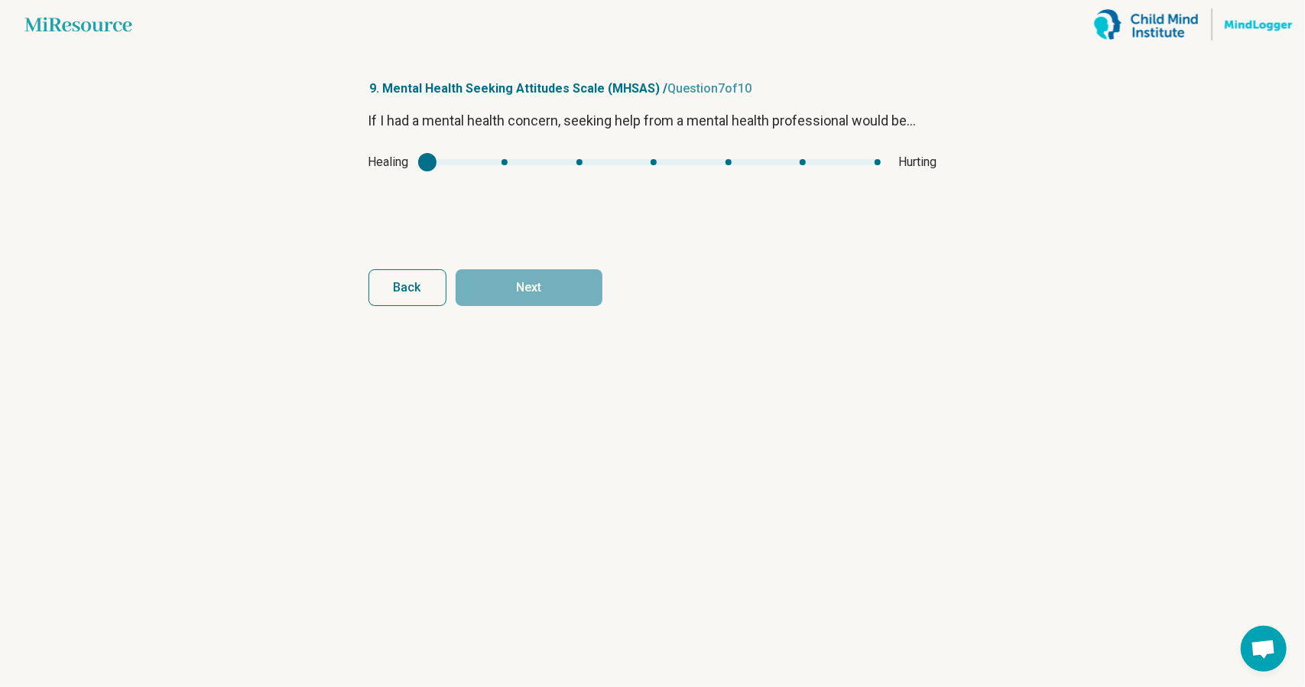
click at [503, 161] on div "mhsas6" at bounding box center [653, 162] width 453 height 6
click at [520, 307] on article "9. Mental Health Seeking Attitudes Scale (MHSAS) / Question 7 of 10 If I had a …" at bounding box center [653, 368] width 618 height 638
click at [512, 286] on button "Next" at bounding box center [529, 287] width 147 height 37
type input "*"
click at [785, 164] on div "mhsas7" at bounding box center [662, 162] width 381 height 6
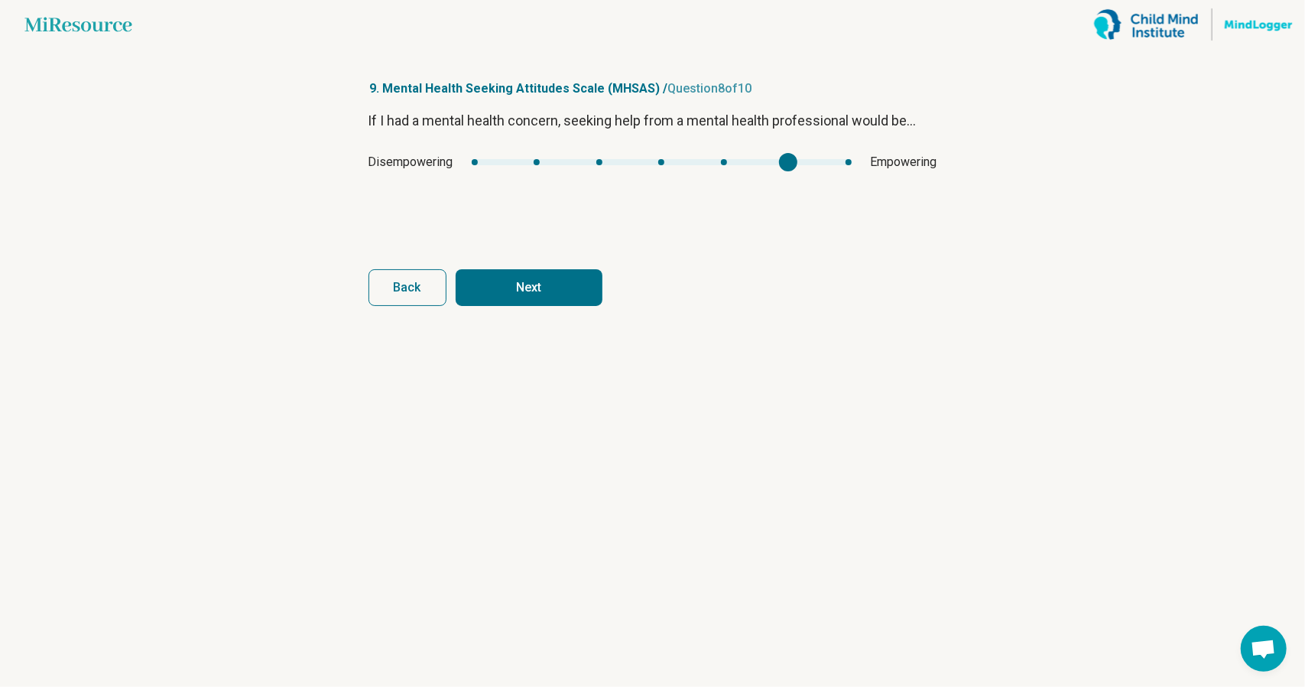
click at [567, 284] on button "Next" at bounding box center [529, 287] width 147 height 37
click at [505, 171] on div "Satisfying Unsatisfying" at bounding box center [653, 162] width 569 height 18
type input "*"
click at [518, 162] on div "mhsas8" at bounding box center [646, 162] width 411 height 6
drag, startPoint x: 534, startPoint y: 321, endPoint x: 522, endPoint y: 293, distance: 30.5
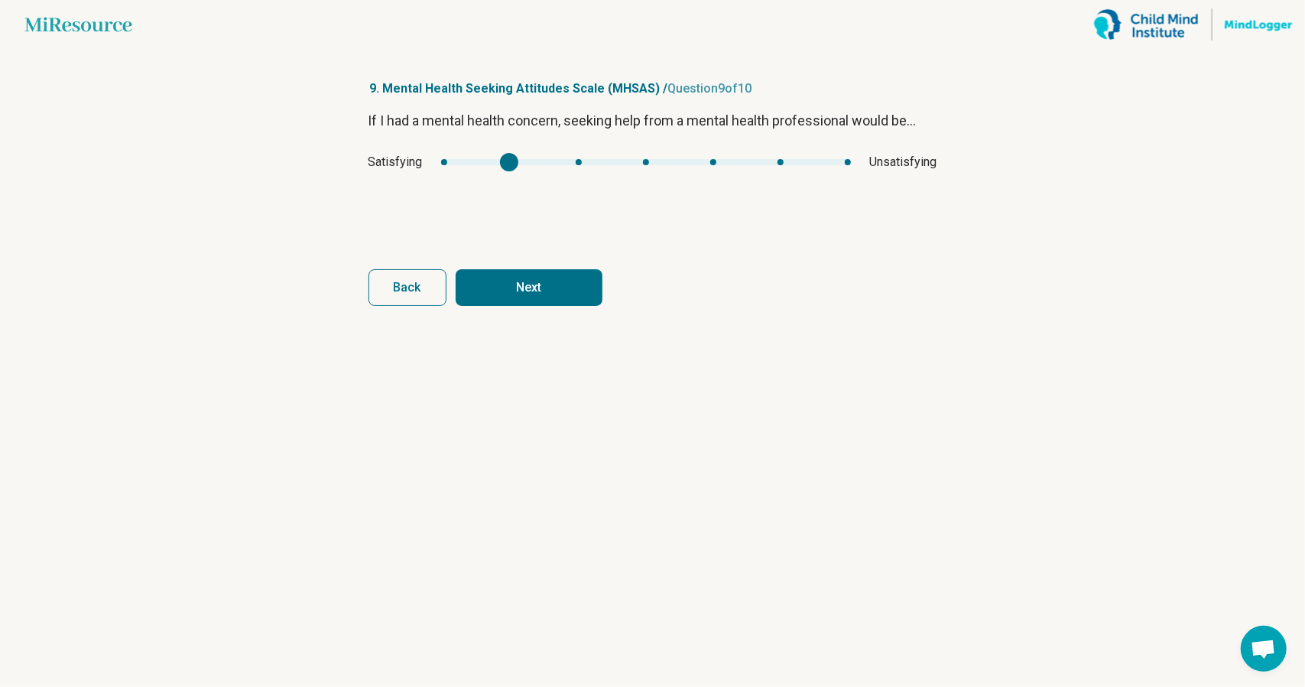
click at [528, 317] on article "9. Mental Health Seeking Attitudes Scale (MHSAS) / Question 9 of 10 If I had a …" at bounding box center [653, 368] width 618 height 638
click at [522, 290] on button "Next" at bounding box center [529, 287] width 147 height 37
click at [502, 164] on div "mhsas9" at bounding box center [647, 162] width 416 height 6
click at [513, 294] on button "Next survey" at bounding box center [529, 287] width 147 height 37
type input "*"
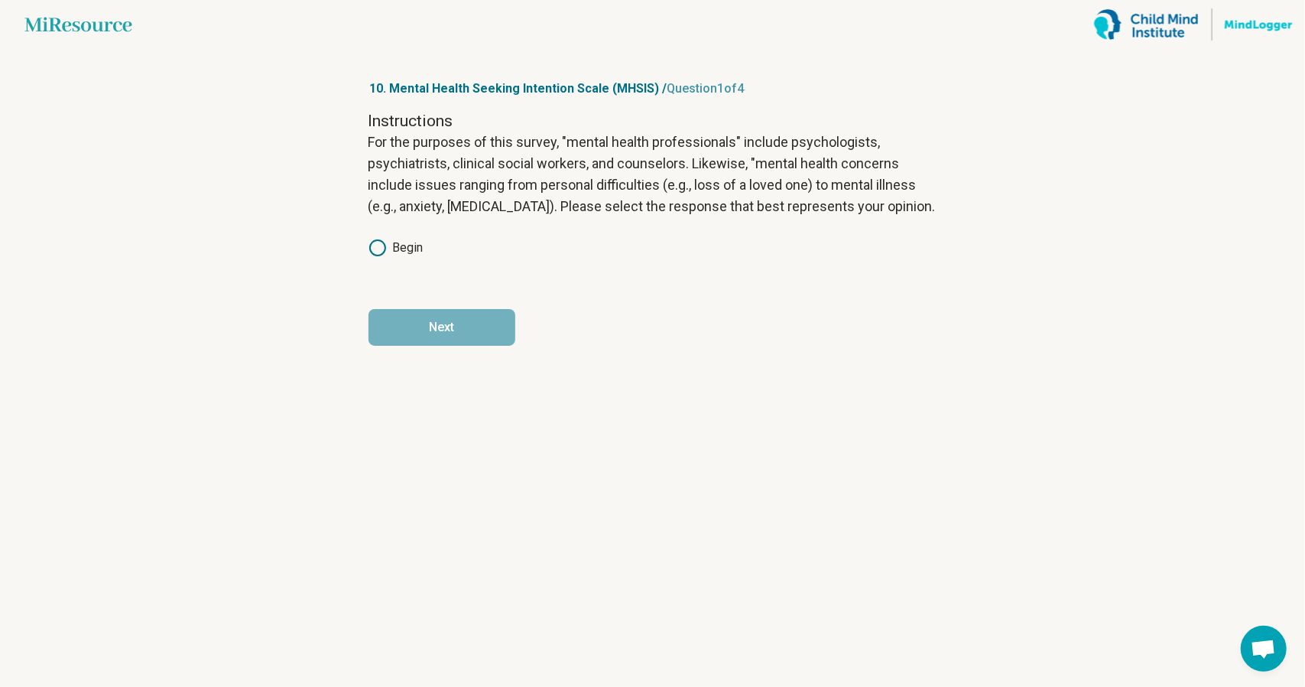
click at [400, 250] on label "Begin" at bounding box center [396, 248] width 55 height 18
click at [456, 314] on button "Next" at bounding box center [442, 327] width 147 height 37
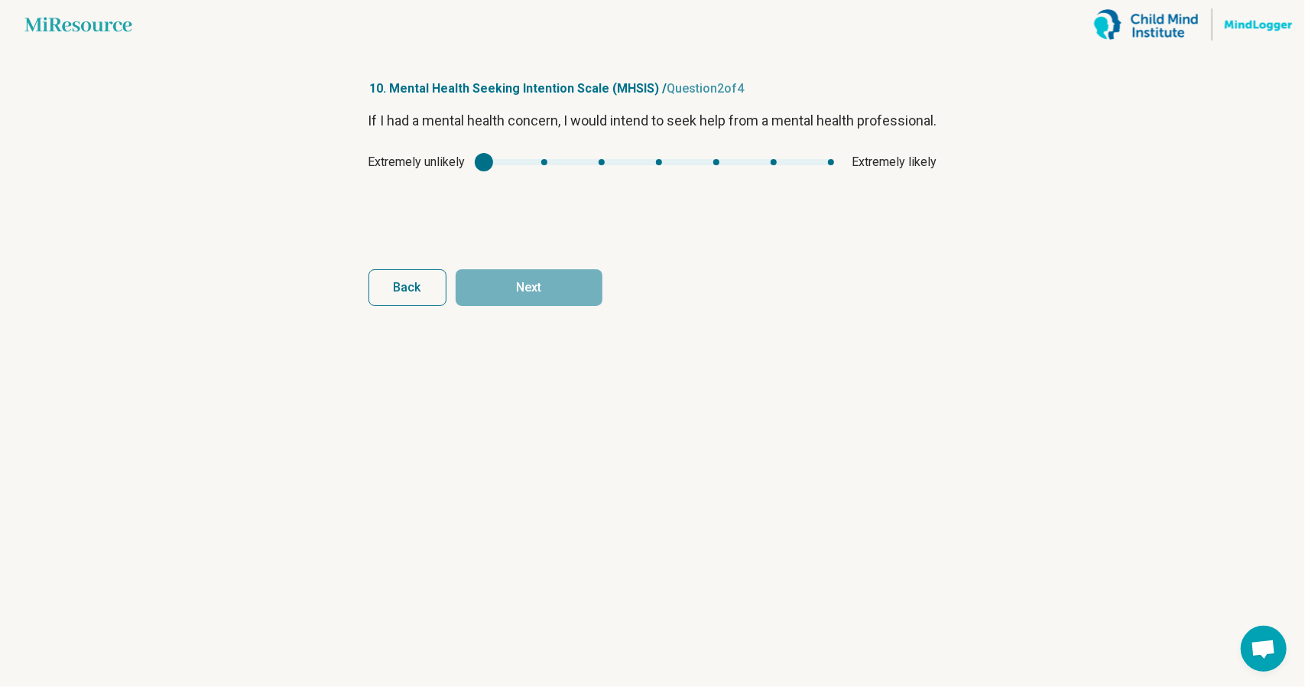
click at [830, 165] on div "mhsis1" at bounding box center [659, 162] width 350 height 6
click at [775, 171] on div "Extremely unlikely Extremely likely" at bounding box center [653, 162] width 569 height 18
type input "*"
click at [771, 165] on div "mhsis1" at bounding box center [659, 162] width 350 height 6
click at [541, 288] on button "Next" at bounding box center [529, 287] width 147 height 37
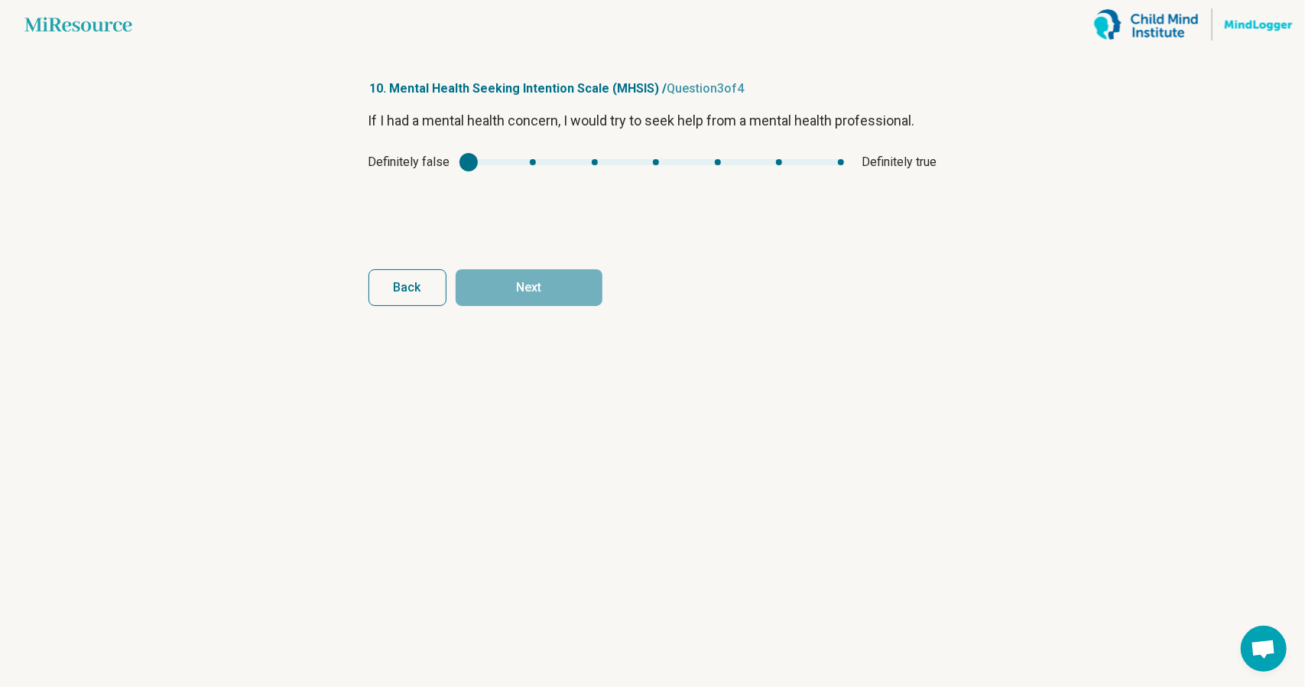
type input "*"
click at [782, 161] on div "mhsis2" at bounding box center [656, 162] width 375 height 6
click at [567, 276] on button "Next" at bounding box center [529, 287] width 147 height 37
click at [788, 161] on div "mhsis3" at bounding box center [661, 162] width 359 height 6
click at [551, 288] on button "Finish" at bounding box center [529, 287] width 147 height 37
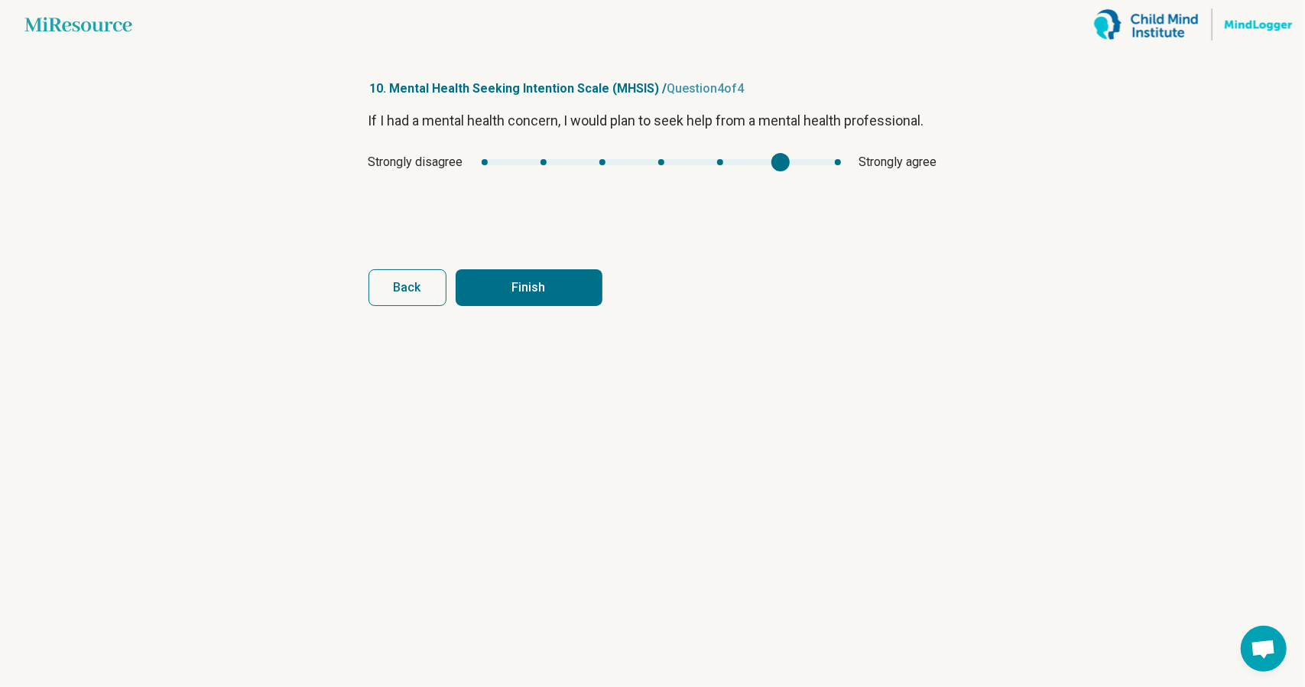
type input "*"
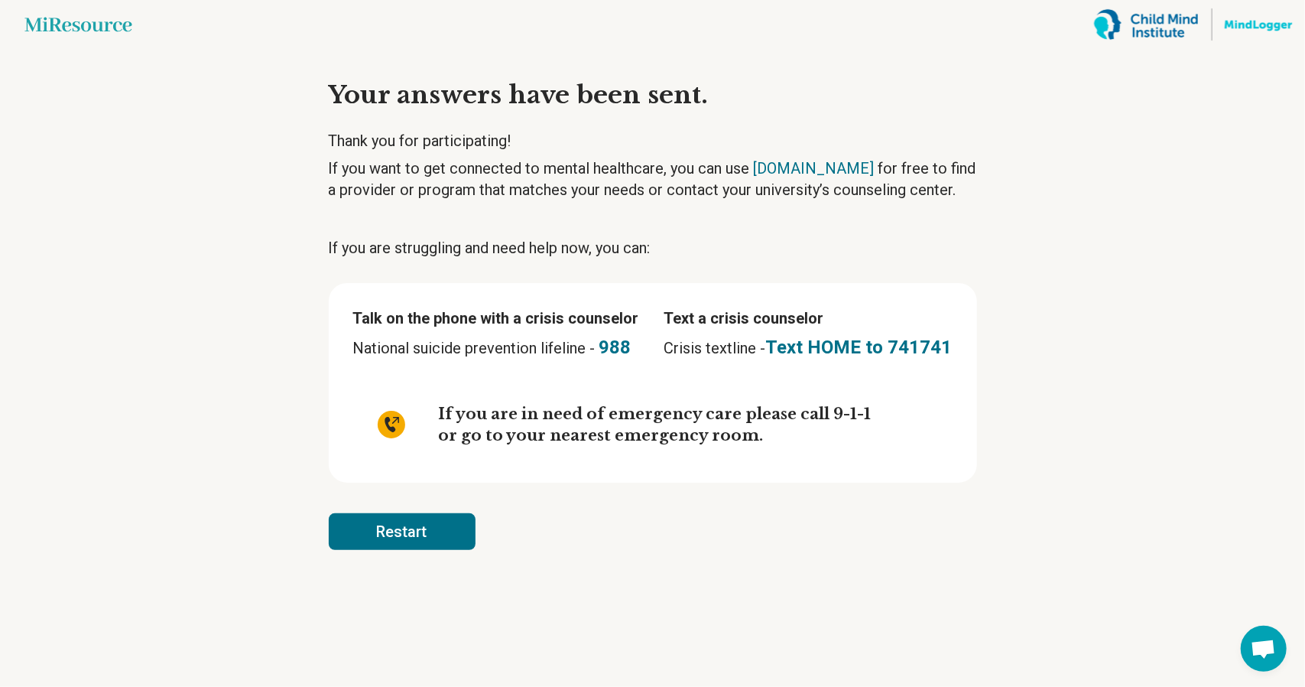
click at [158, 347] on main "Miresource logo Your answers have been sent. Thank you for participating! If yo…" at bounding box center [652, 343] width 1305 height 687
click at [408, 539] on button "Restart" at bounding box center [402, 531] width 147 height 37
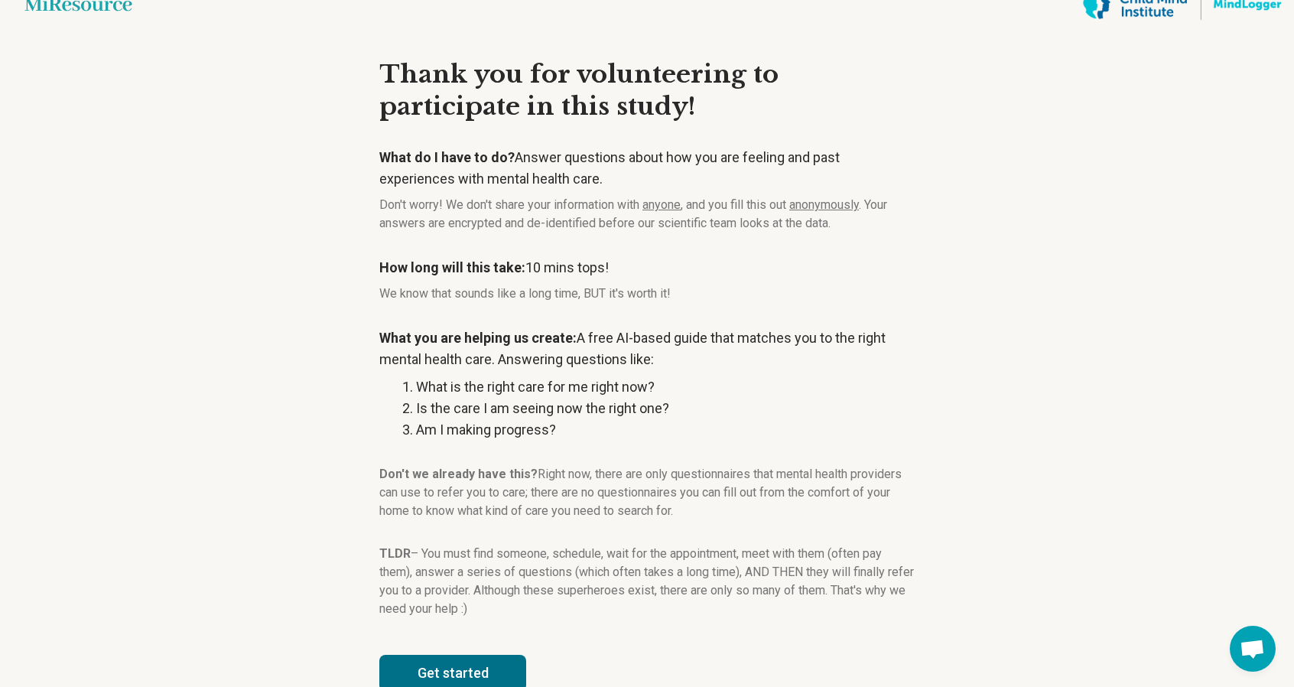
scroll to position [56, 0]
